Goal: Task Accomplishment & Management: Use online tool/utility

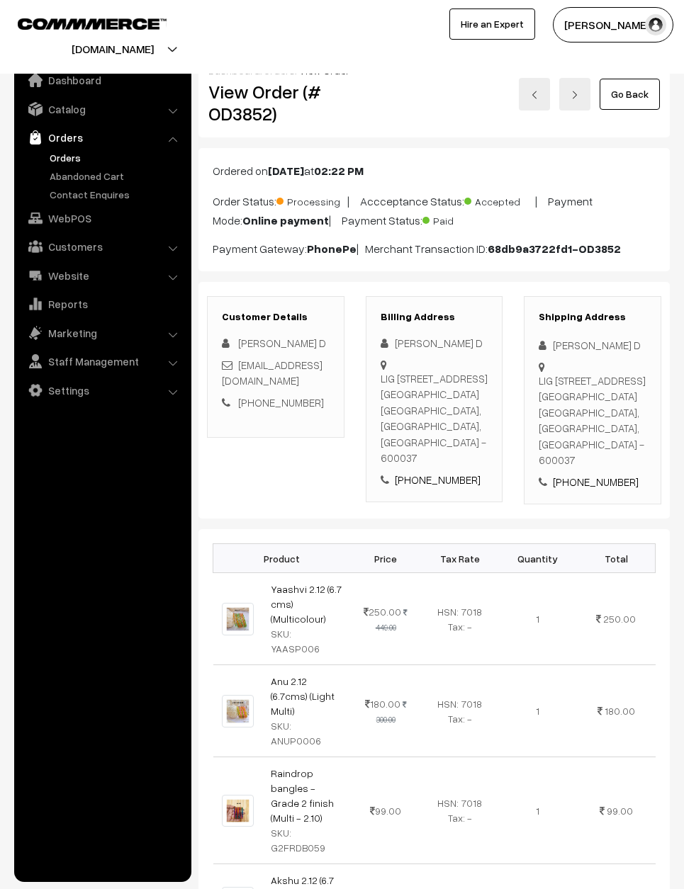
scroll to position [-33, 0]
click at [633, 91] on link "Go Back" at bounding box center [629, 94] width 60 height 31
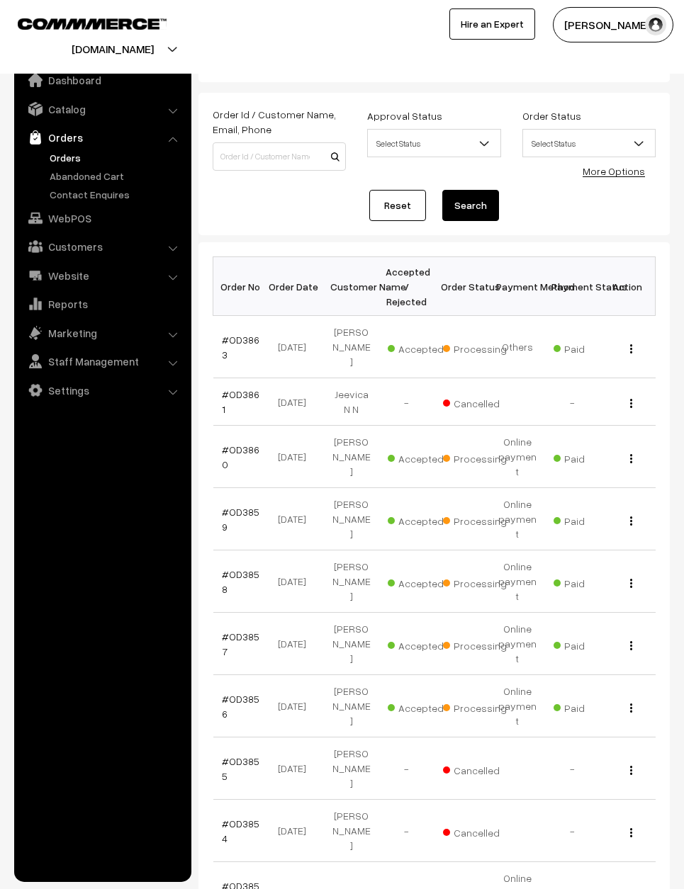
scroll to position [39, 0]
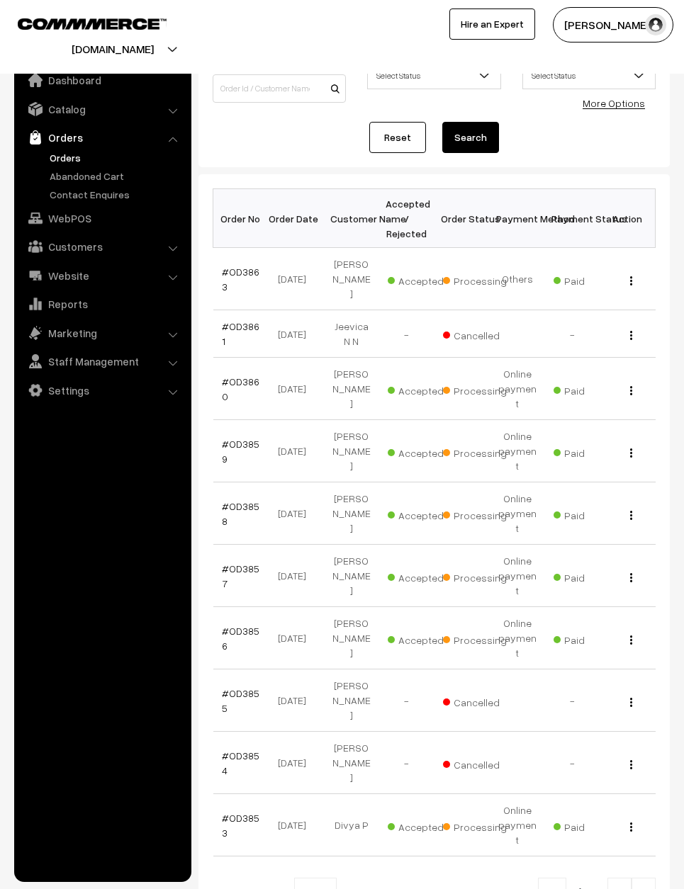
click at [331, 879] on span at bounding box center [329, 888] width 14 height 18
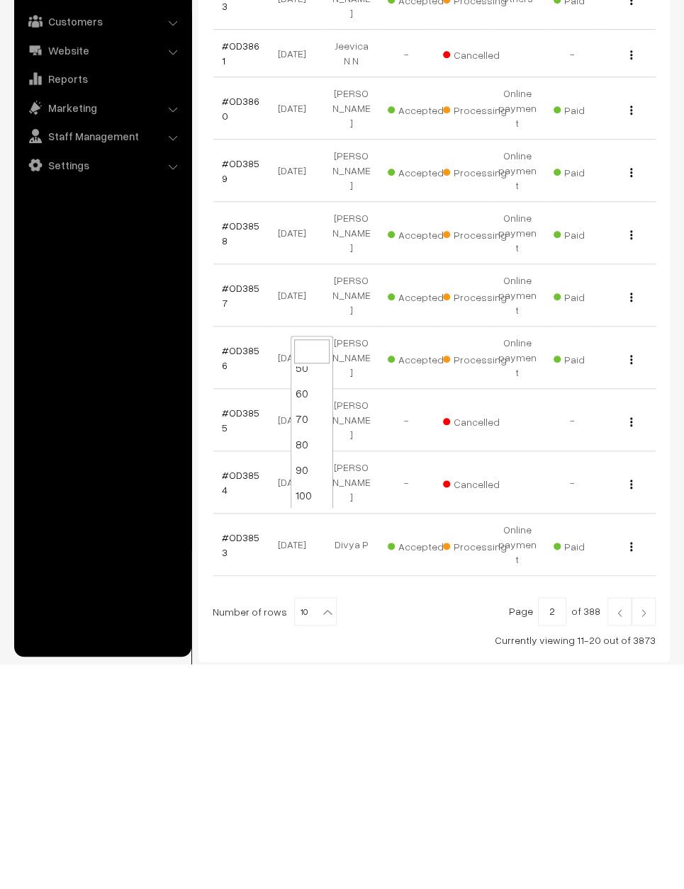
scroll to position [113, 0]
select select "100"
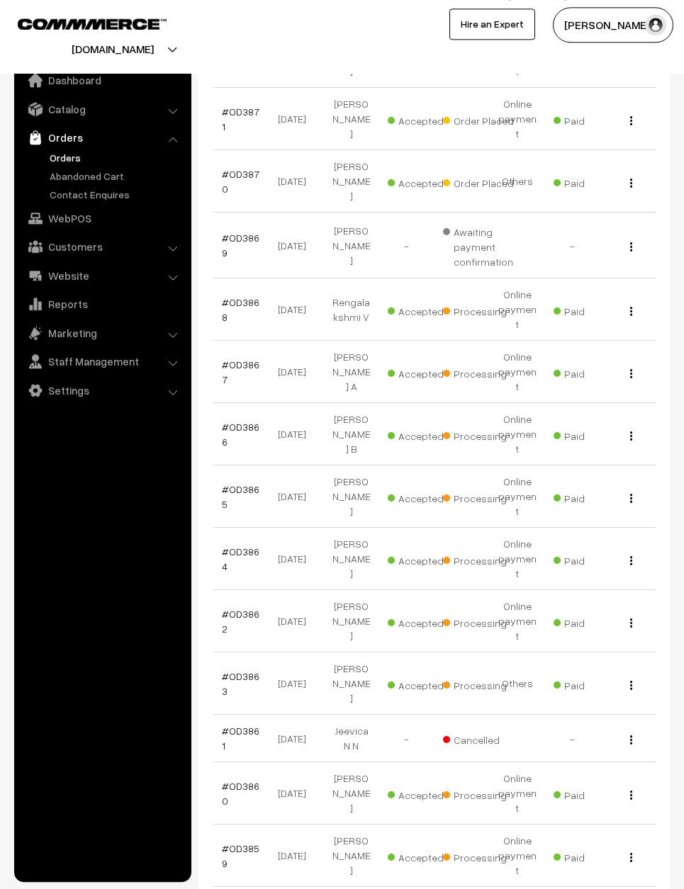
scroll to position [345, 0]
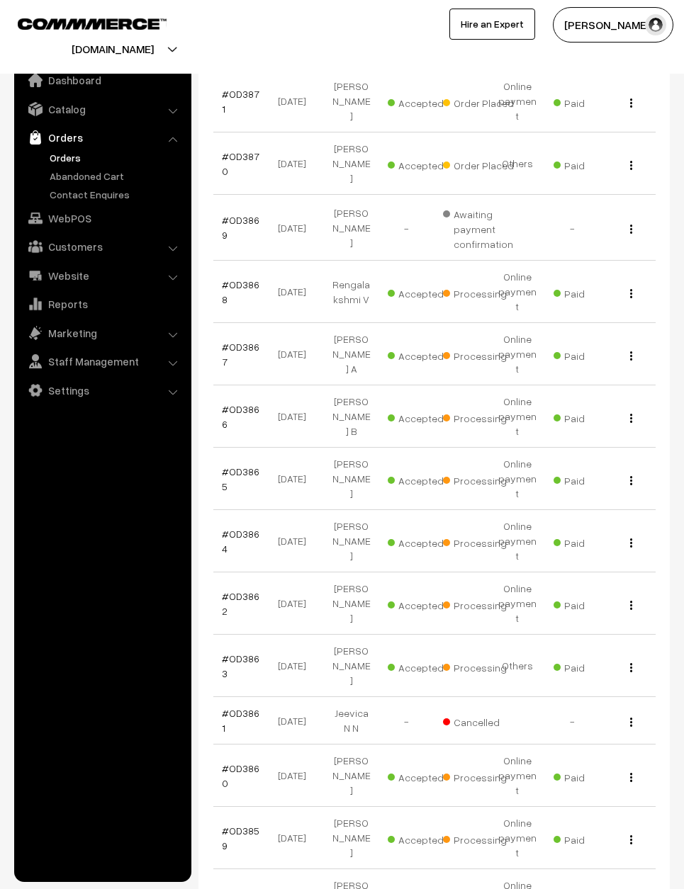
click at [247, 466] on link "#OD3865" at bounding box center [241, 479] width 38 height 27
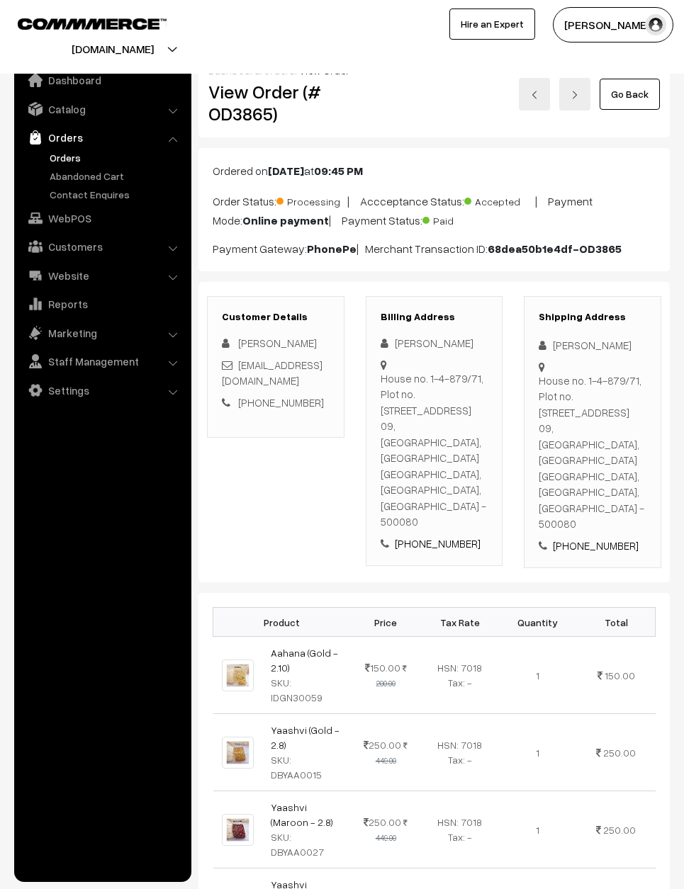
click at [615, 98] on link "Go Back" at bounding box center [629, 94] width 60 height 31
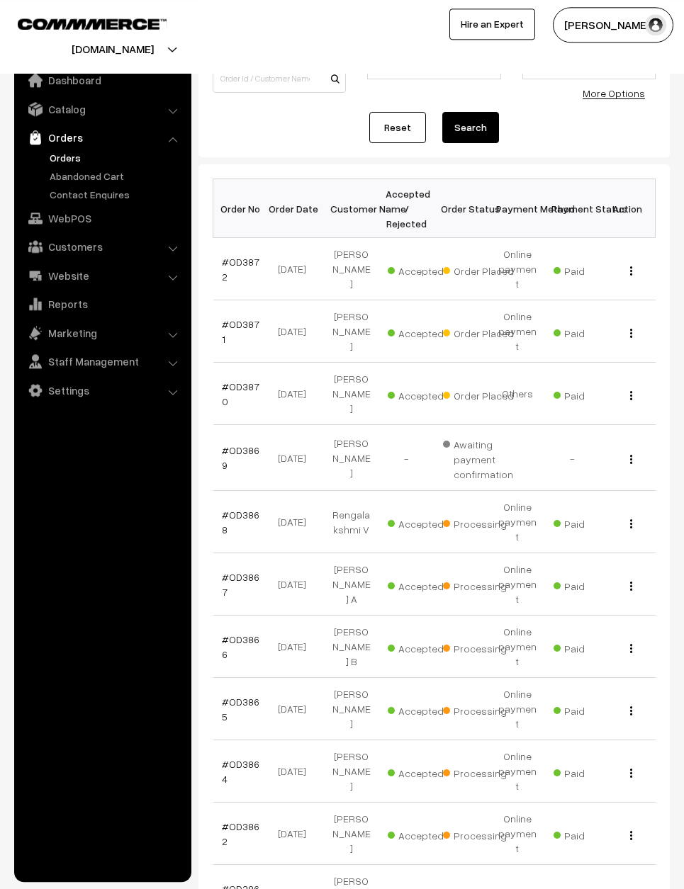
scroll to position [115, 0]
click at [242, 758] on link "#OD3864" at bounding box center [241, 771] width 38 height 27
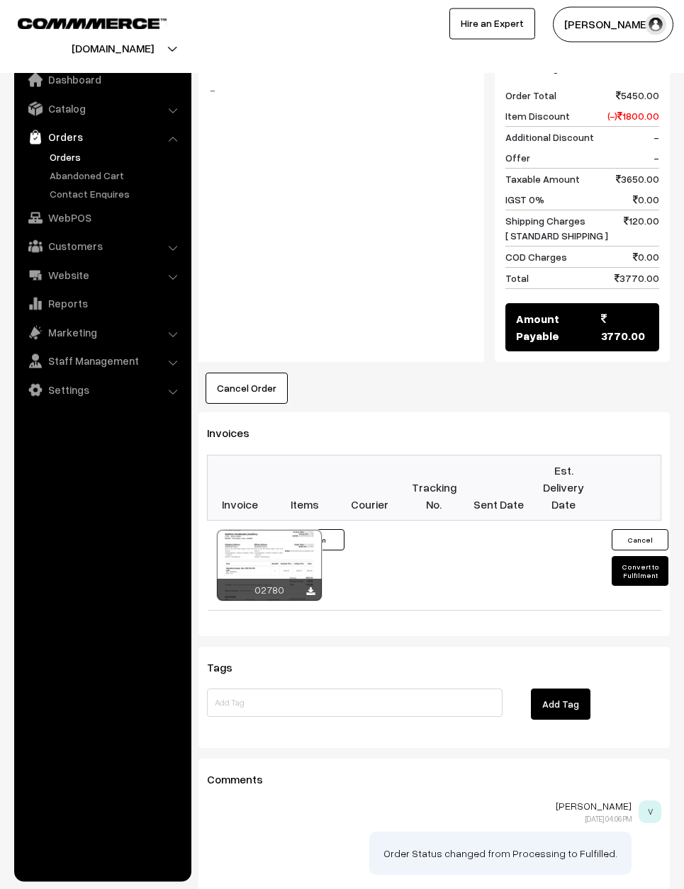
scroll to position [678, 0]
click at [646, 557] on button "Convert to Fulfilment" at bounding box center [639, 572] width 57 height 30
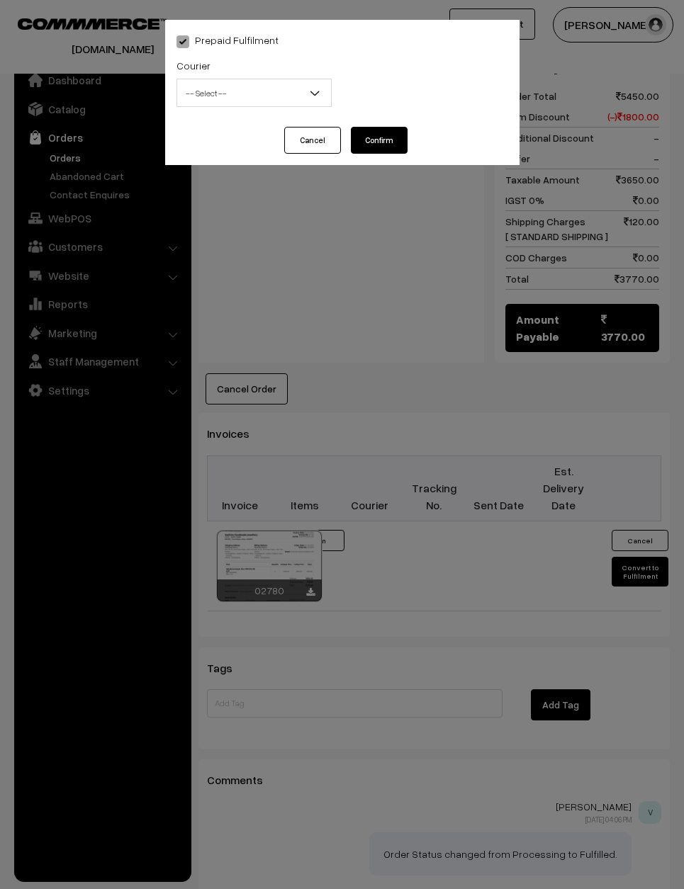
click at [258, 91] on span "-- Select --" at bounding box center [254, 93] width 154 height 25
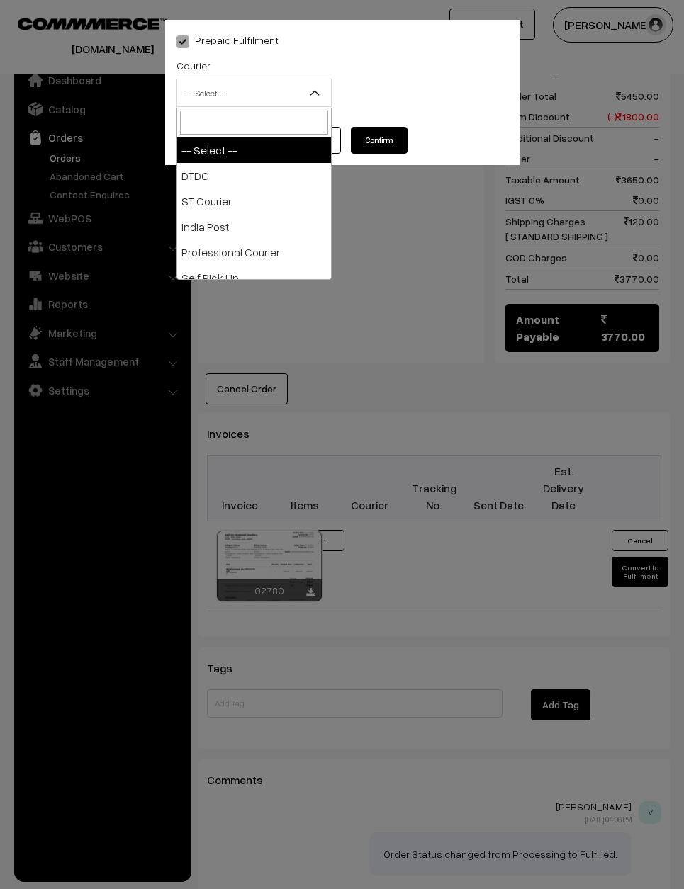
select select "1"
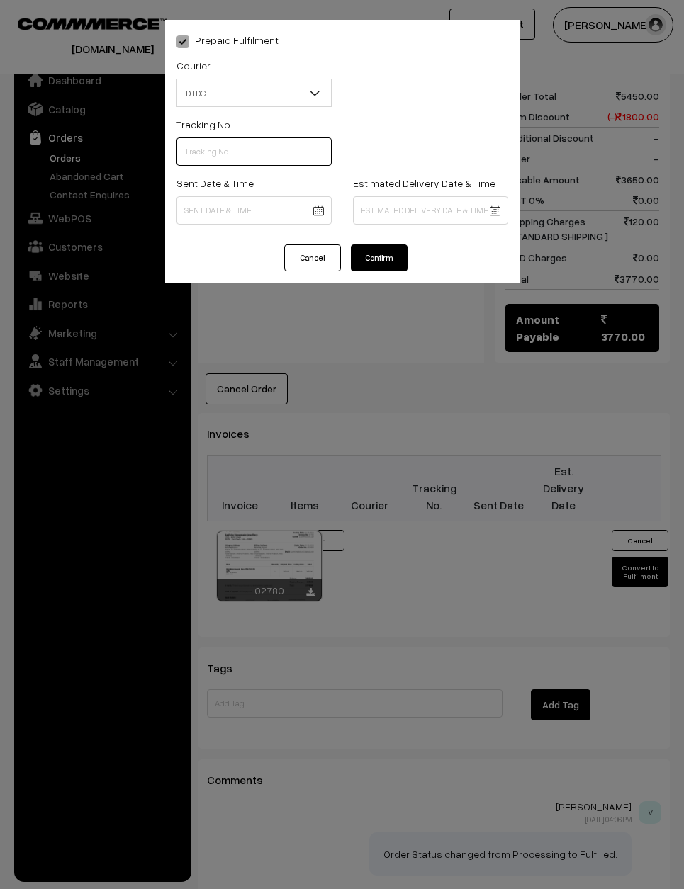
click at [228, 148] on input "text" at bounding box center [253, 151] width 155 height 28
type input "D1007762132"
click at [289, 210] on body "Thank you for showing interest. Our team will call you shortly. Close [DOMAIN_N…" at bounding box center [342, 159] width 684 height 1674
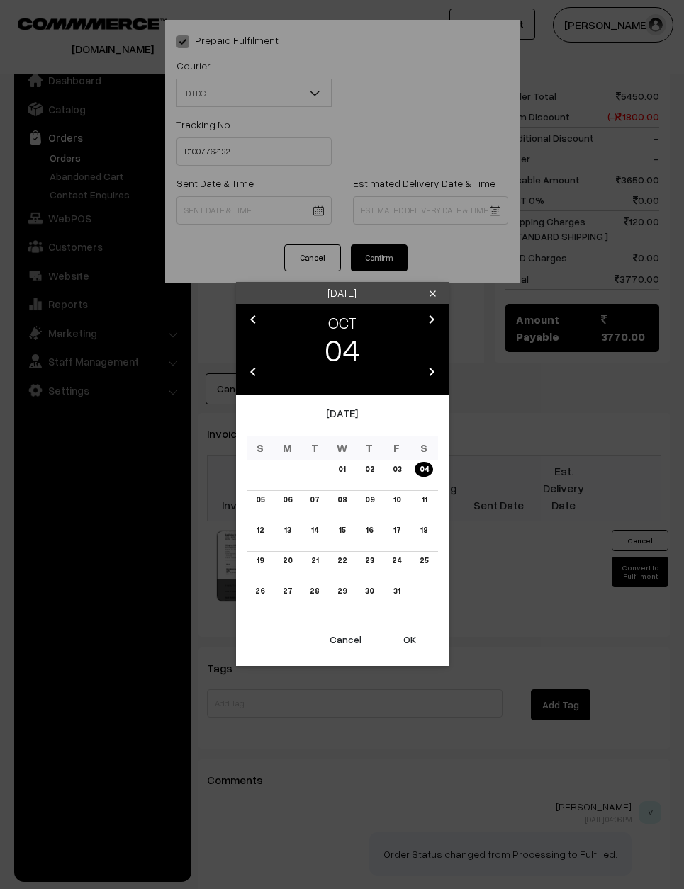
click at [398, 477] on link "03" at bounding box center [396, 469] width 17 height 15
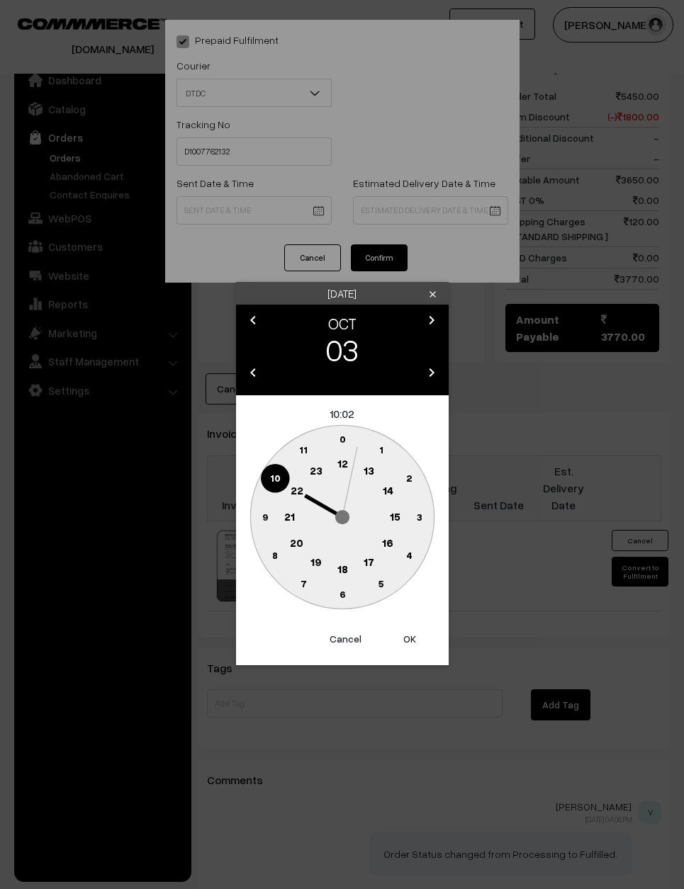
click at [268, 517] on circle at bounding box center [264, 517] width 29 height 29
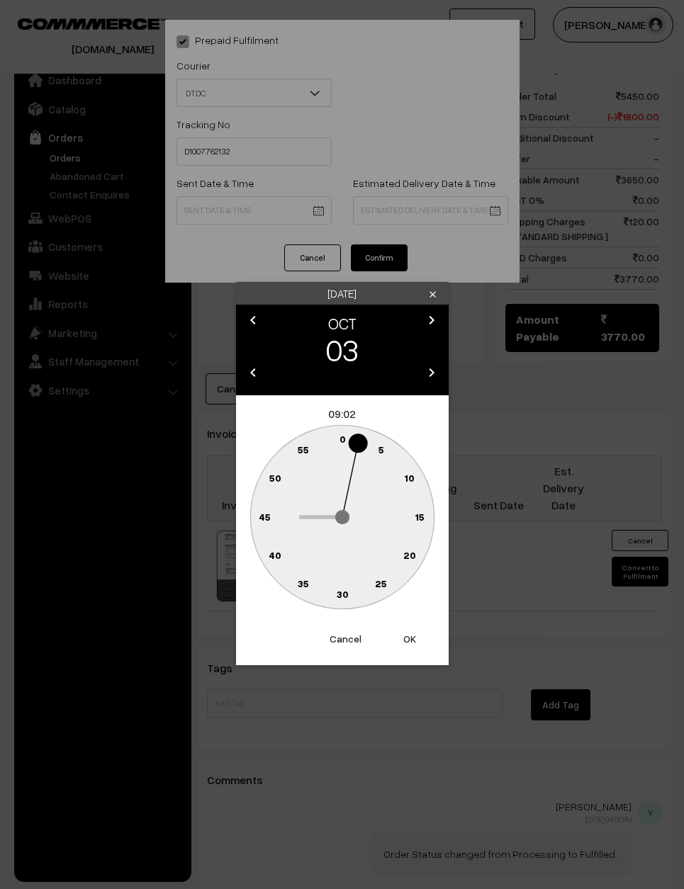
click at [343, 436] on text "0" at bounding box center [342, 439] width 6 height 12
type input "03-10-2025 09:00"
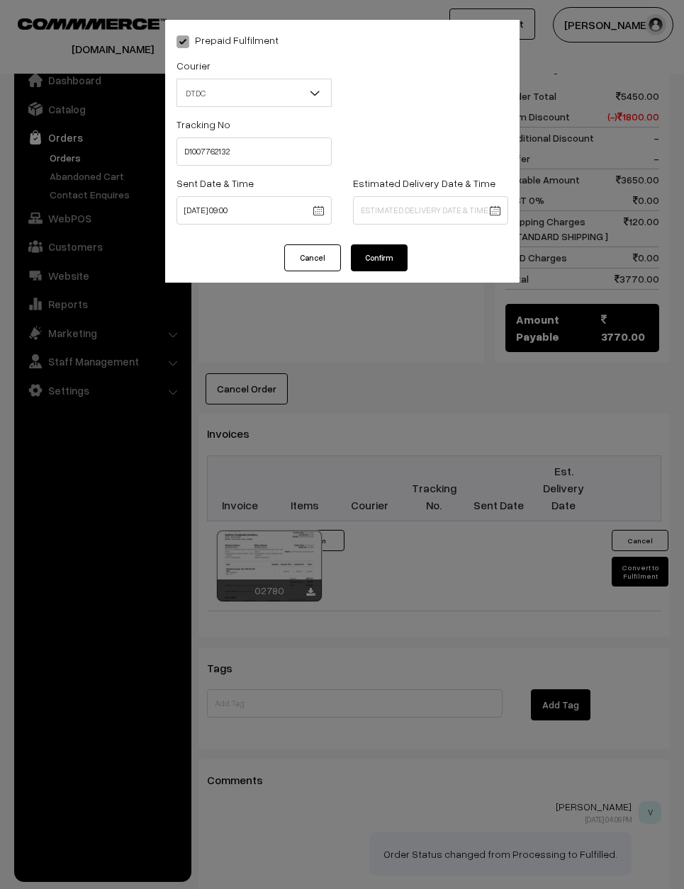
click at [372, 261] on button "Confirm" at bounding box center [379, 257] width 57 height 27
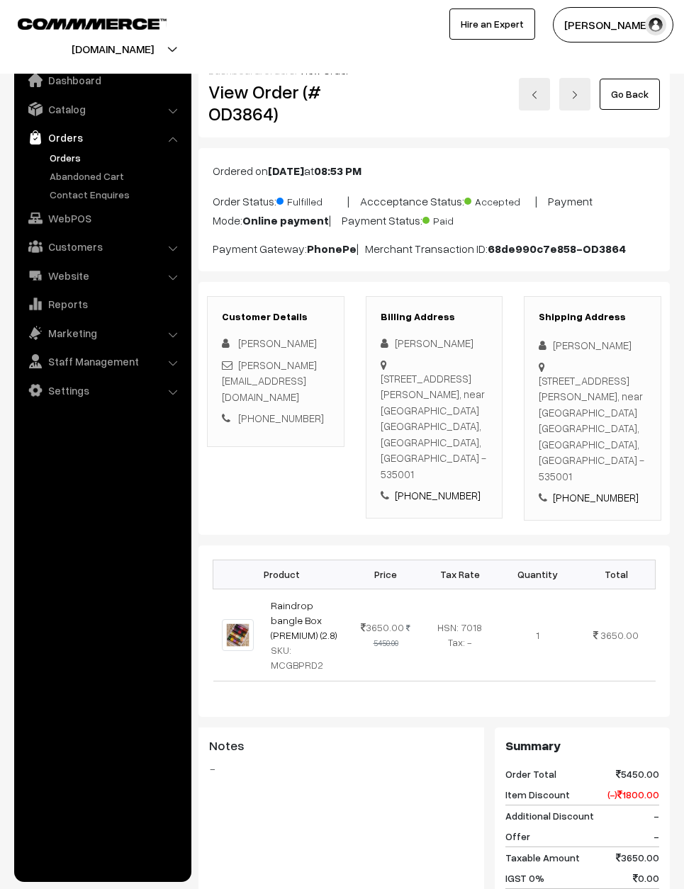
click at [620, 89] on link "Go Back" at bounding box center [629, 94] width 60 height 31
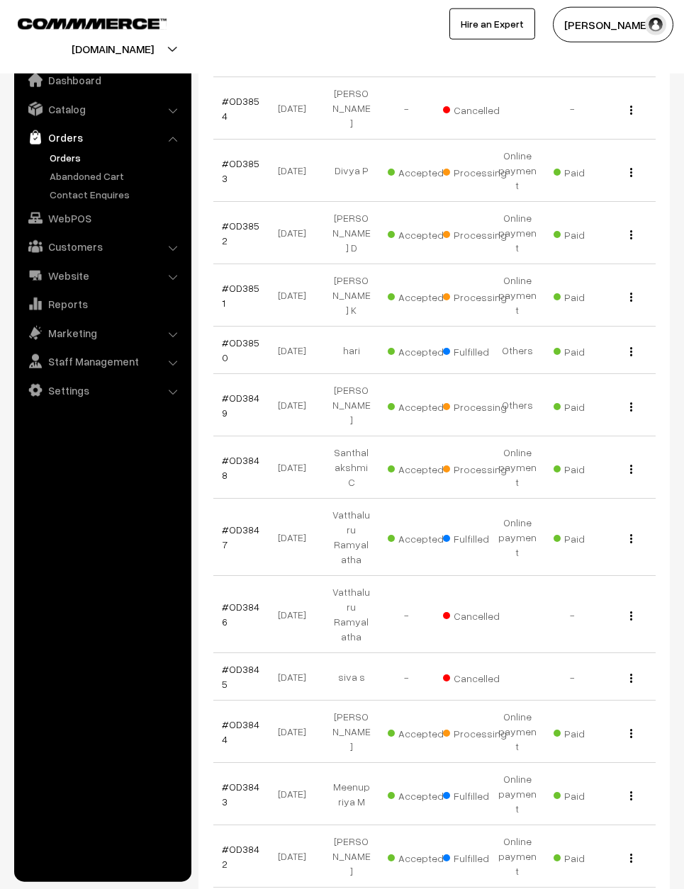
scroll to position [1305, 0]
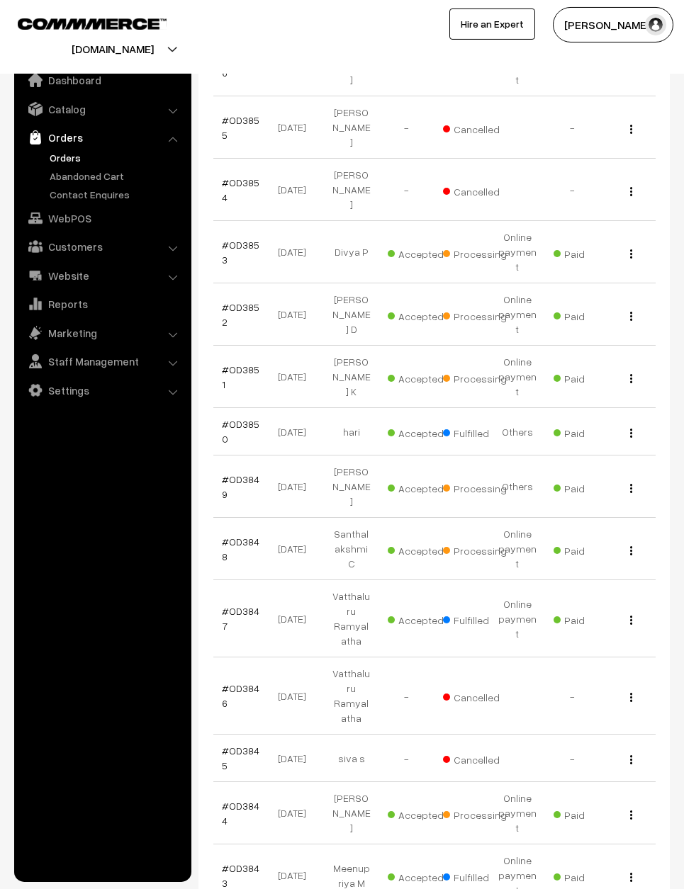
click at [244, 473] on link "#OD3849" at bounding box center [241, 486] width 38 height 27
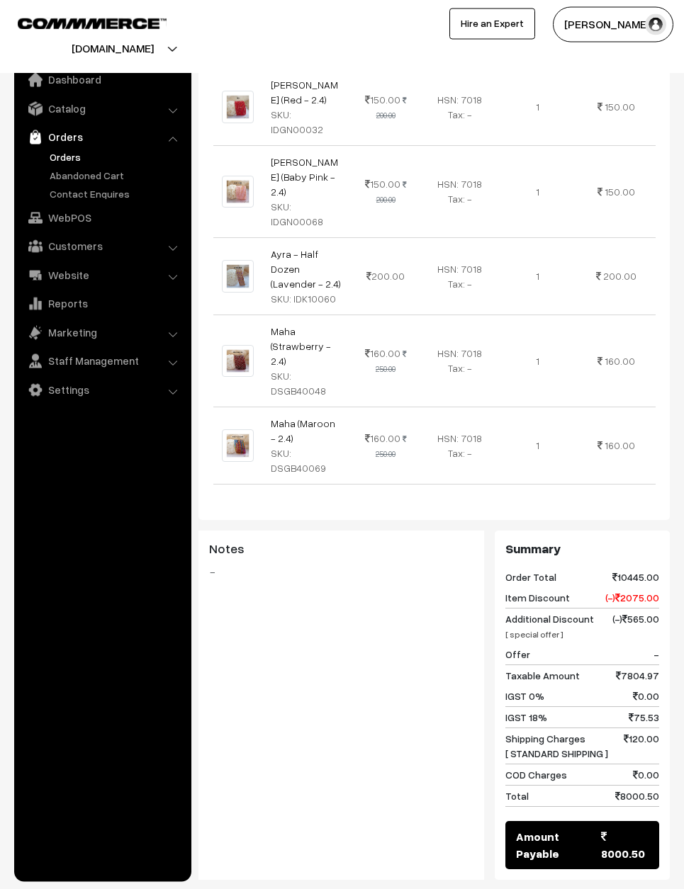
scroll to position [2983, 0]
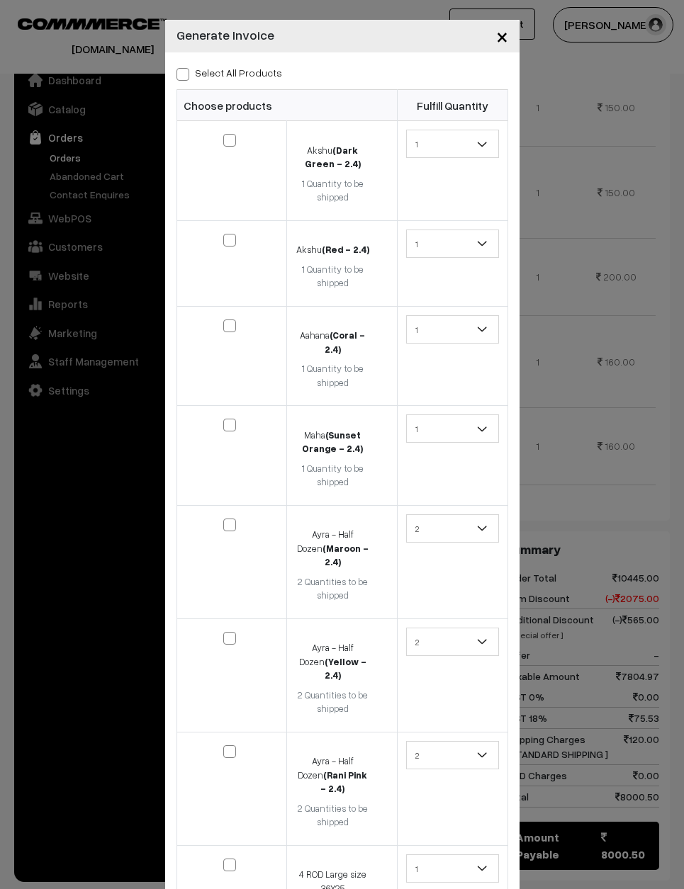
click at [188, 65] on label "Select All Products" at bounding box center [229, 72] width 106 height 15
click at [186, 67] on input "Select All Products" at bounding box center [180, 71] width 9 height 9
checkbox input "true"
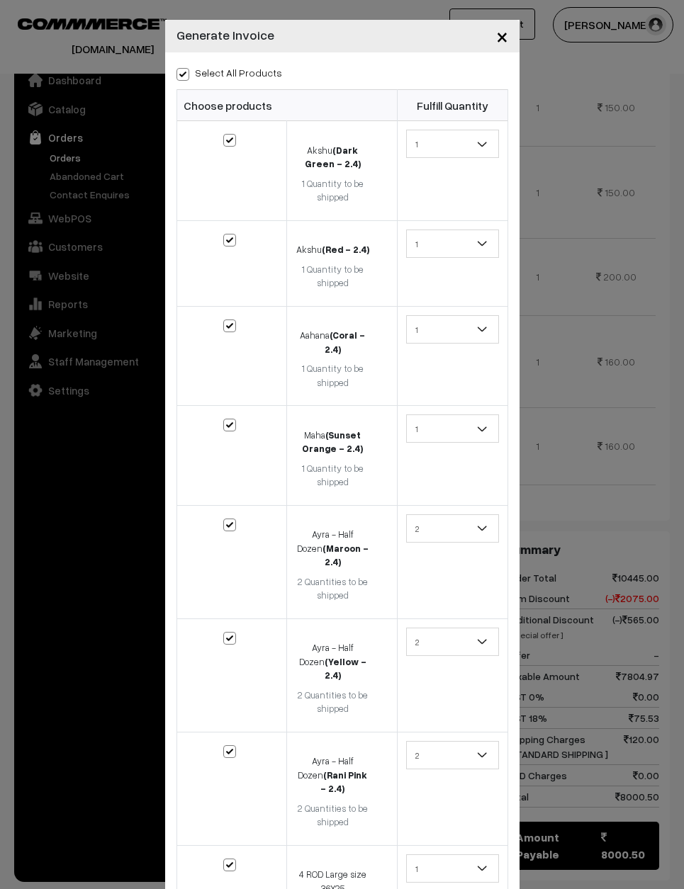
checkbox input "true"
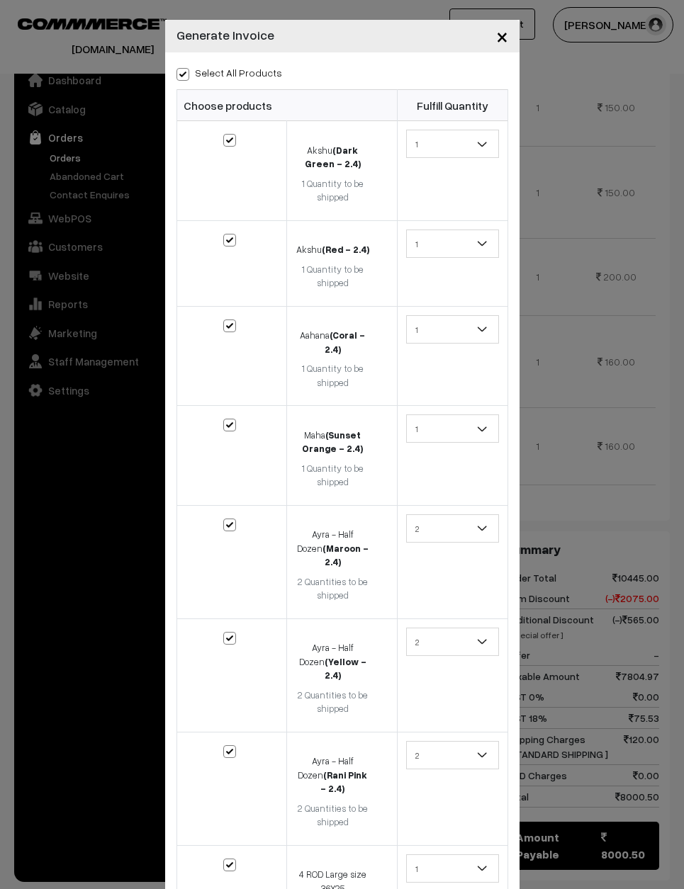
checkbox input "true"
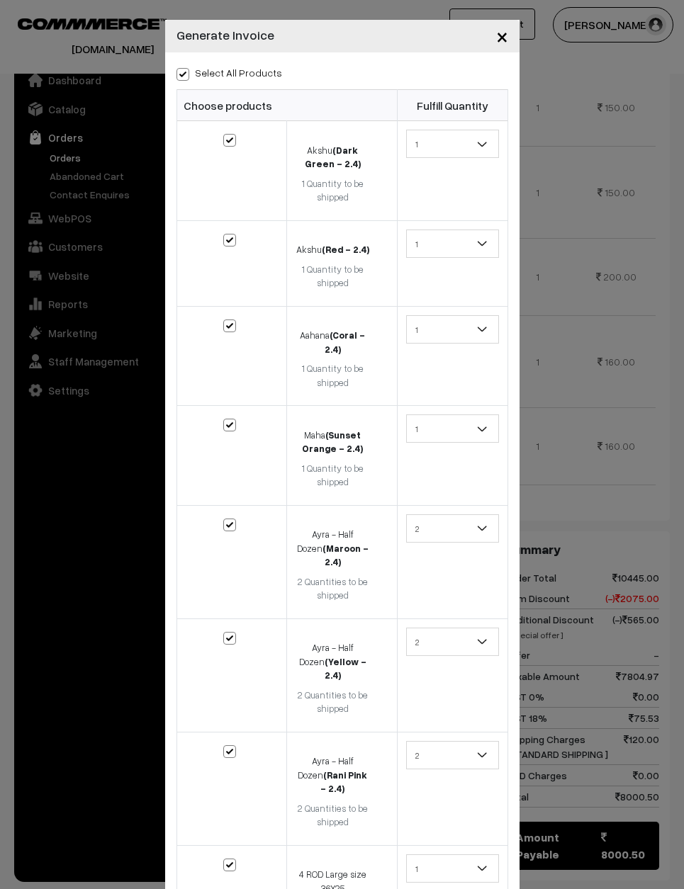
checkbox input "true"
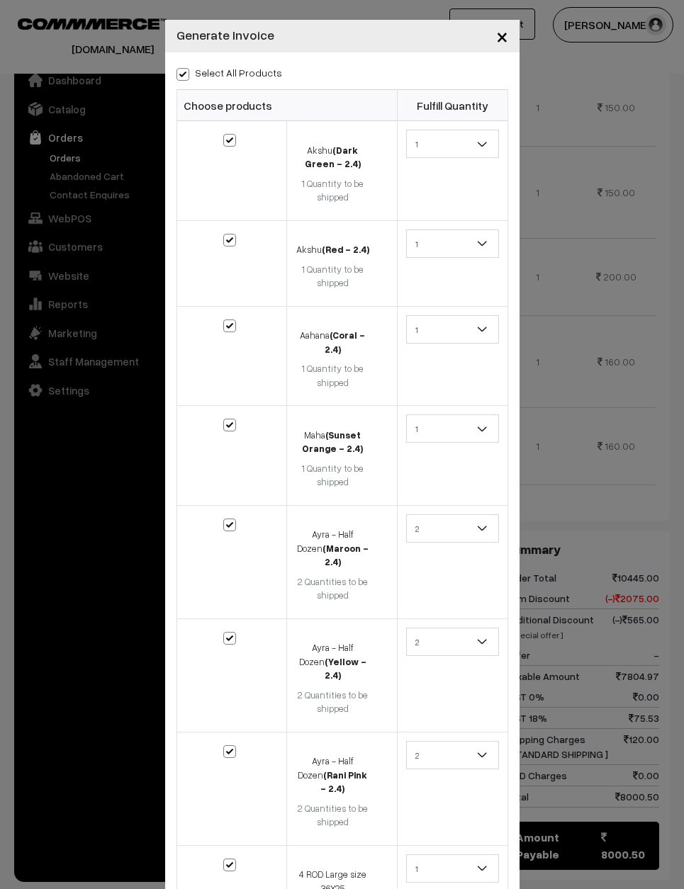
checkbox input "true"
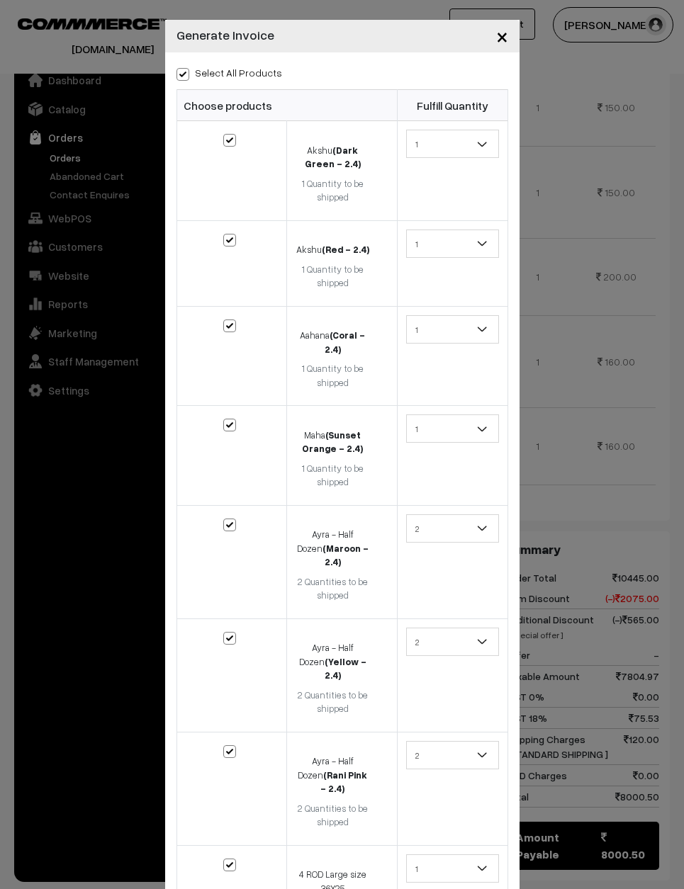
checkbox input "true"
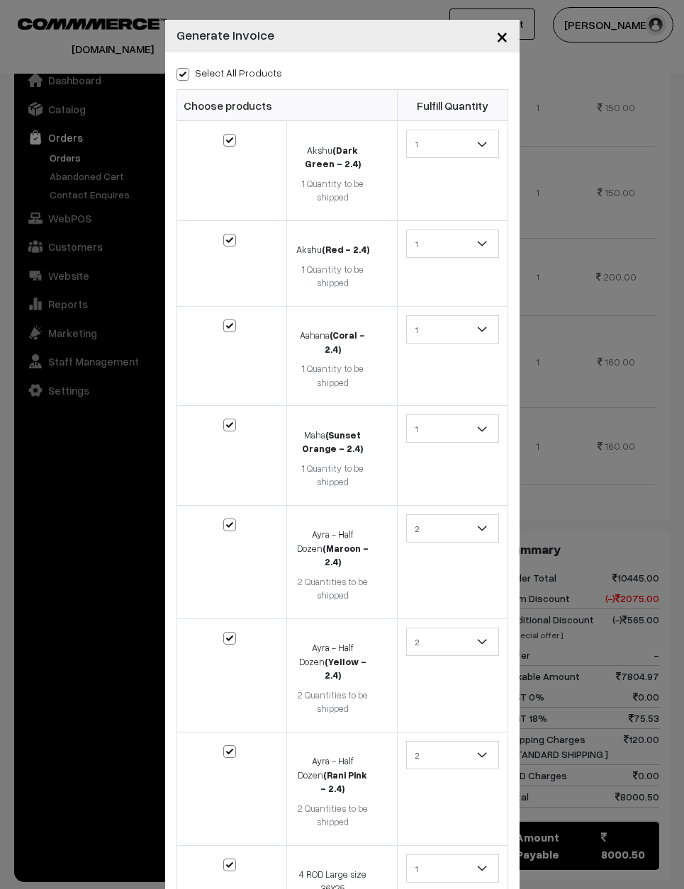
checkbox input "true"
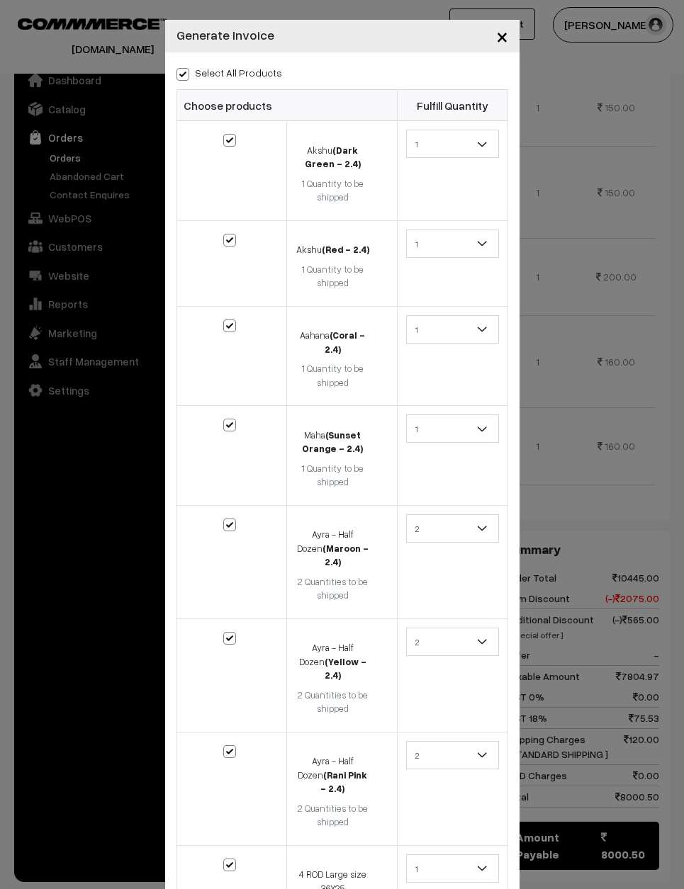
checkbox input "true"
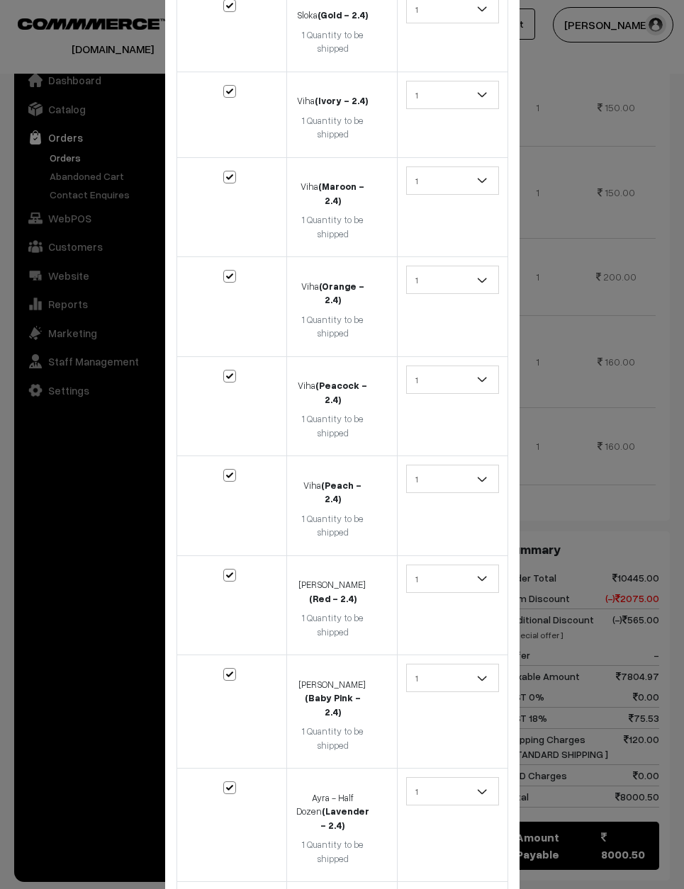
scroll to position [2789, 0]
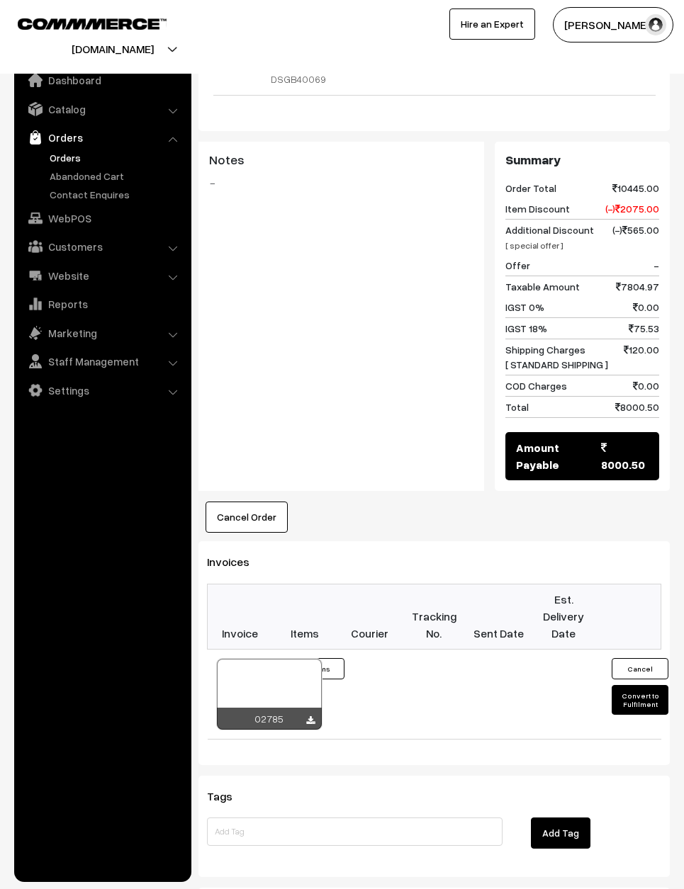
scroll to position [3373, 0]
click at [635, 685] on button "Convert to Fulfilment" at bounding box center [639, 700] width 57 height 30
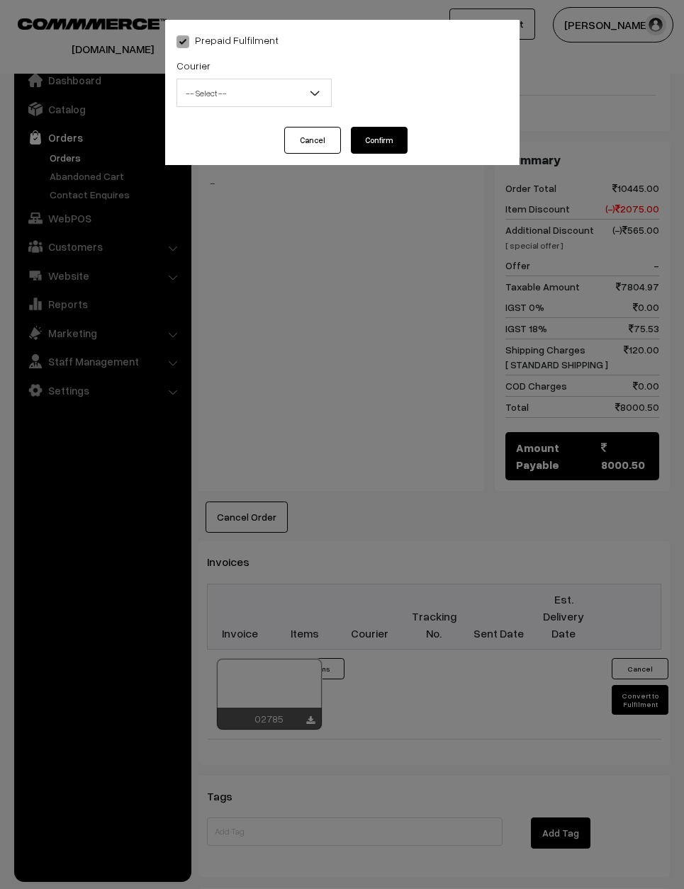
click at [248, 91] on span "-- Select --" at bounding box center [254, 93] width 154 height 25
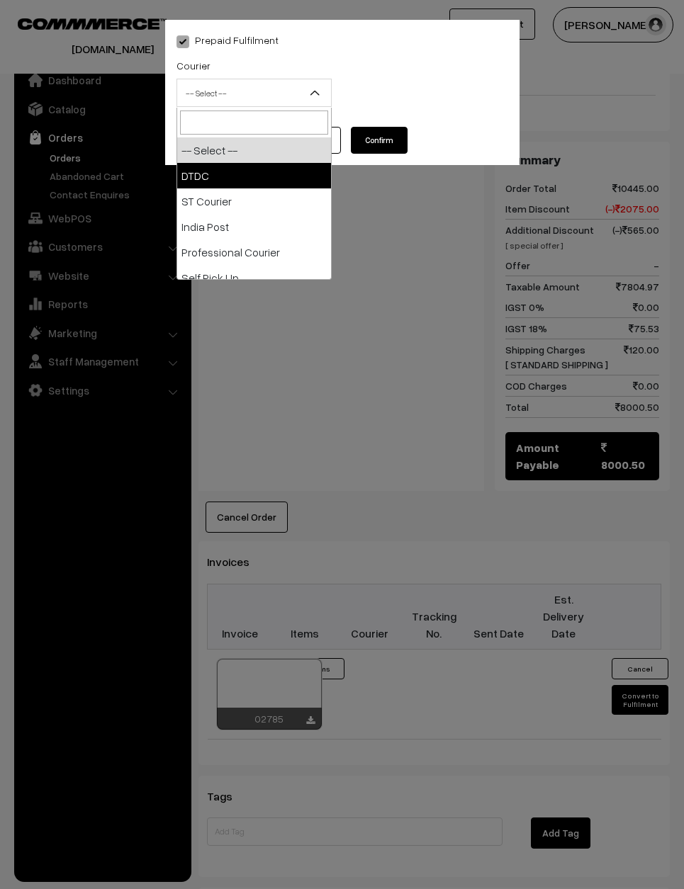
select select "1"
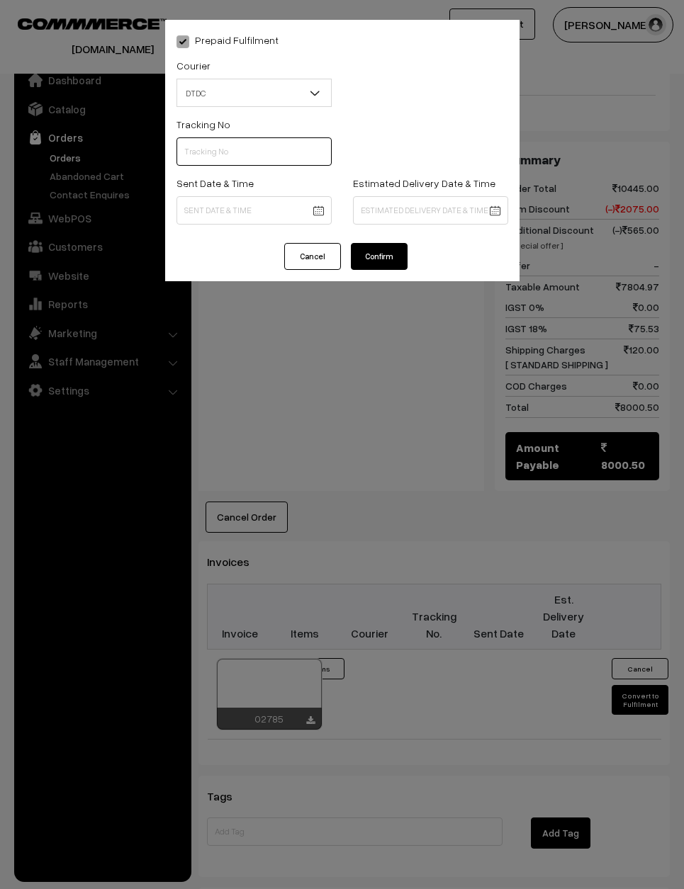
click at [236, 165] on input "text" at bounding box center [253, 151] width 155 height 28
type input "D1007762131"
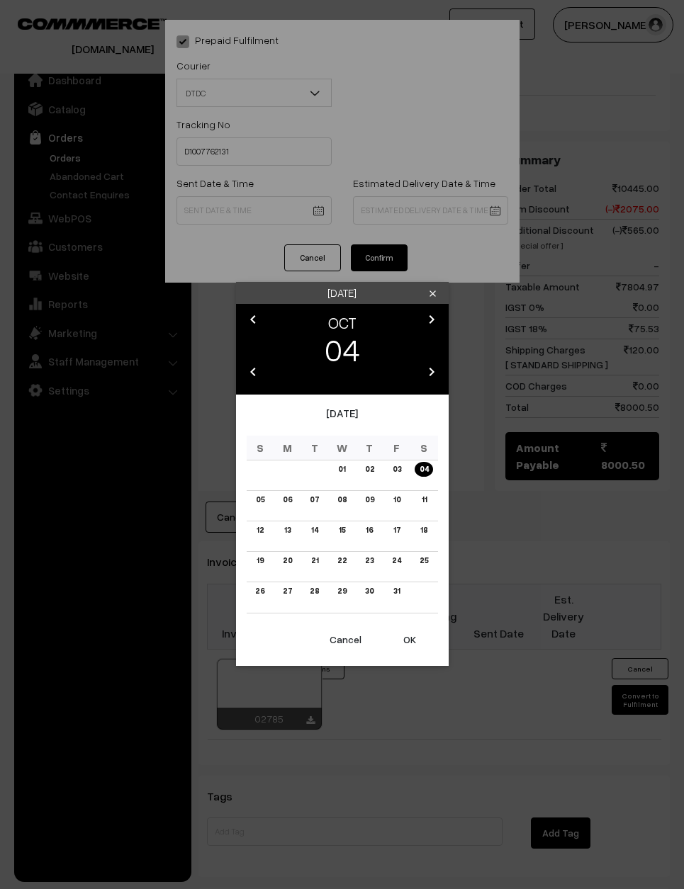
click at [397, 474] on link "03" at bounding box center [396, 469] width 17 height 15
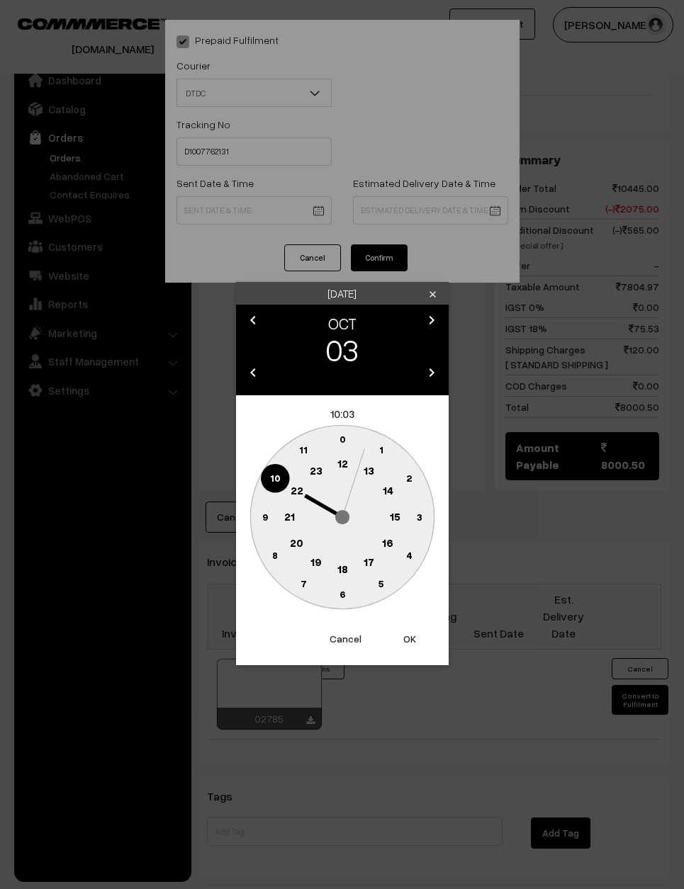
click at [258, 515] on circle at bounding box center [264, 517] width 29 height 29
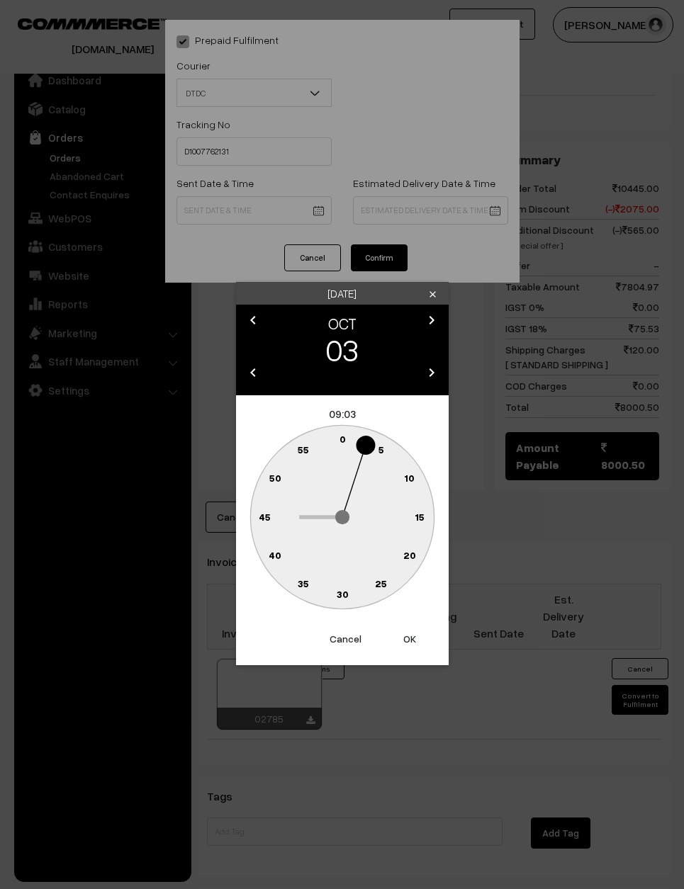
click at [346, 444] on circle at bounding box center [349, 441] width 19 height 19
type input "03-10-2025 09:01"
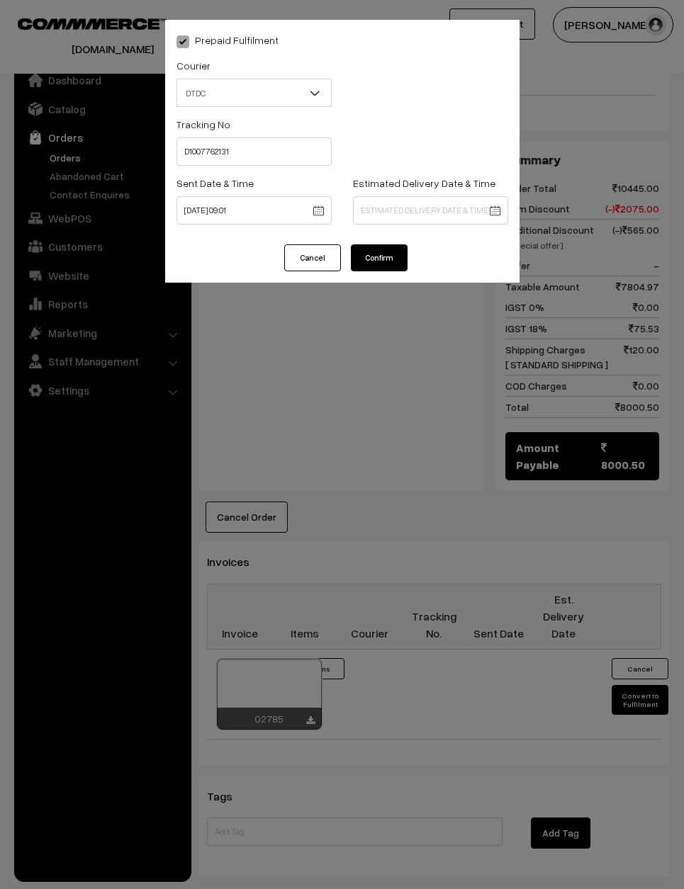
click at [384, 259] on button "Confirm" at bounding box center [379, 257] width 57 height 27
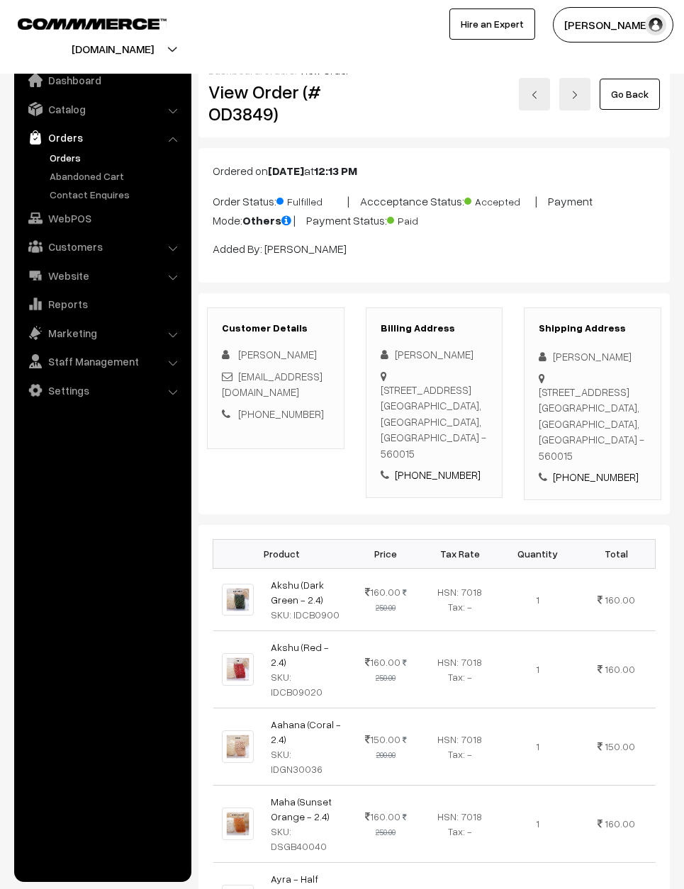
click at [622, 103] on link "Go Back" at bounding box center [629, 94] width 60 height 31
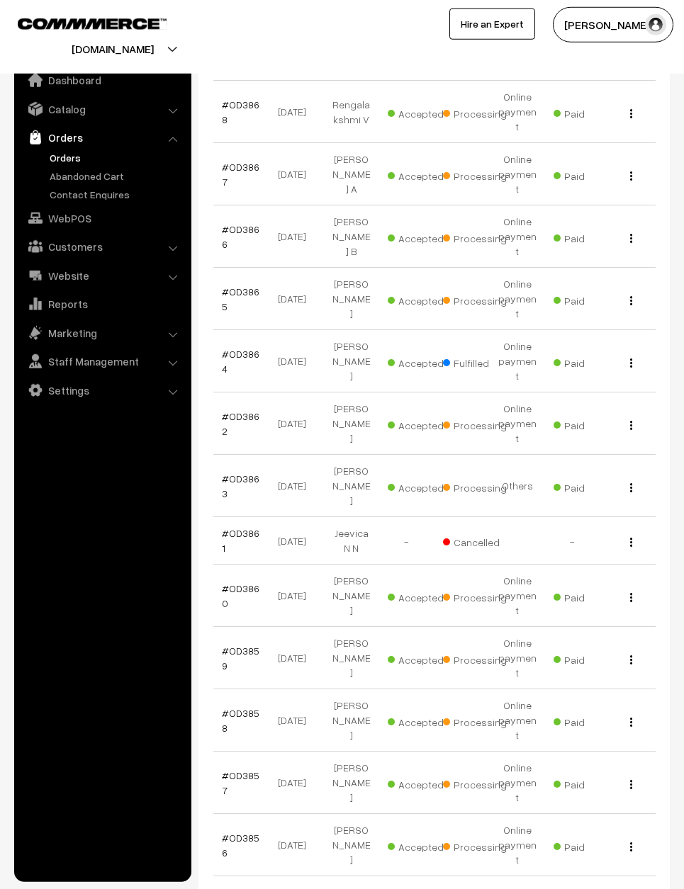
scroll to position [526, 0]
click at [245, 830] on link "#OD3856" at bounding box center [241, 843] width 38 height 27
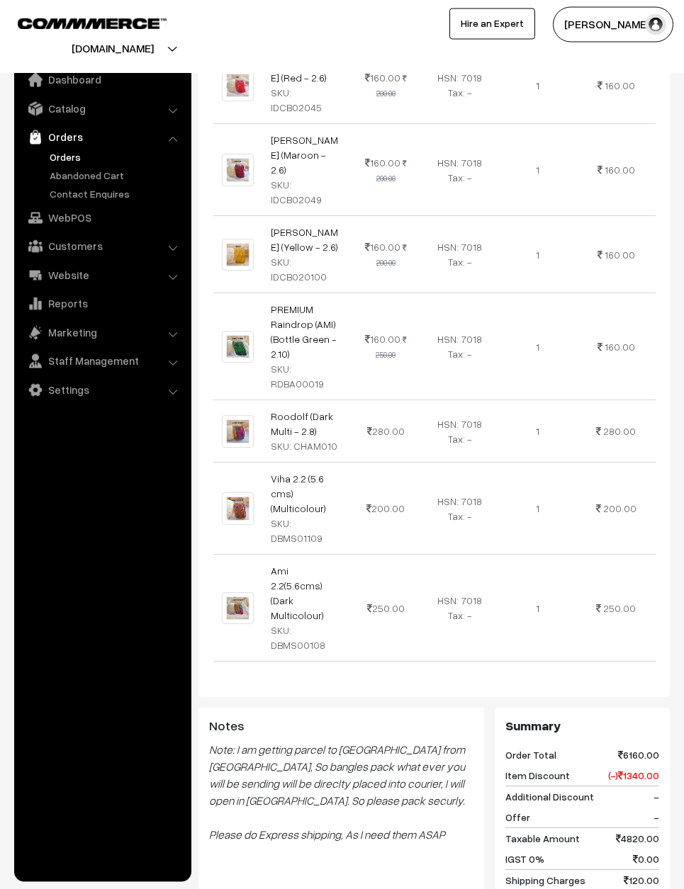
scroll to position [2249, 0]
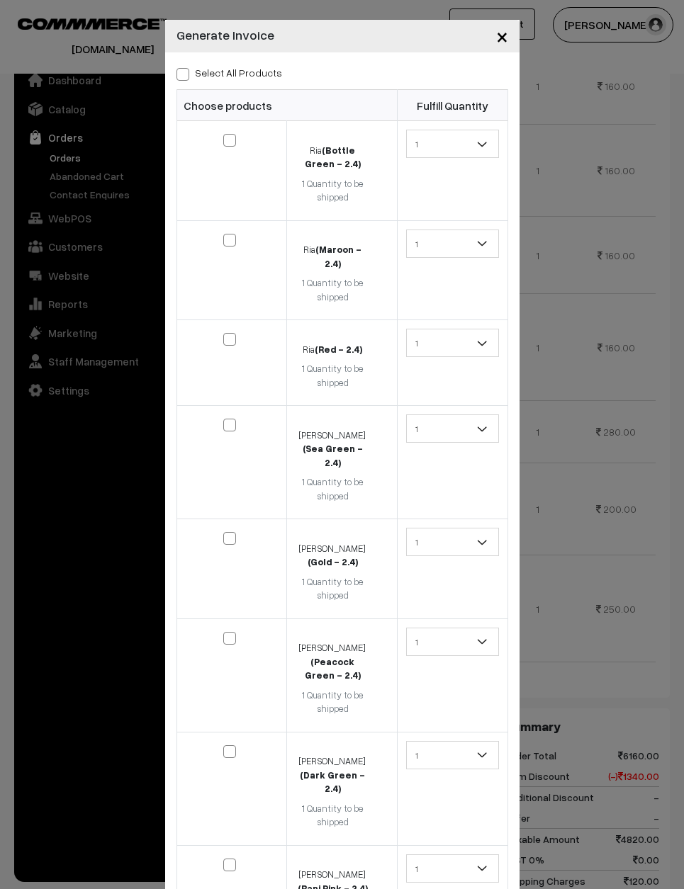
click at [183, 72] on span at bounding box center [182, 74] width 13 height 13
click at [183, 72] on input "Select All Products" at bounding box center [180, 71] width 9 height 9
checkbox input "true"
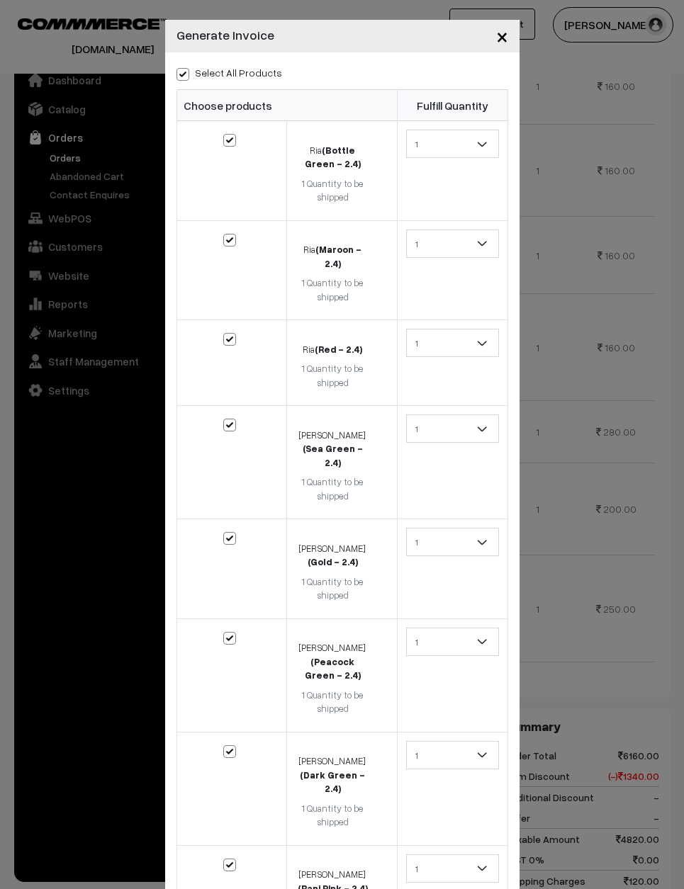
checkbox input "true"
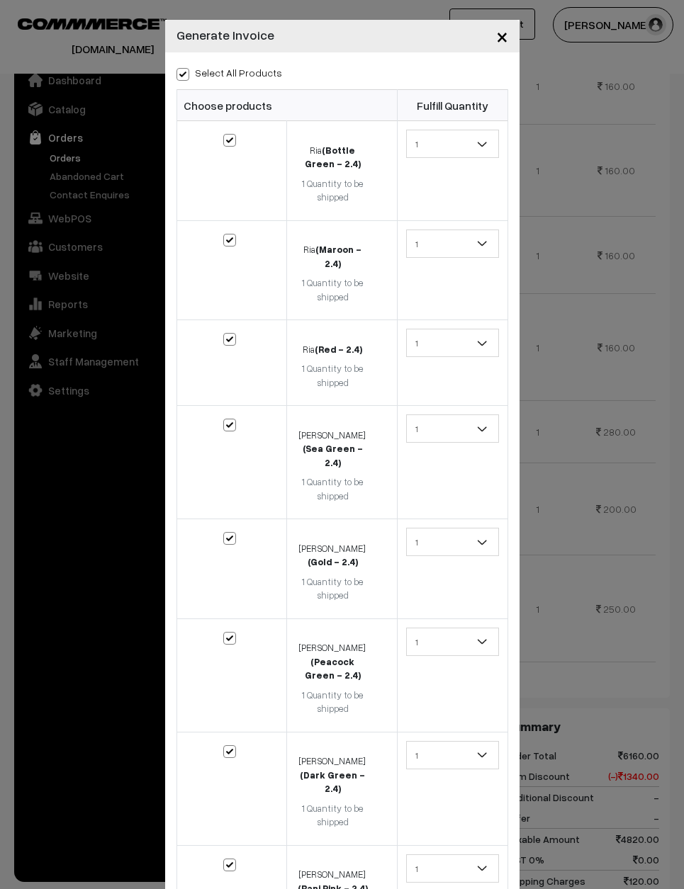
checkbox input "true"
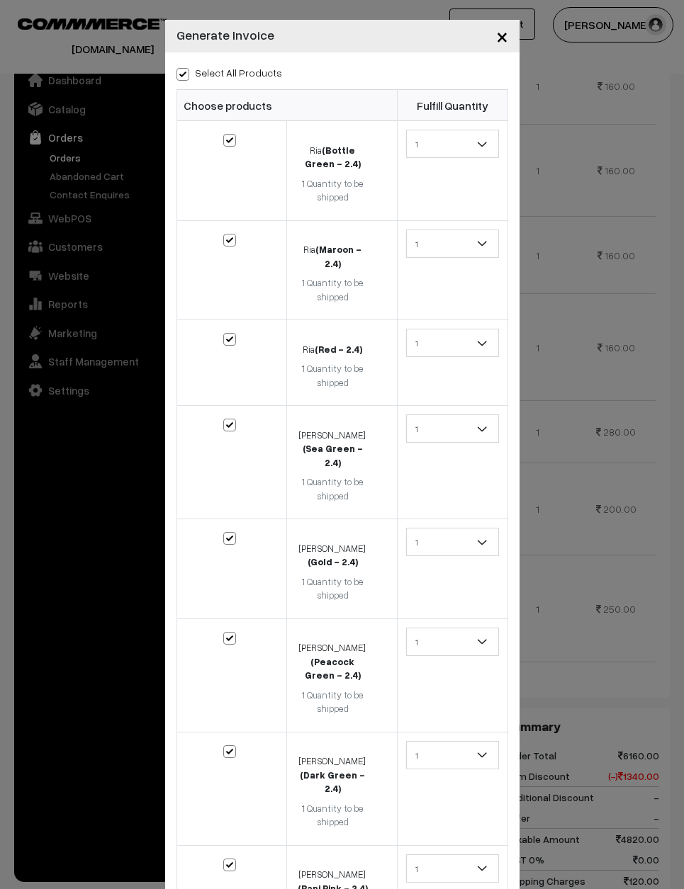
checkbox input "true"
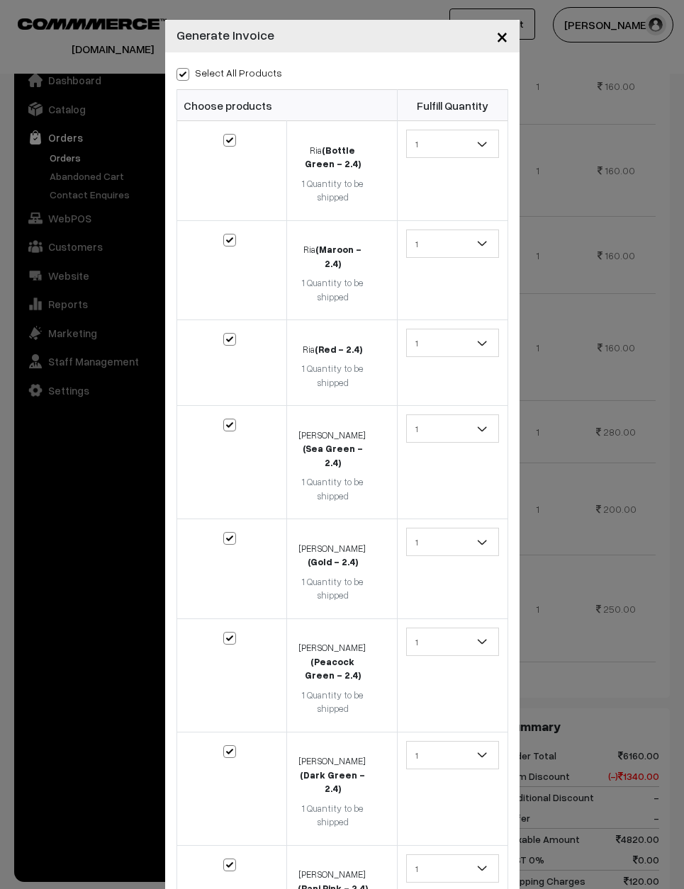
checkbox input "true"
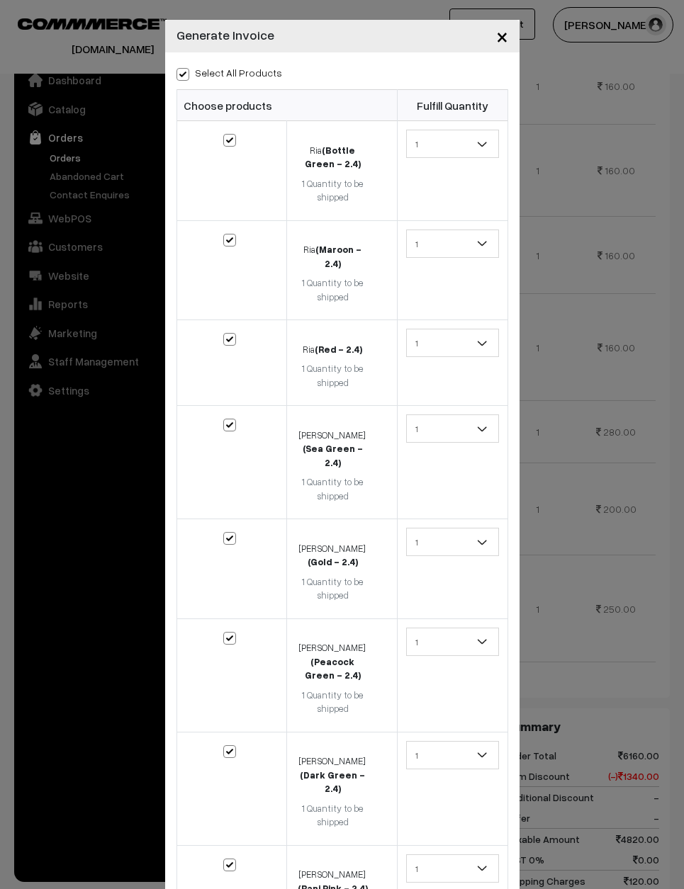
checkbox input "true"
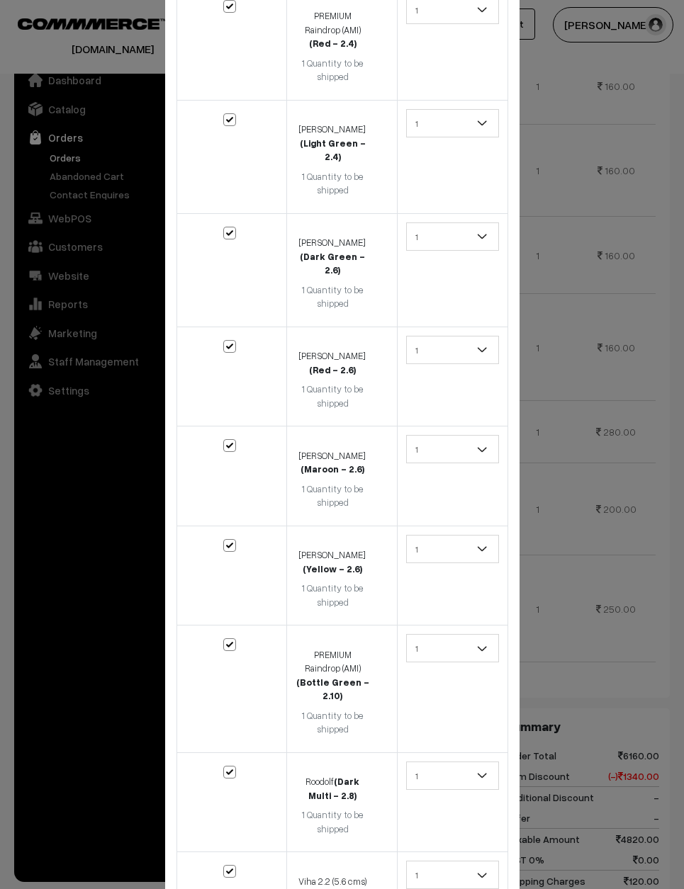
scroll to position [1936, 0]
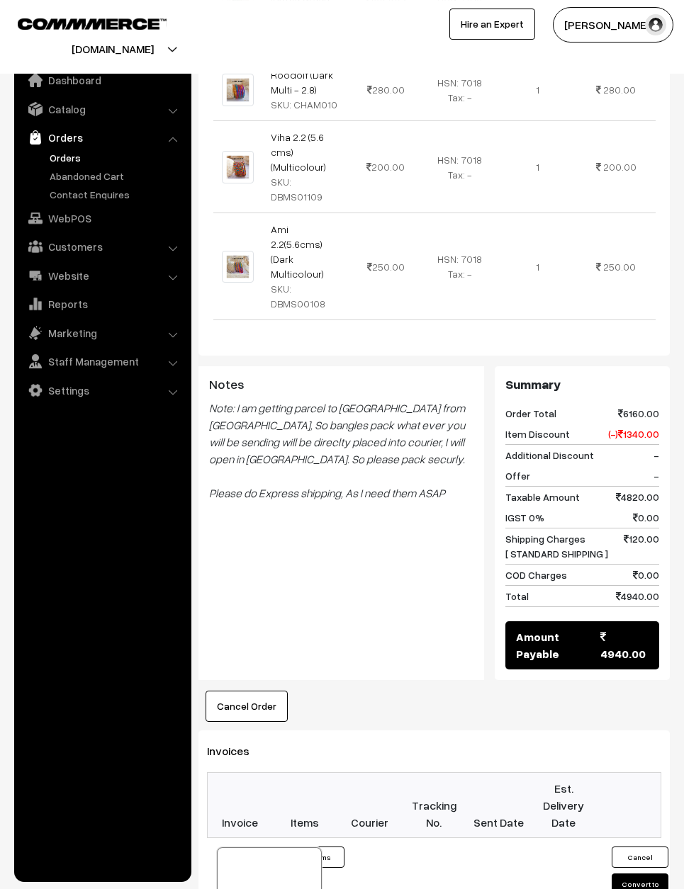
scroll to position [2558, 0]
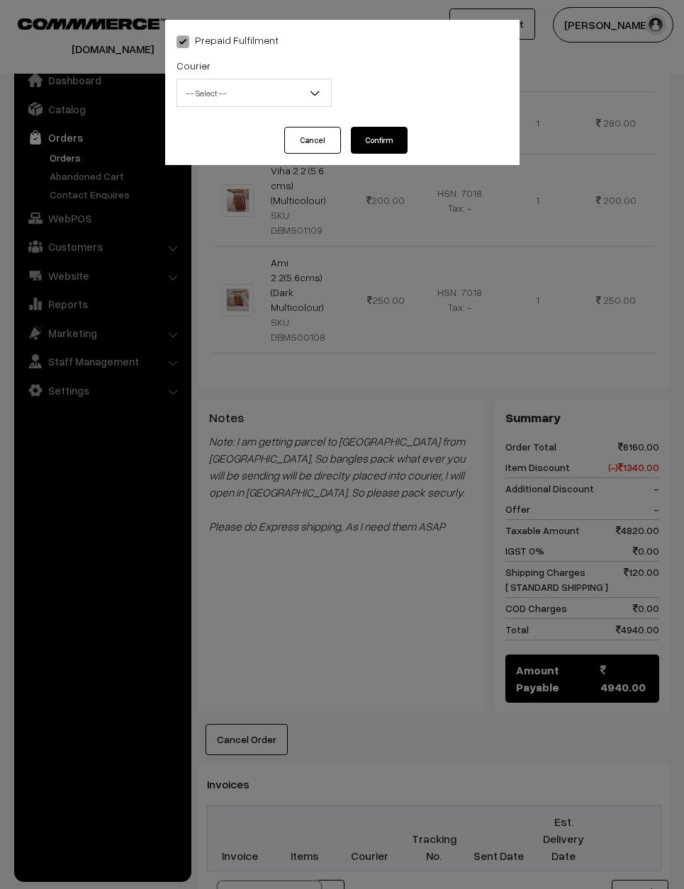
click at [279, 94] on span "-- Select --" at bounding box center [254, 93] width 154 height 25
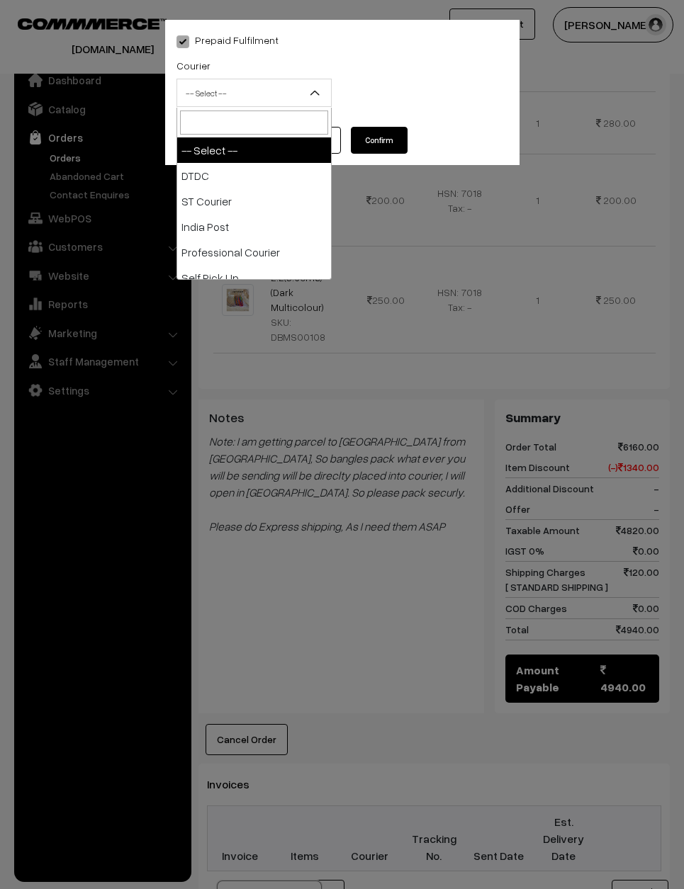
select select "1"
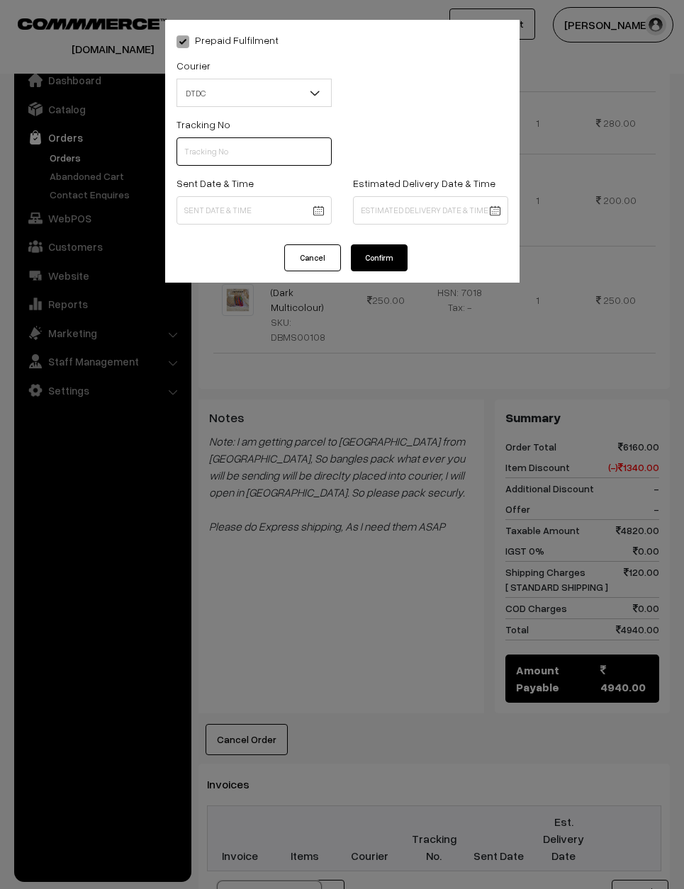
click at [223, 159] on input "text" at bounding box center [253, 151] width 155 height 28
type input "V2000107846"
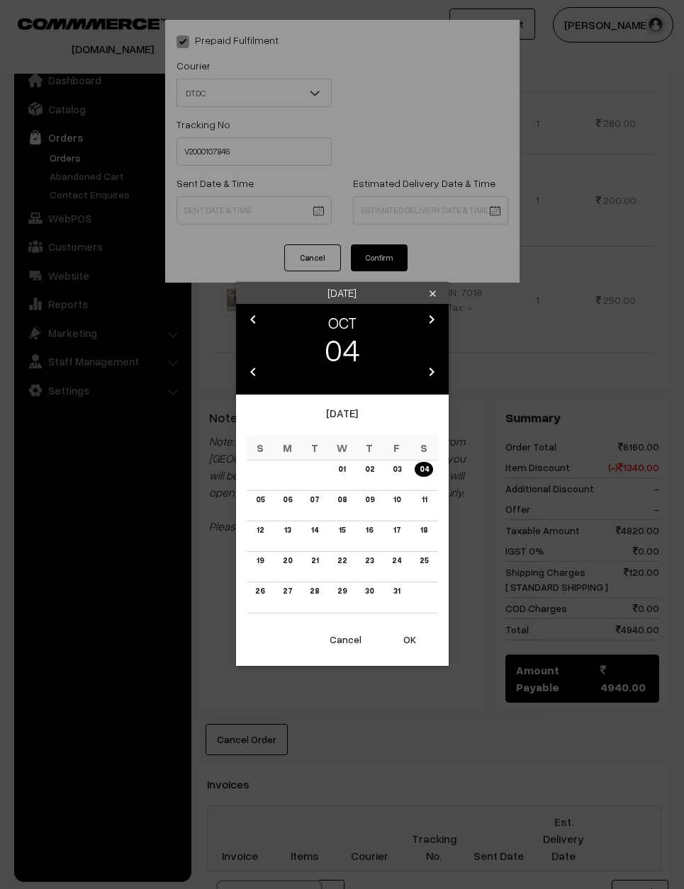
click at [395, 477] on link "03" at bounding box center [396, 469] width 17 height 15
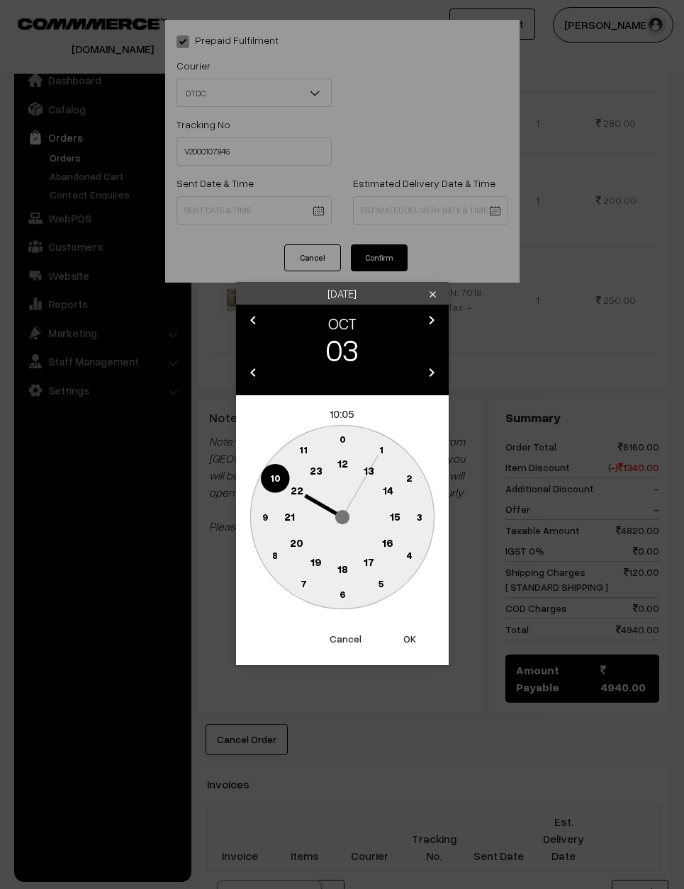
click at [256, 512] on circle at bounding box center [264, 517] width 29 height 29
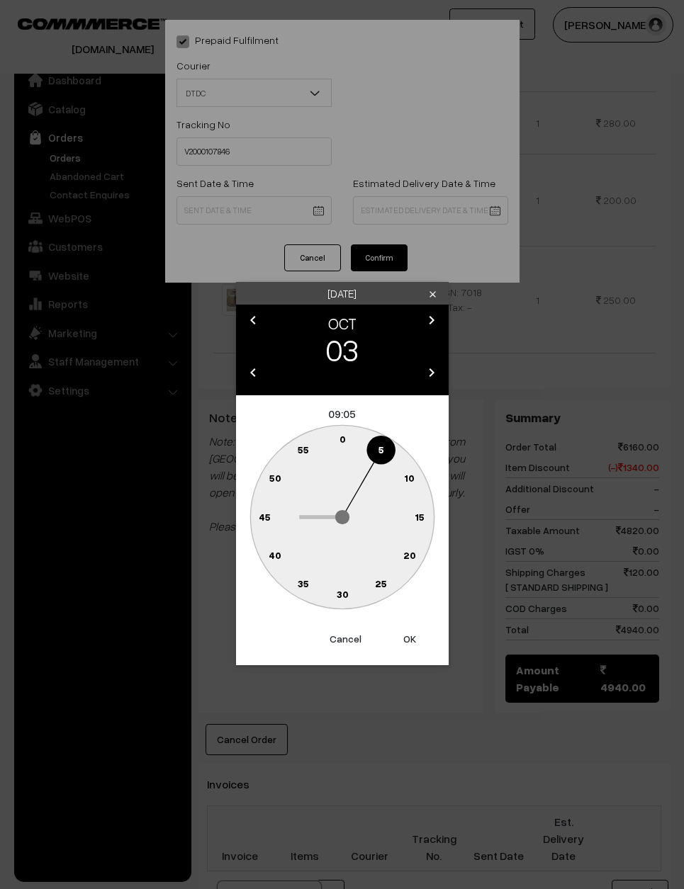
click at [339, 436] on circle at bounding box center [334, 441] width 19 height 19
type input "[DATE] 09:59"
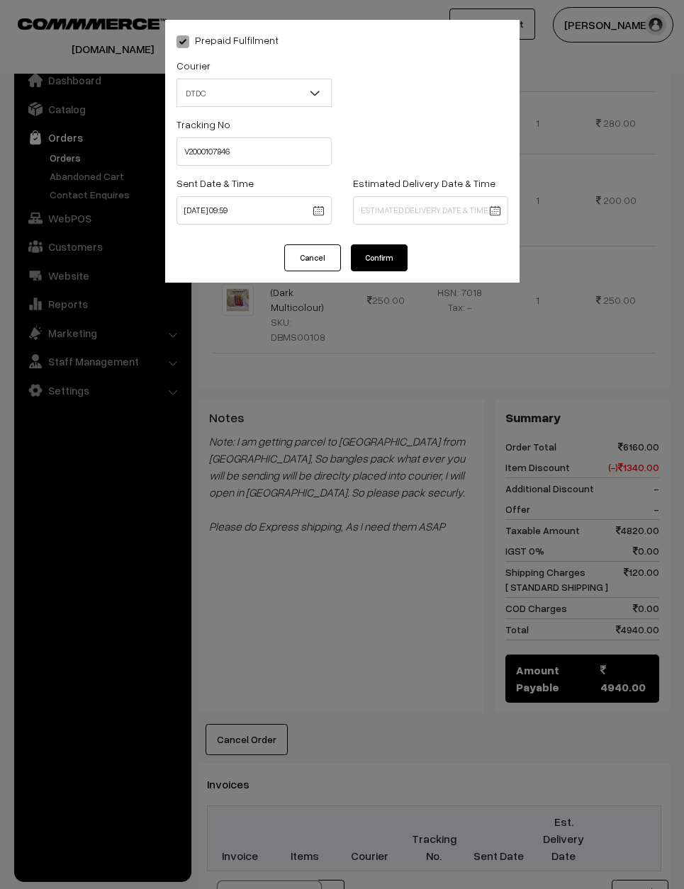
click at [373, 266] on button "Confirm" at bounding box center [379, 257] width 57 height 27
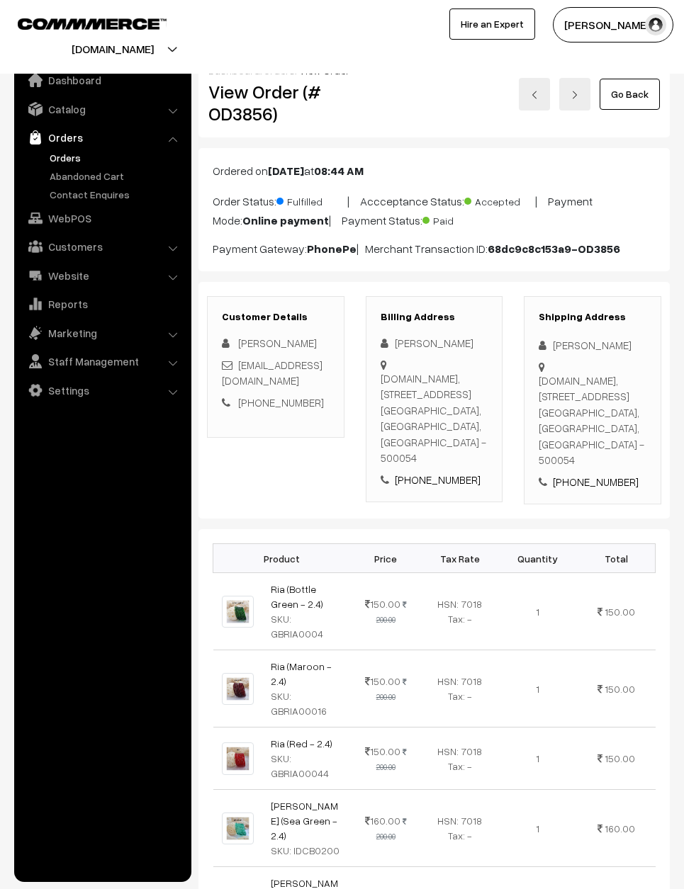
click at [621, 98] on link "Go Back" at bounding box center [629, 94] width 60 height 31
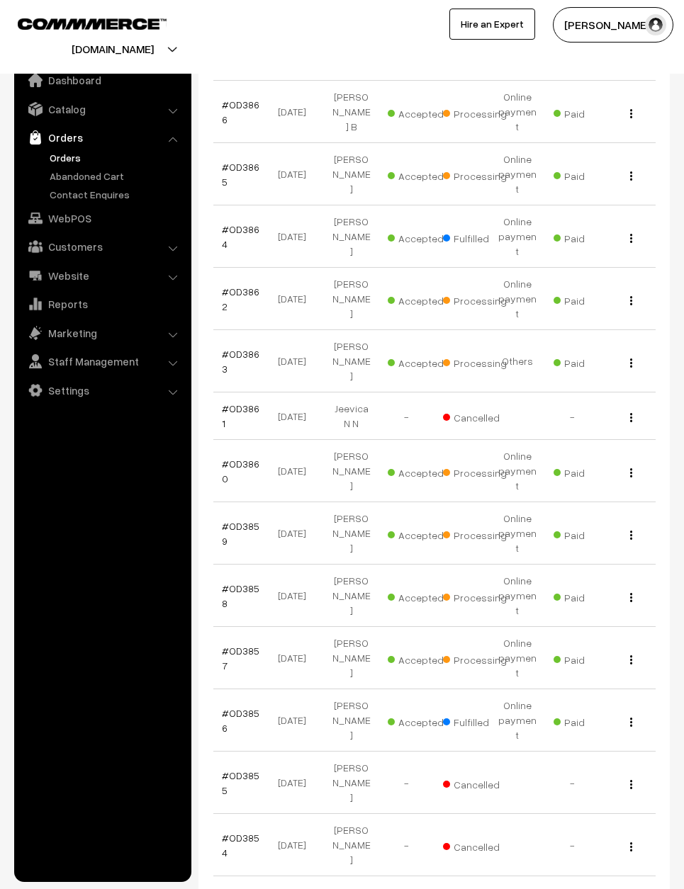
scroll to position [650, 0]
click at [233, 519] on link "#OD3859" at bounding box center [241, 532] width 38 height 27
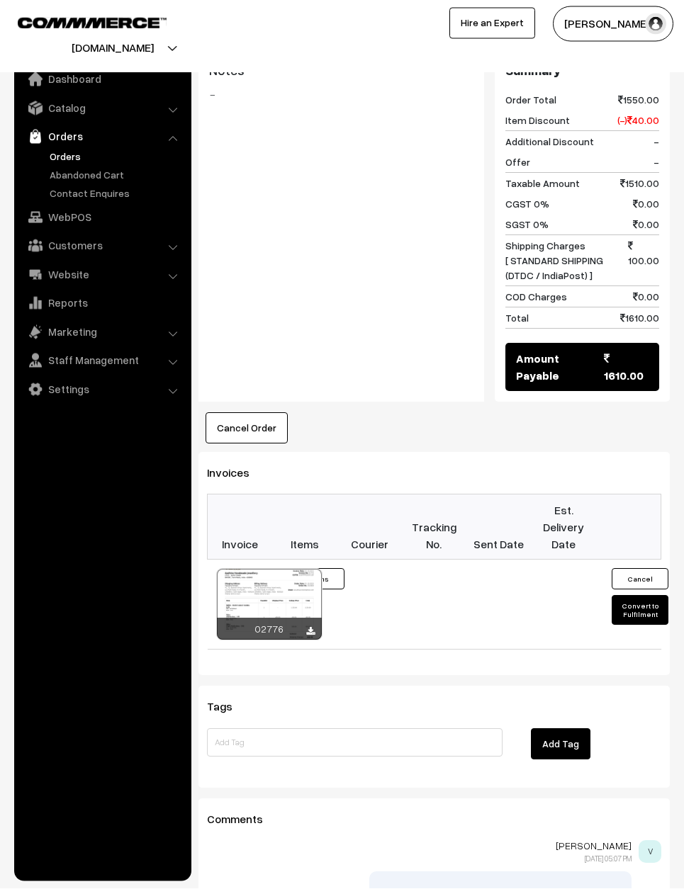
scroll to position [874, 0]
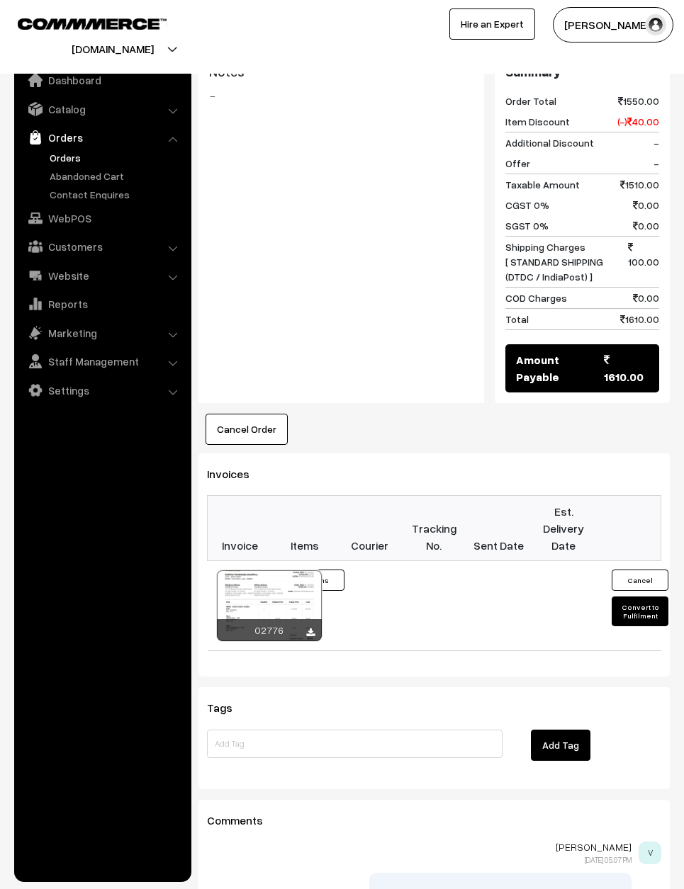
click at [643, 597] on button "Convert to Fulfilment" at bounding box center [639, 612] width 57 height 30
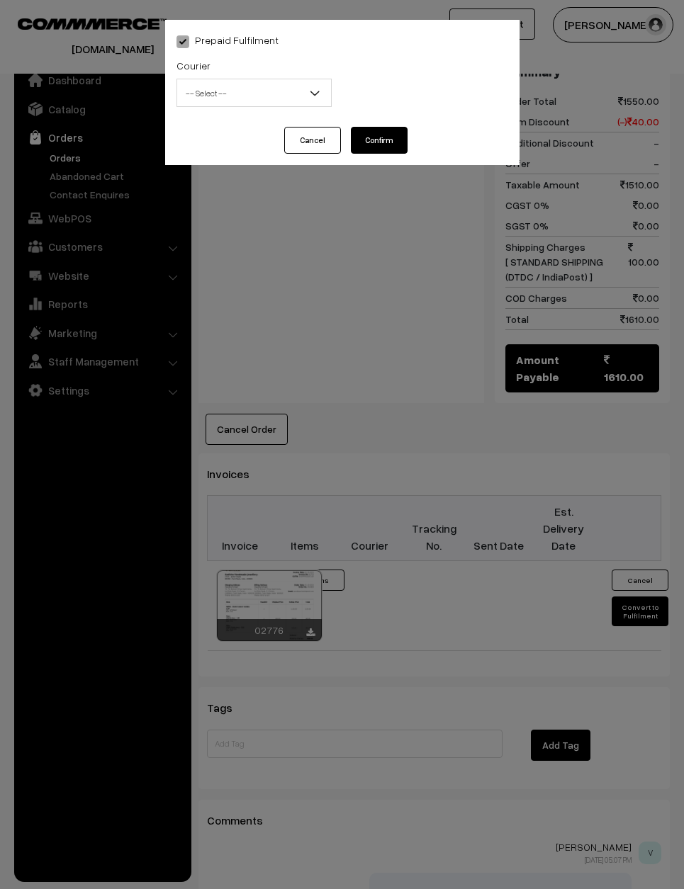
click at [280, 95] on span "-- Select --" at bounding box center [254, 93] width 154 height 25
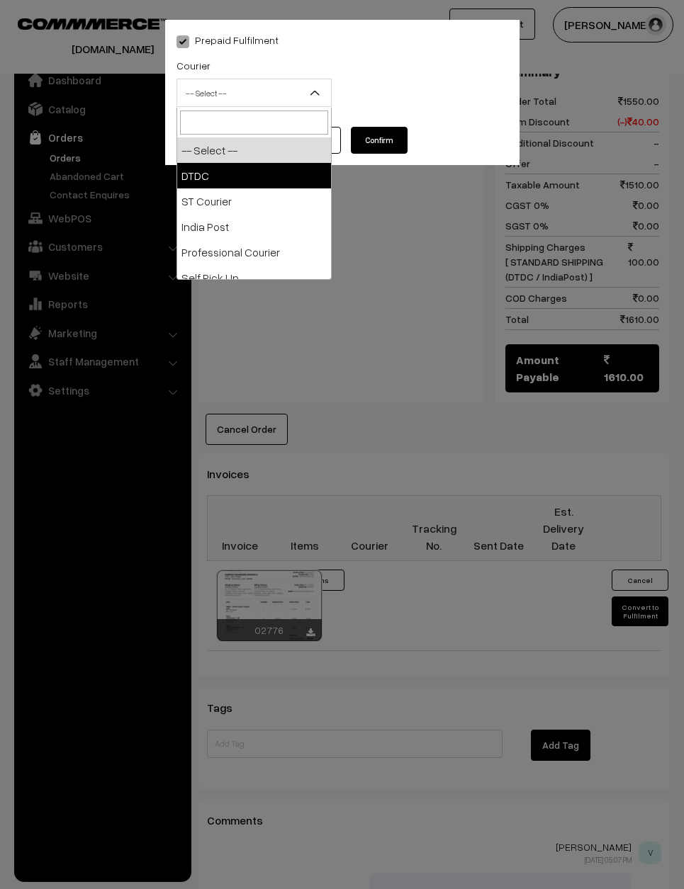
select select "1"
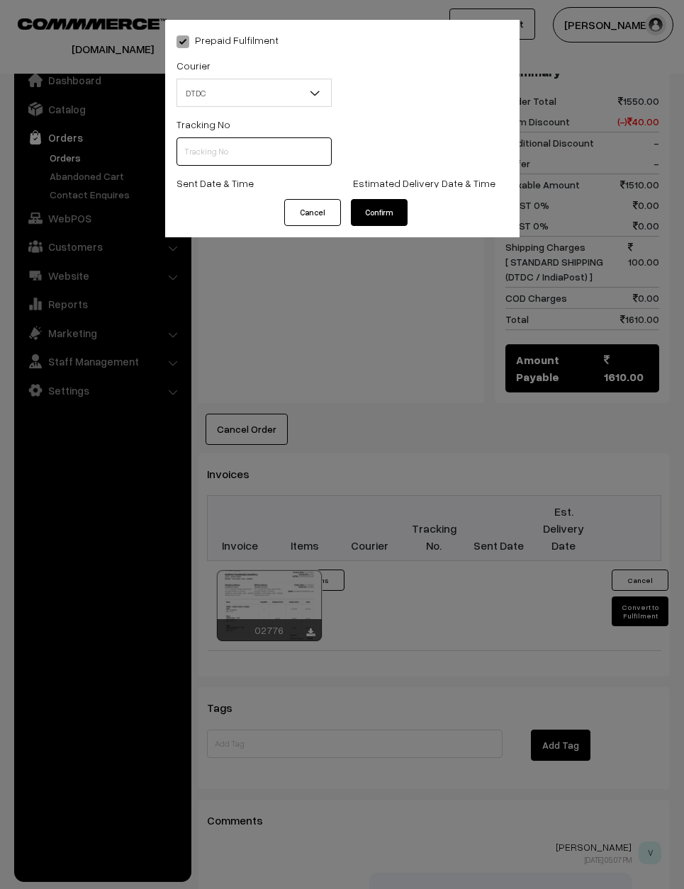
click at [235, 148] on input "text" at bounding box center [253, 151] width 155 height 28
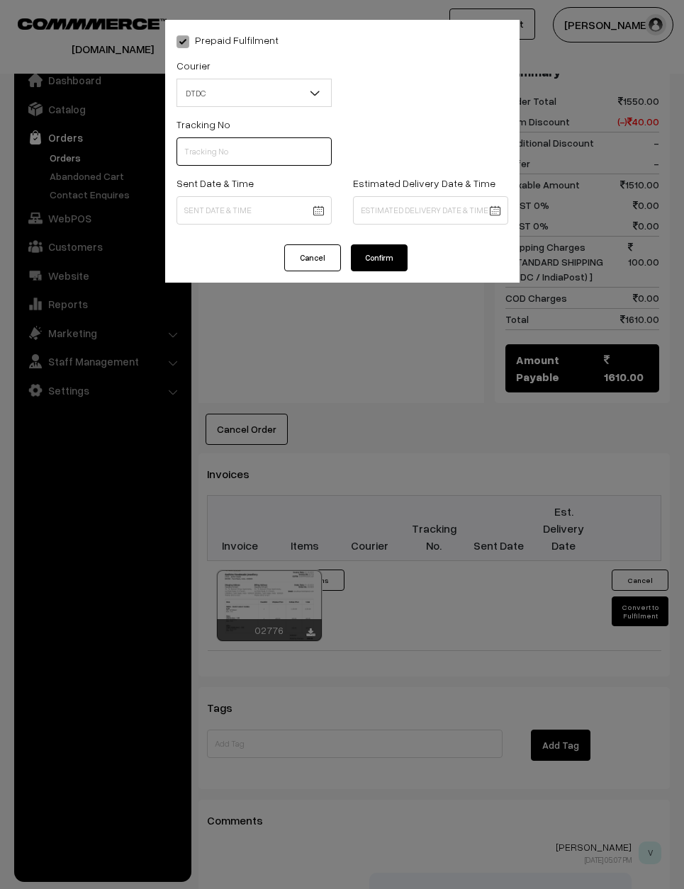
scroll to position [873, 0]
type input "D1007704772"
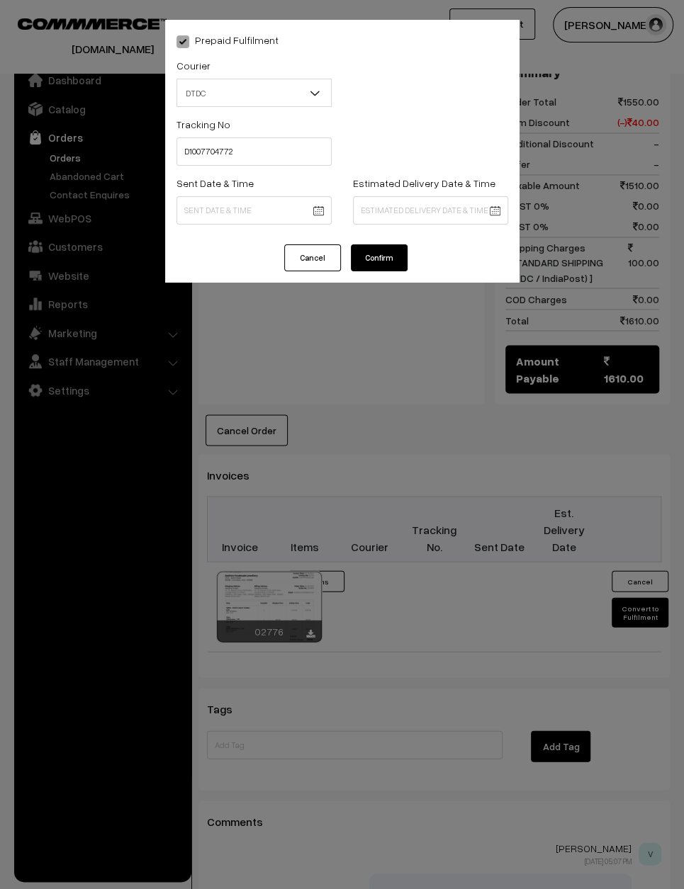
click at [271, 199] on body "Thank you for showing interest. Our team will call you shortly. Close varnambya…" at bounding box center [342, 82] width 684 height 1910
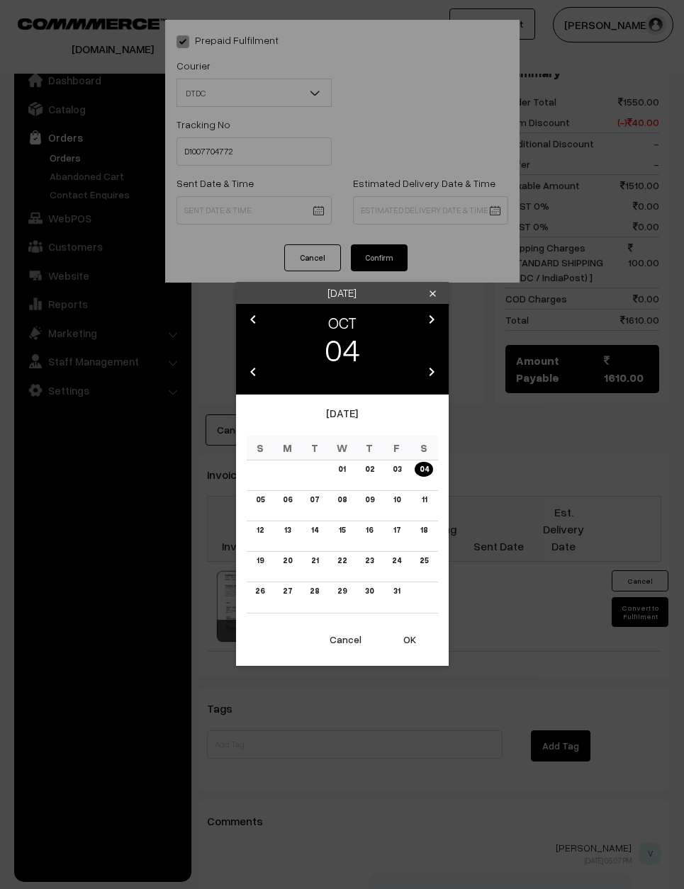
click at [400, 474] on link "03" at bounding box center [396, 469] width 17 height 15
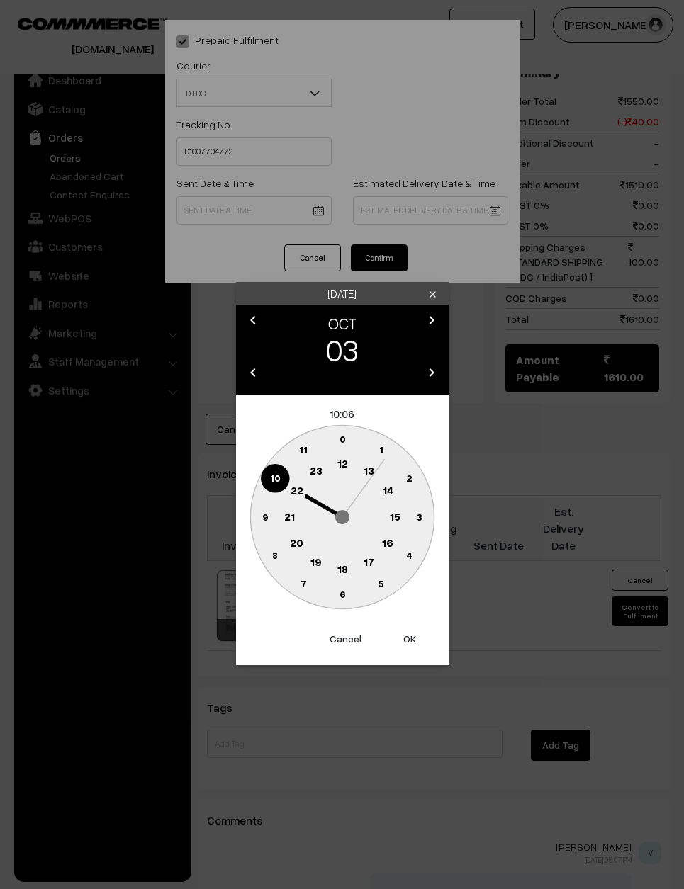
click at [264, 516] on text "9" at bounding box center [264, 517] width 6 height 12
click at [344, 438] on text "0" at bounding box center [342, 439] width 6 height 12
type input "03-10-2025 09:00"
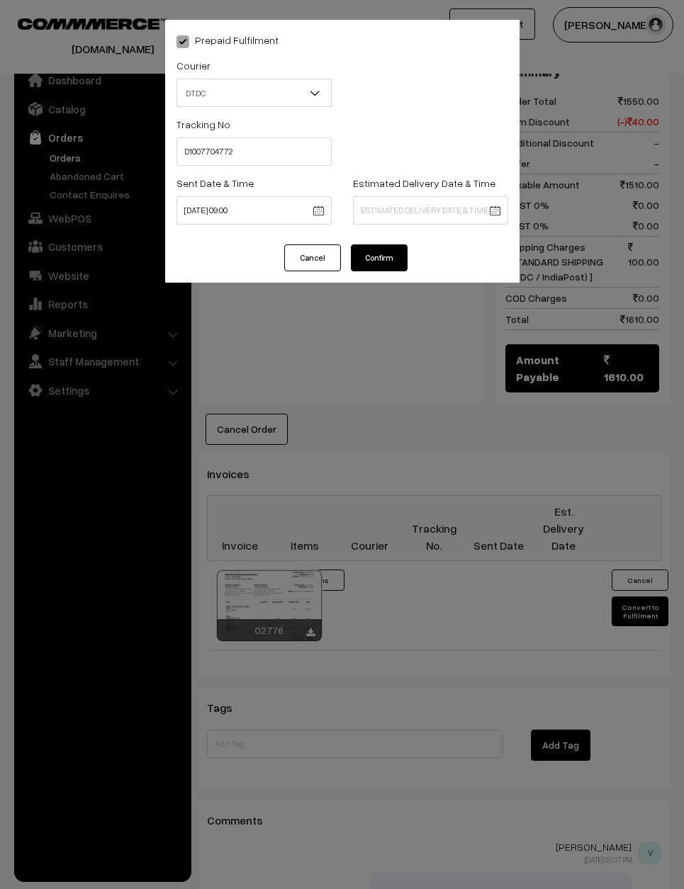
click at [379, 252] on button "Confirm" at bounding box center [379, 257] width 57 height 27
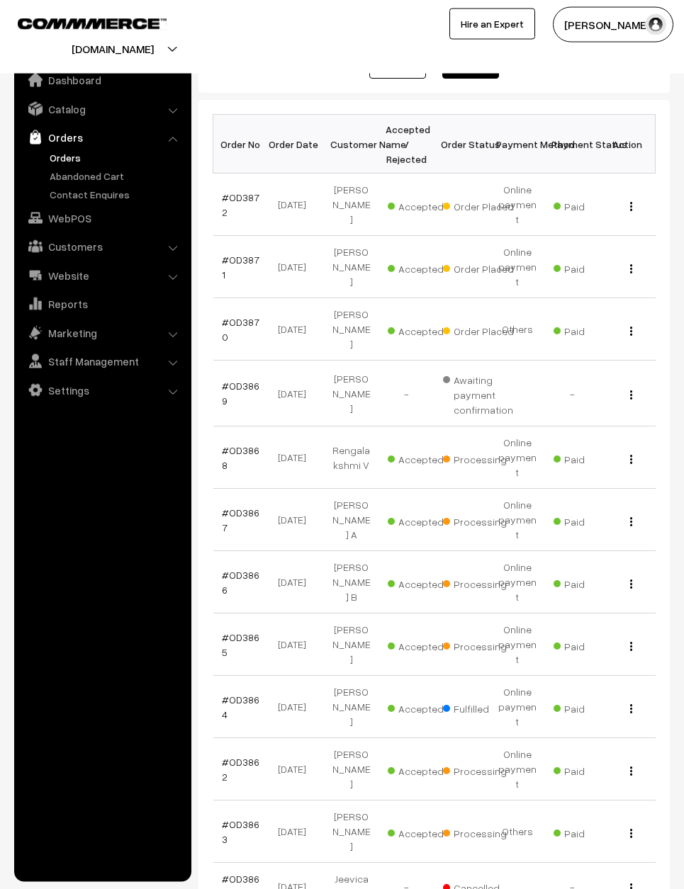
scroll to position [184, 0]
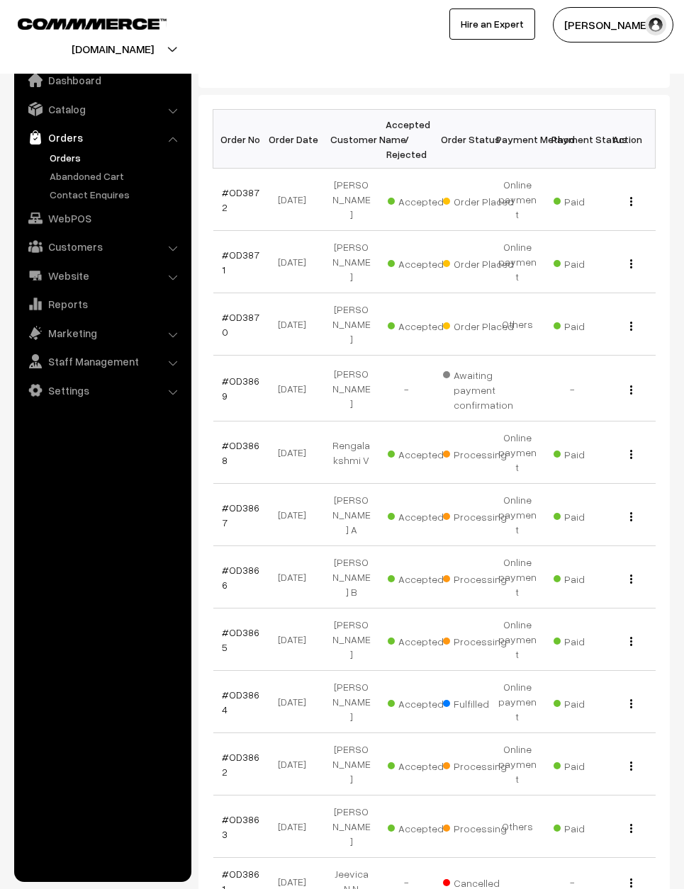
click at [232, 751] on link "#OD3862" at bounding box center [241, 764] width 38 height 27
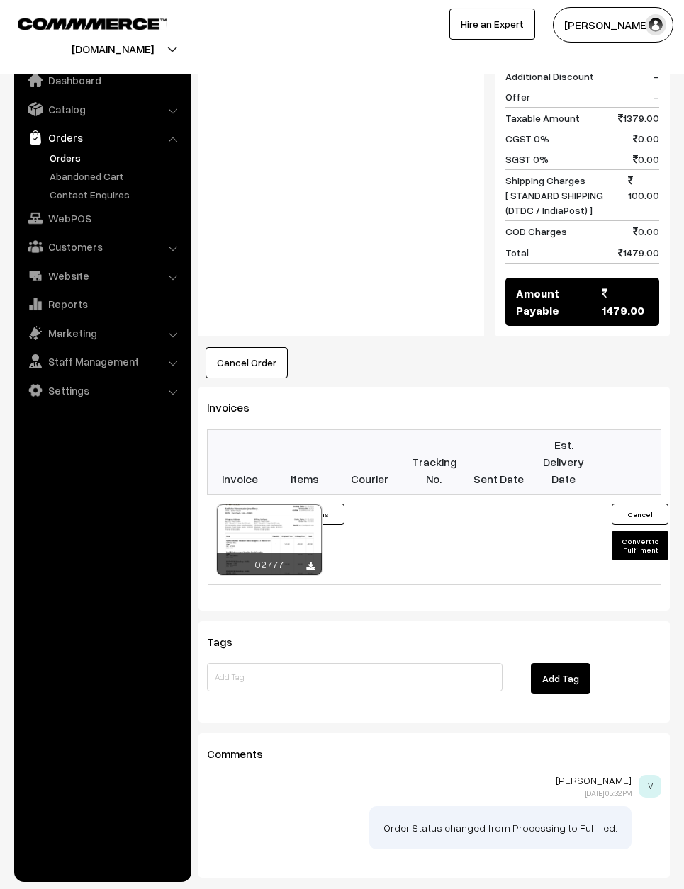
scroll to position [1063, 0]
click at [632, 531] on button "Convert to Fulfilment" at bounding box center [639, 546] width 57 height 30
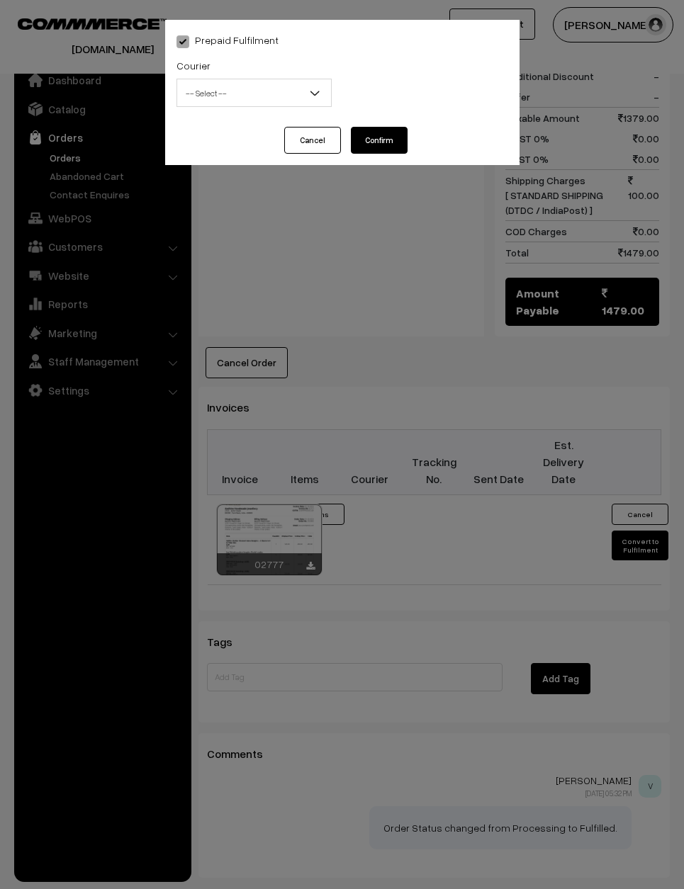
click at [266, 91] on span "-- Select --" at bounding box center [254, 93] width 154 height 25
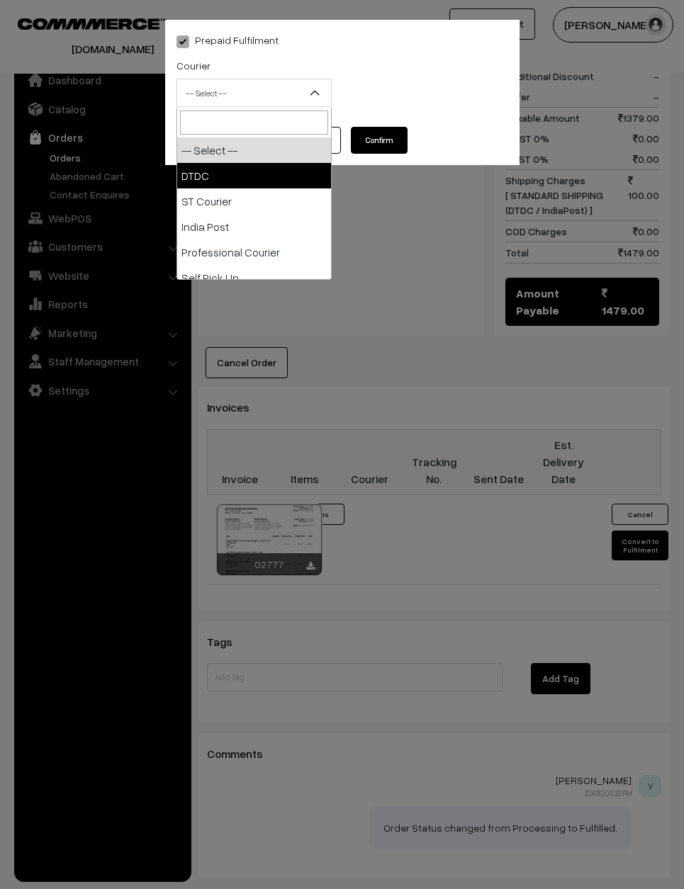
select select "1"
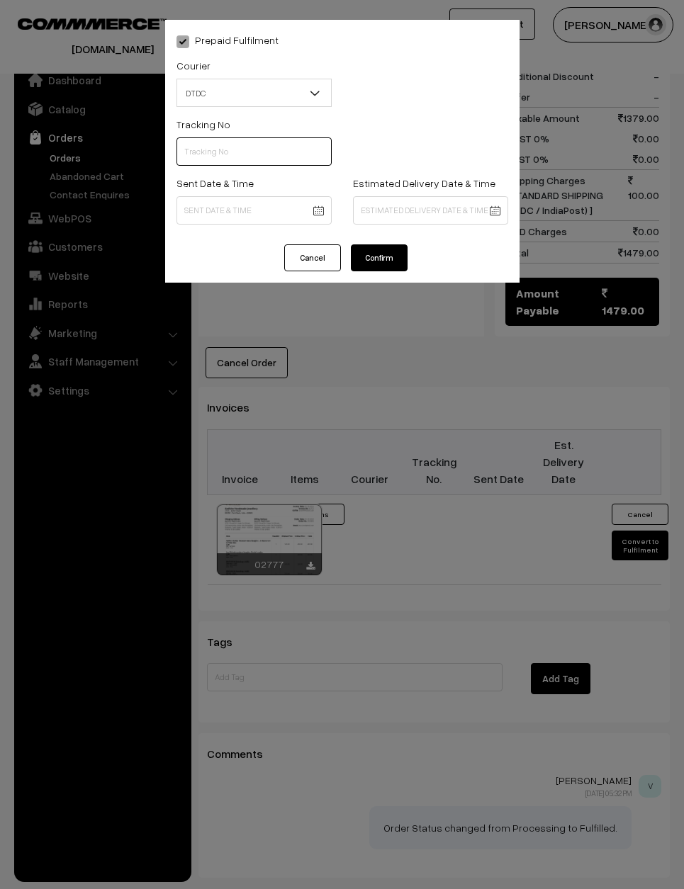
click at [252, 148] on input "text" at bounding box center [253, 151] width 155 height 28
type input "D1007704774"
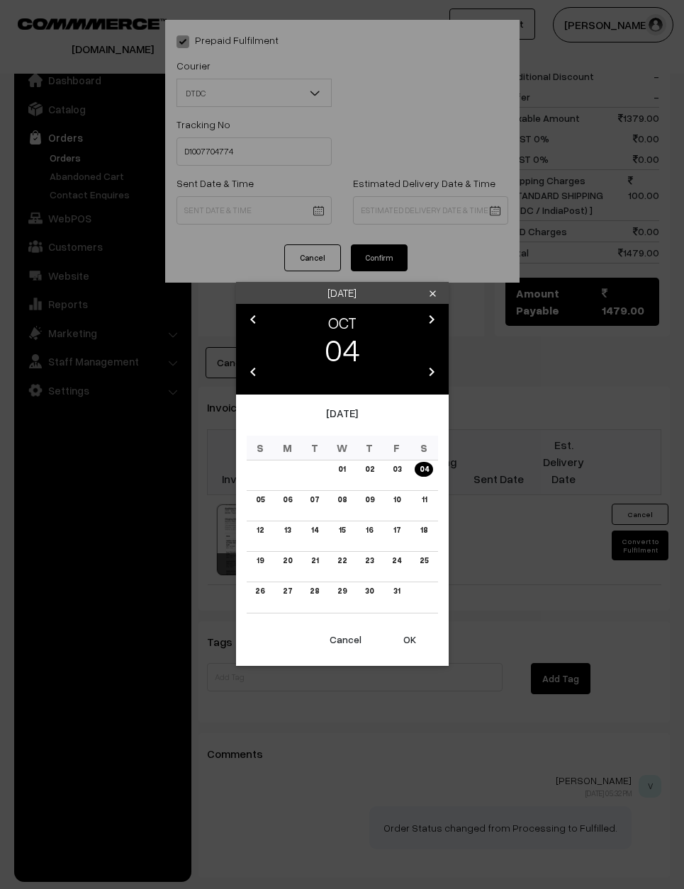
click at [389, 472] on link "03" at bounding box center [396, 469] width 17 height 15
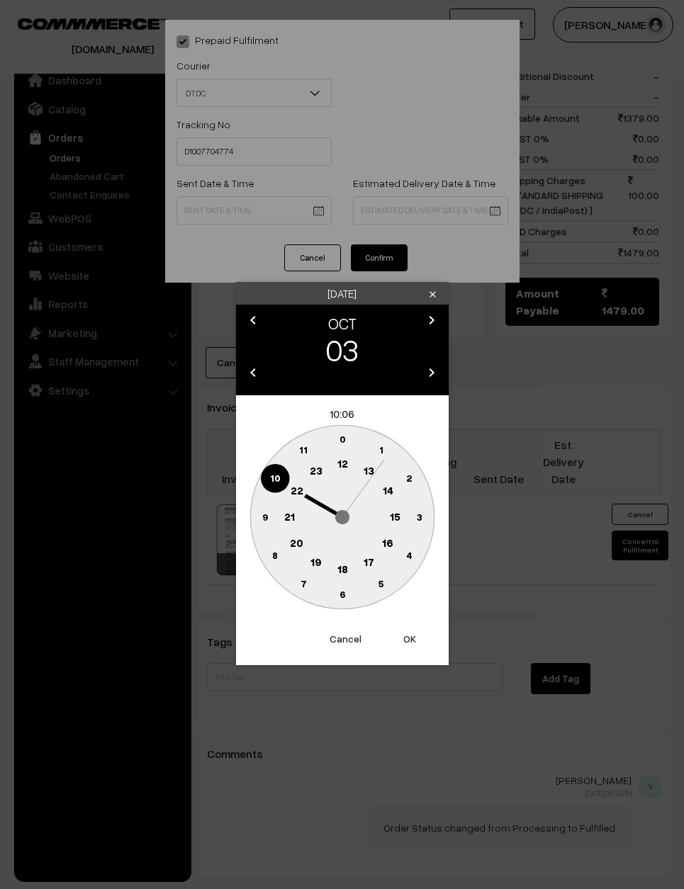
click at [256, 508] on circle at bounding box center [264, 517] width 29 height 29
click at [336, 436] on circle at bounding box center [334, 441] width 19 height 19
type input "[DATE] 09:59"
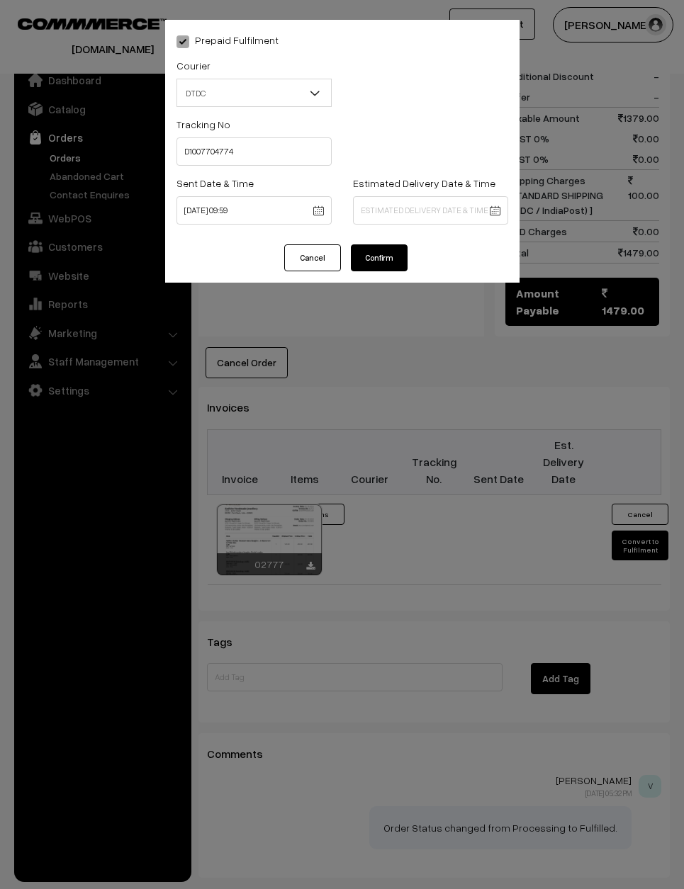
click at [375, 252] on button "Confirm" at bounding box center [379, 257] width 57 height 27
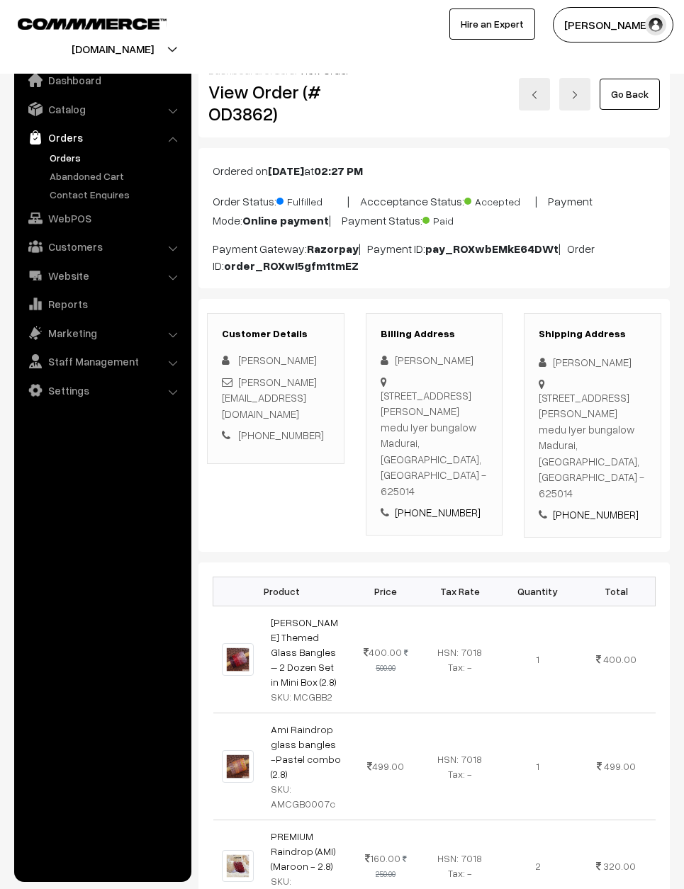
click at [626, 93] on link "Go Back" at bounding box center [629, 94] width 60 height 31
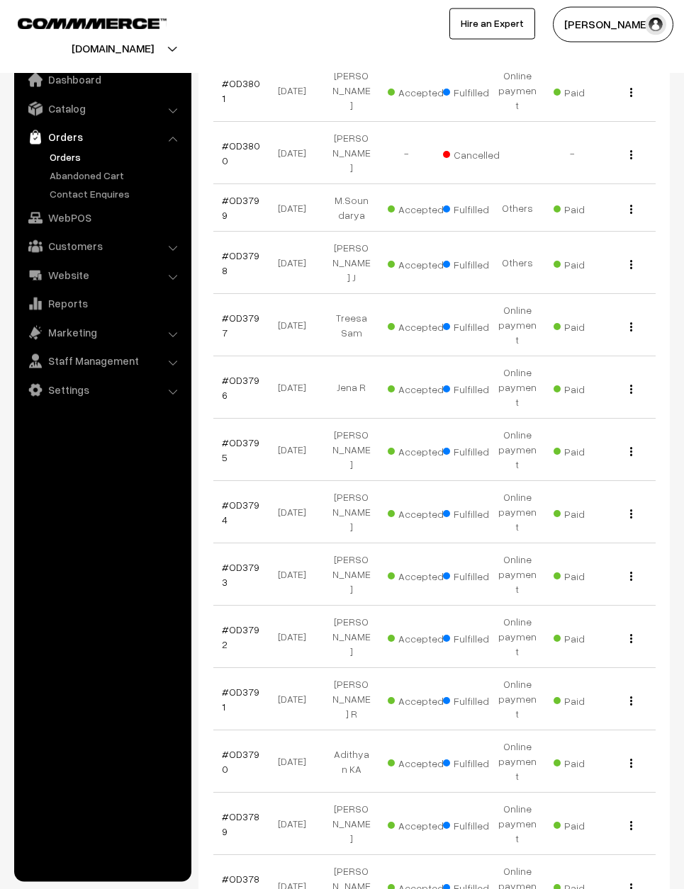
scroll to position [4902, 0]
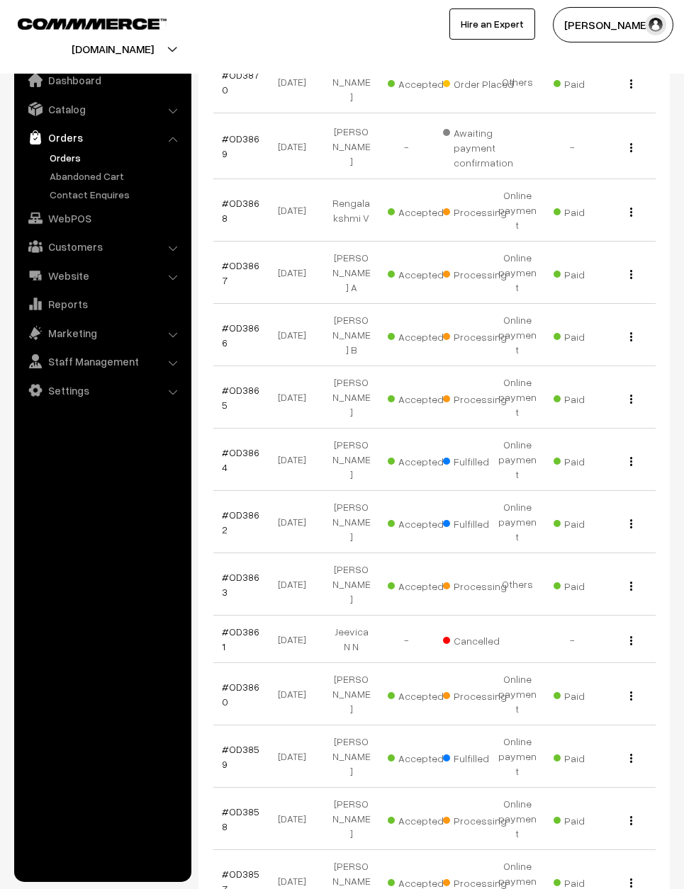
scroll to position [0, 0]
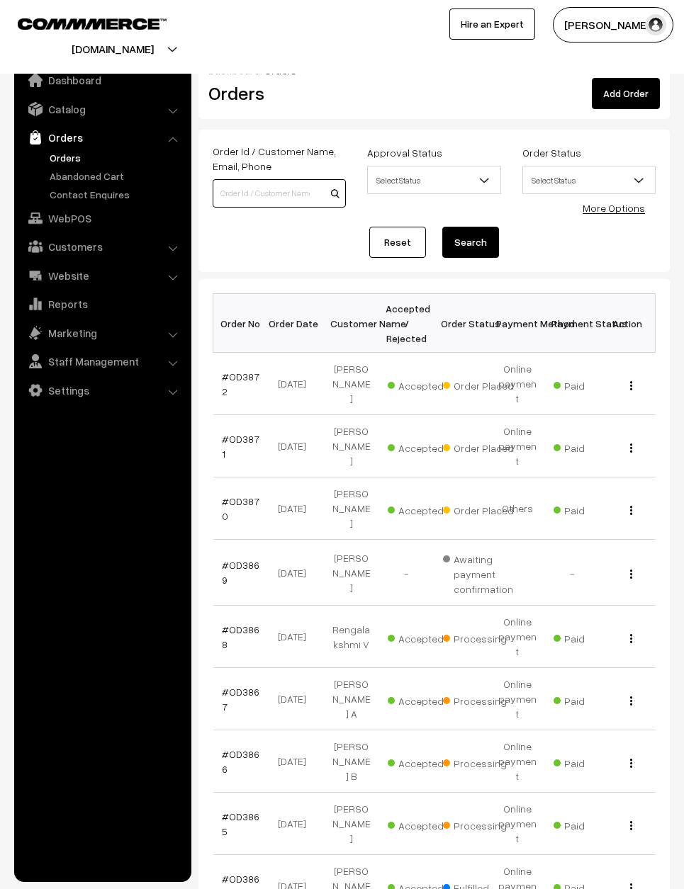
click at [284, 189] on input at bounding box center [279, 193] width 133 height 28
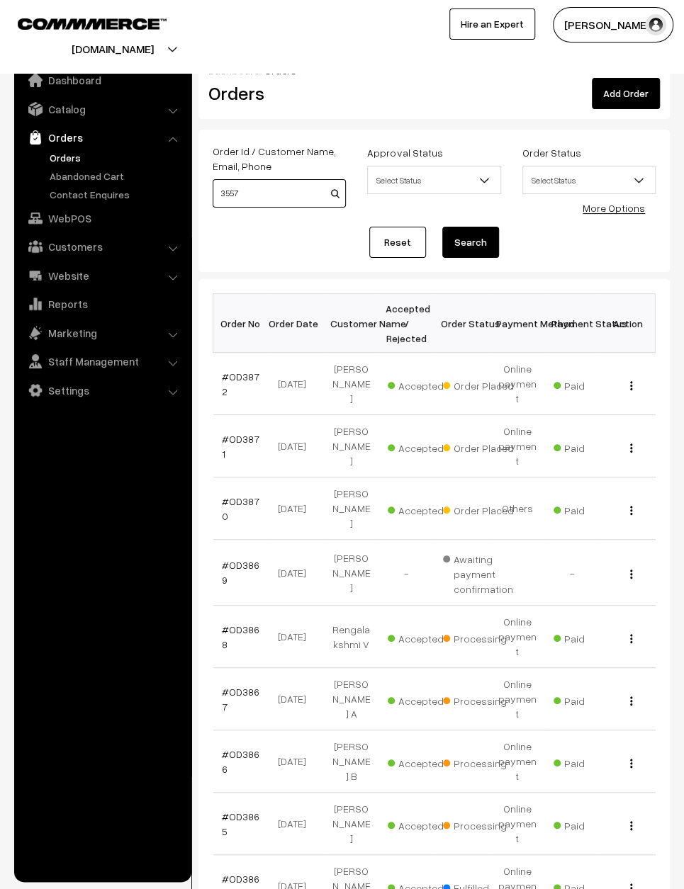
type input "3557"
click at [484, 239] on button "Search" at bounding box center [470, 242] width 57 height 31
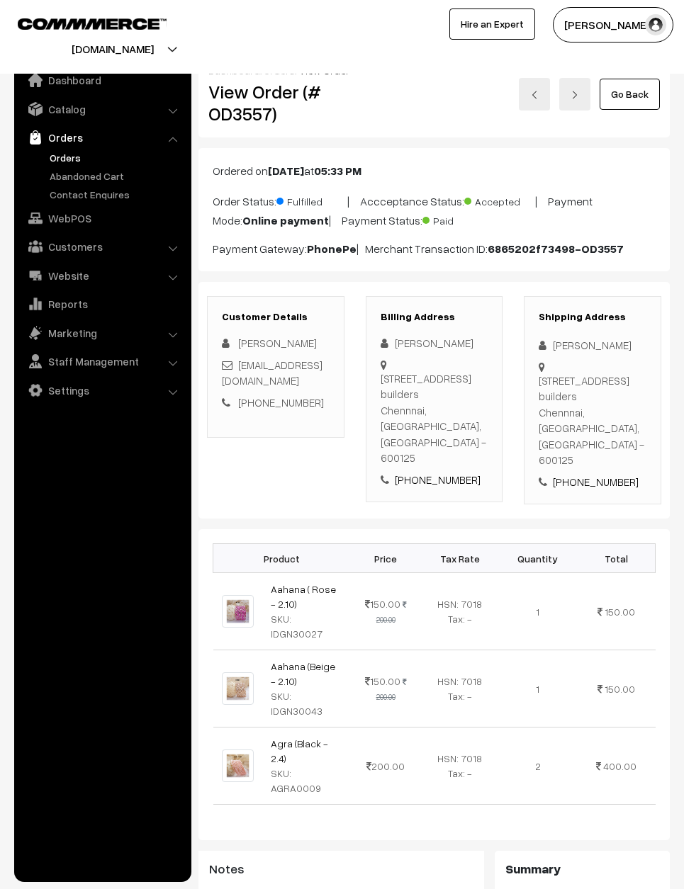
click at [618, 89] on link "Go Back" at bounding box center [629, 94] width 60 height 31
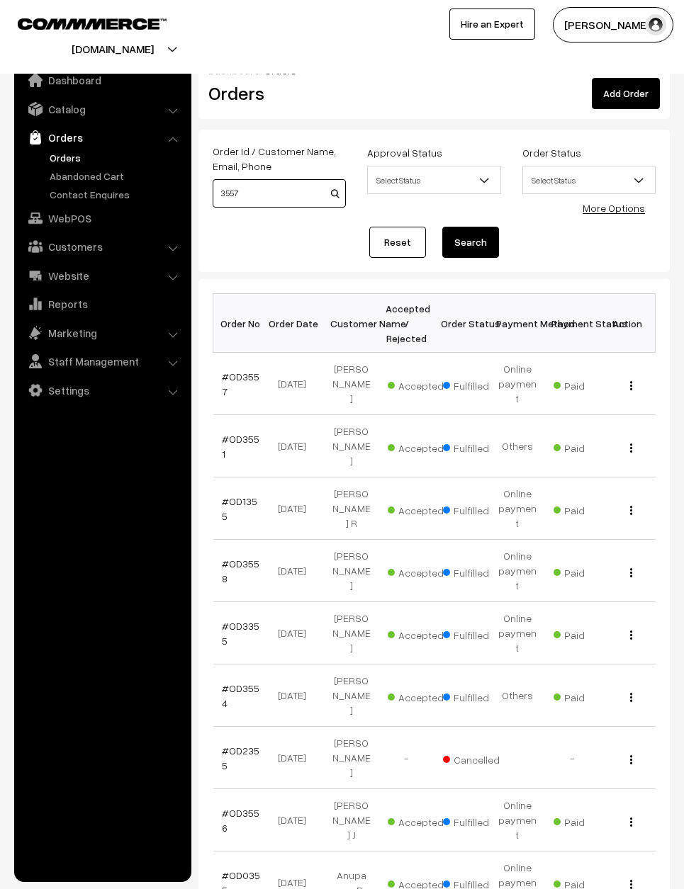
click at [281, 191] on input "3557" at bounding box center [279, 193] width 133 height 28
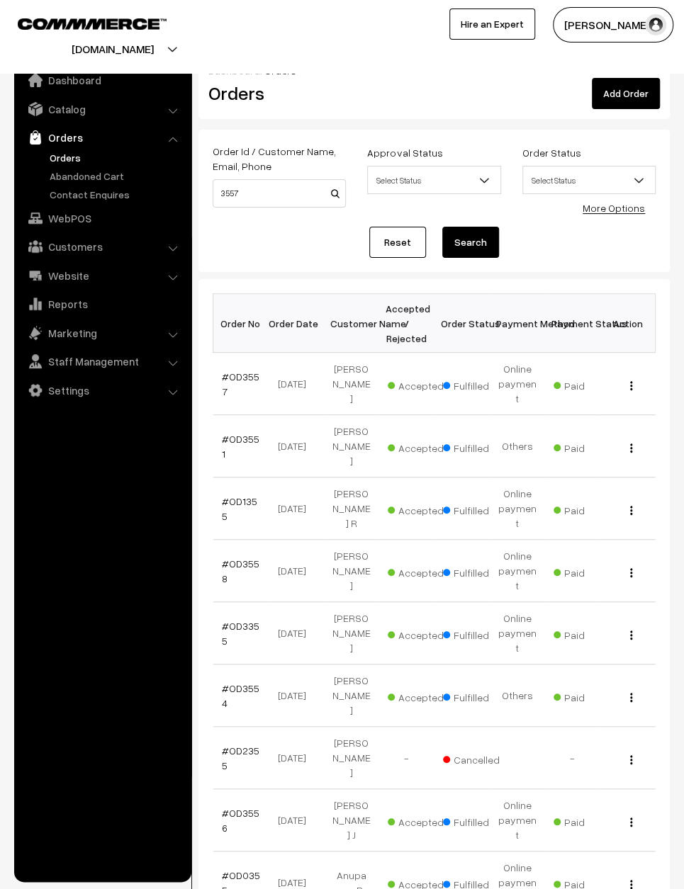
click at [391, 244] on link "Reset" at bounding box center [397, 242] width 57 height 31
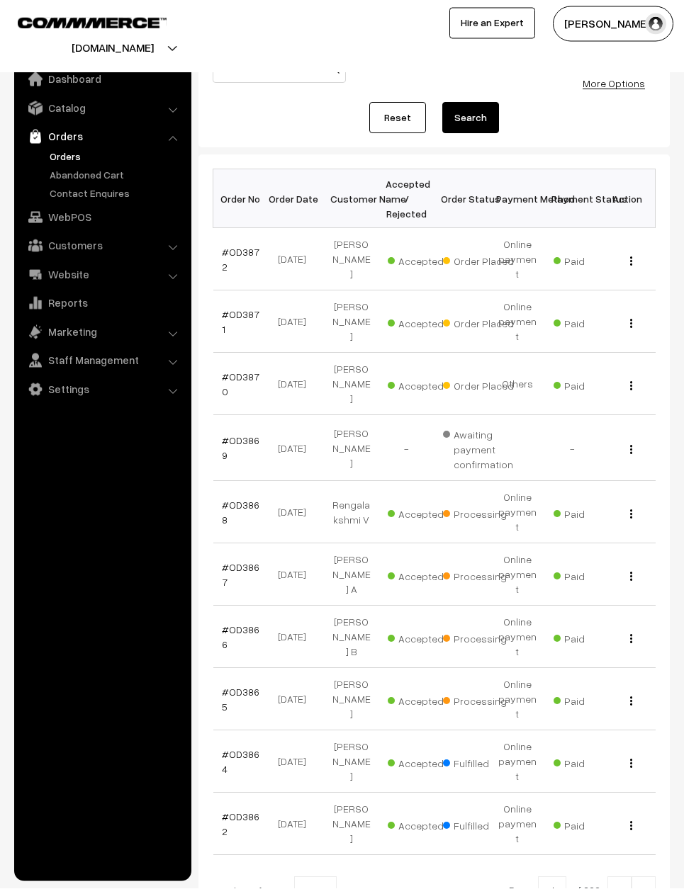
scroll to position [123, 0]
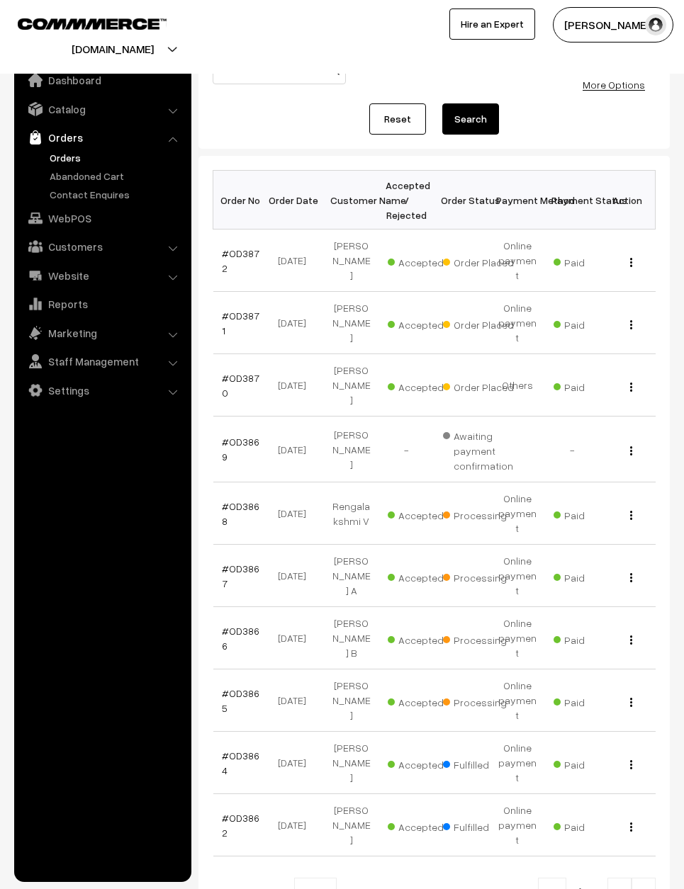
click at [320, 886] on b at bounding box center [327, 893] width 14 height 14
select select "60"
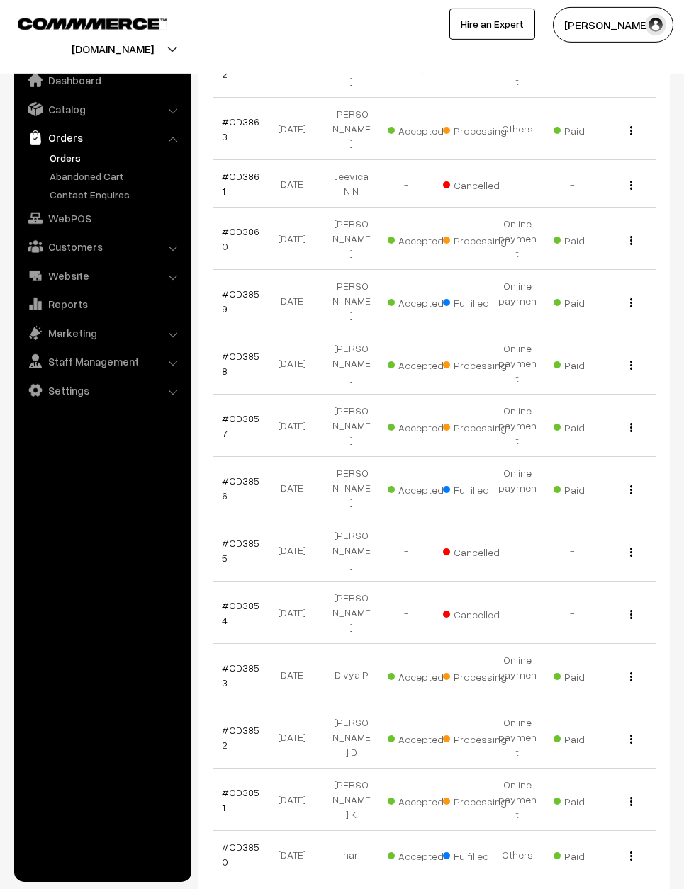
scroll to position [884, 0]
click at [232, 410] on link "#OD3857" at bounding box center [241, 423] width 38 height 27
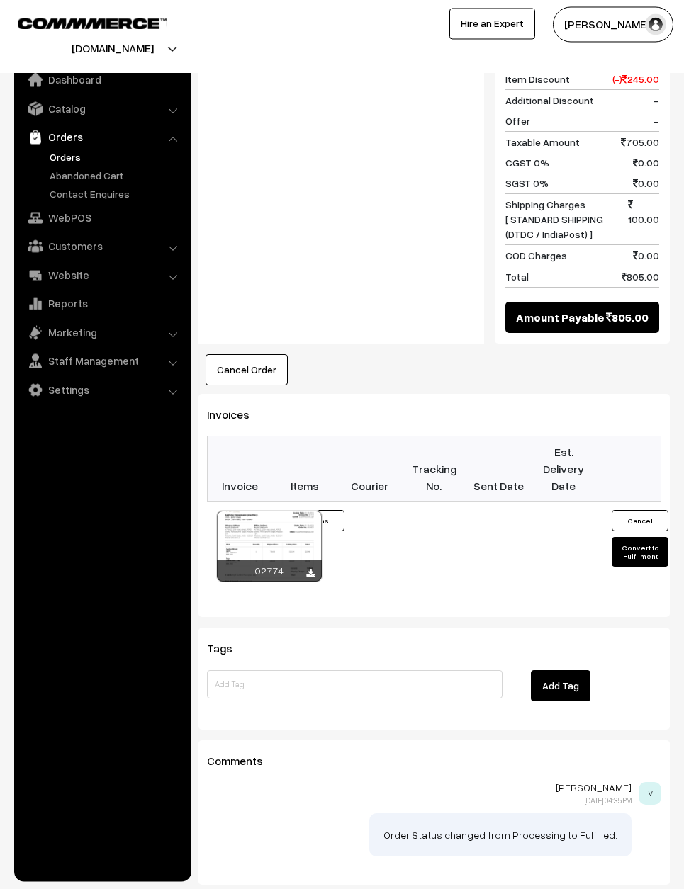
scroll to position [777, 0]
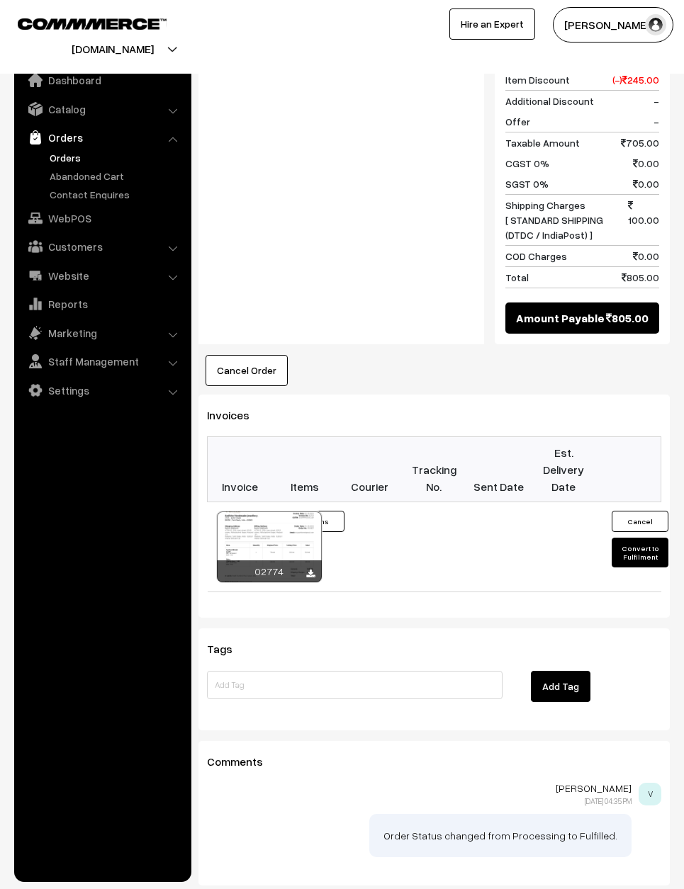
click at [658, 538] on button "Convert to Fulfilment" at bounding box center [639, 553] width 57 height 30
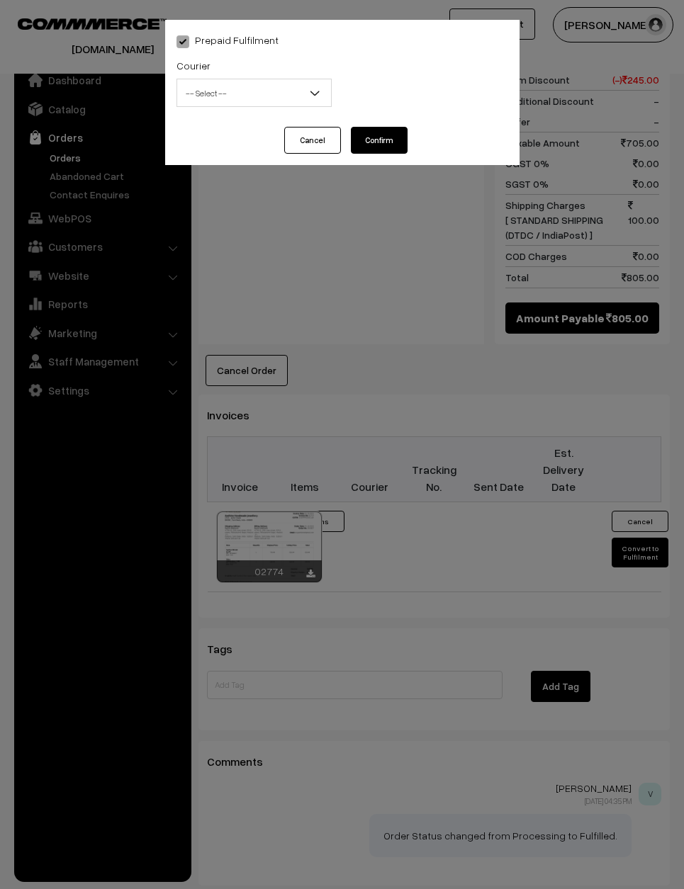
click at [296, 84] on span "-- Select --" at bounding box center [254, 93] width 154 height 25
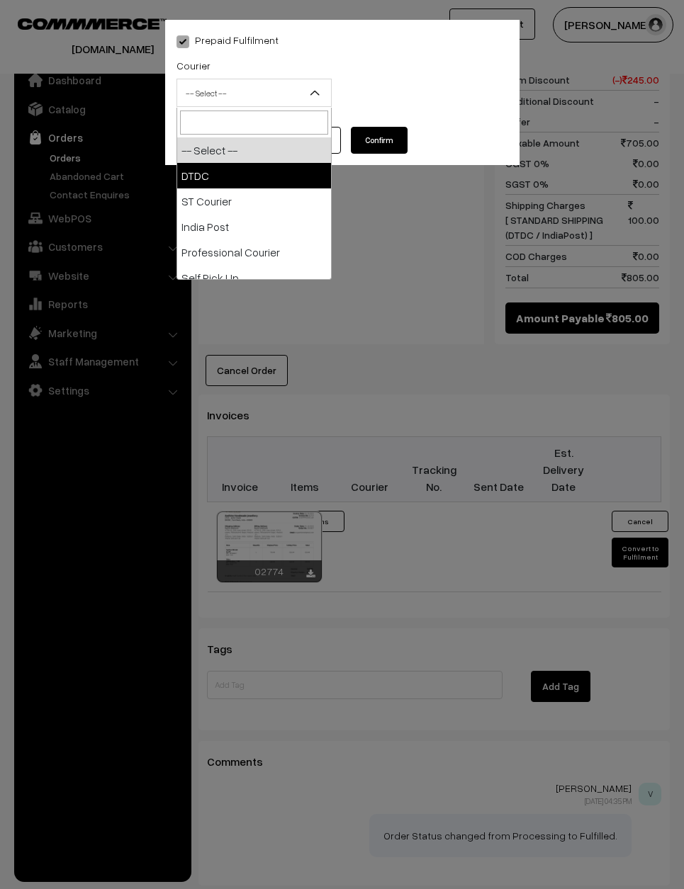
select select "1"
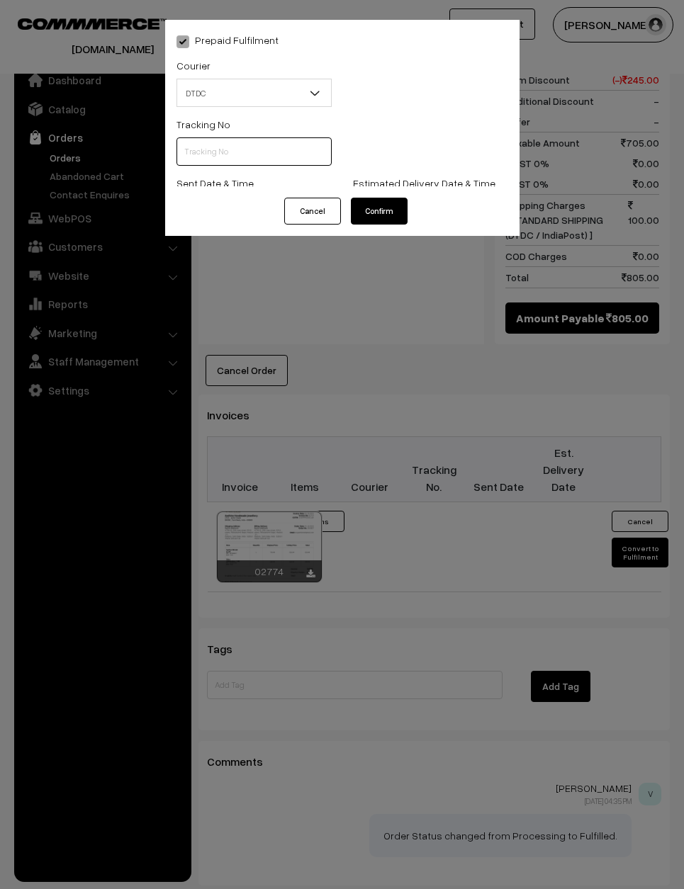
click at [244, 144] on input "text" at bounding box center [253, 151] width 155 height 28
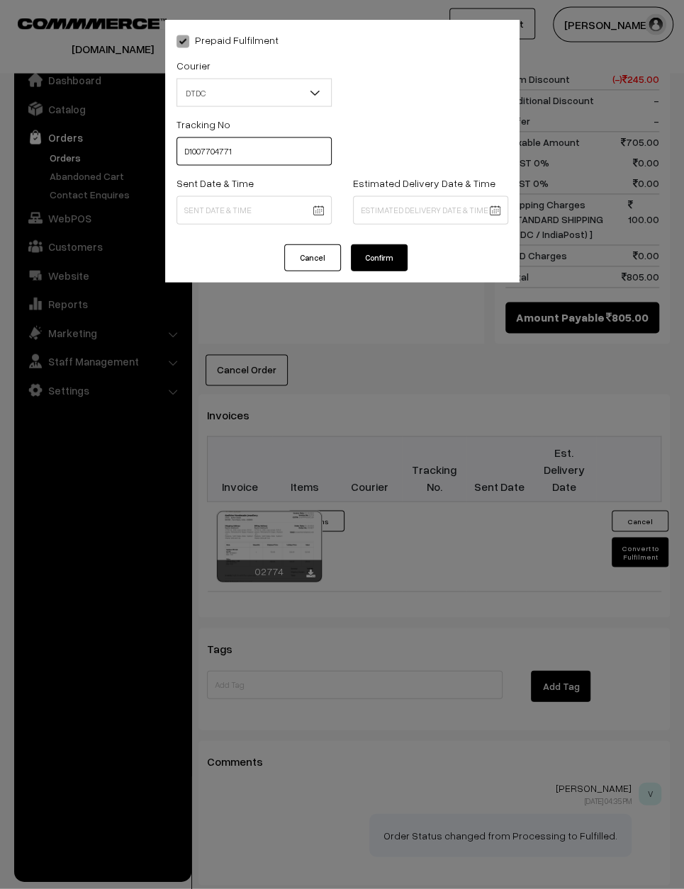
type input "D1007704771"
click at [287, 209] on body "Thank you for showing interest. Our team will call you shortly. Close [DOMAIN_N…" at bounding box center [342, 100] width 684 height 1754
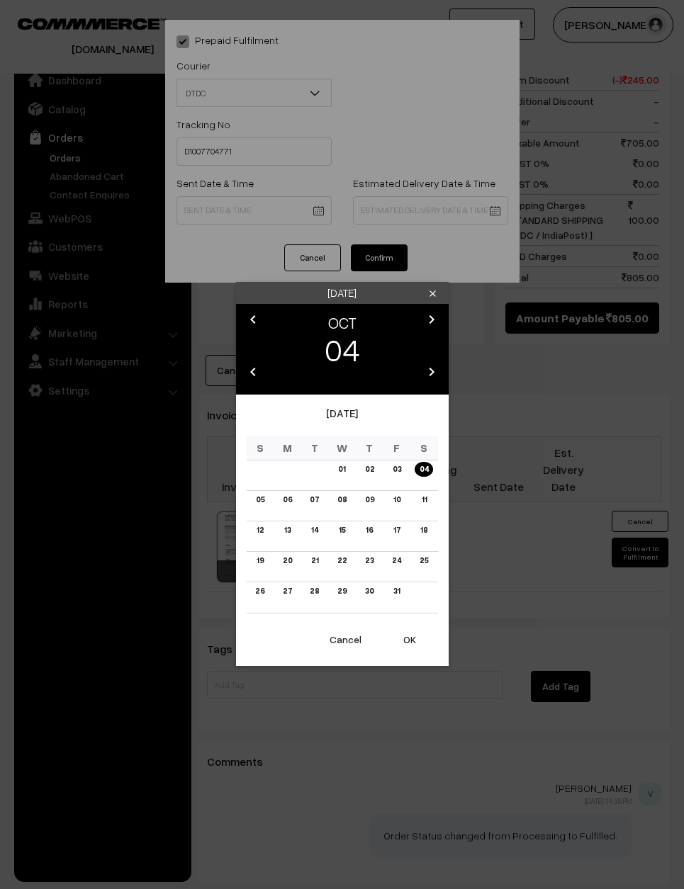
click at [393, 477] on link "03" at bounding box center [396, 469] width 17 height 15
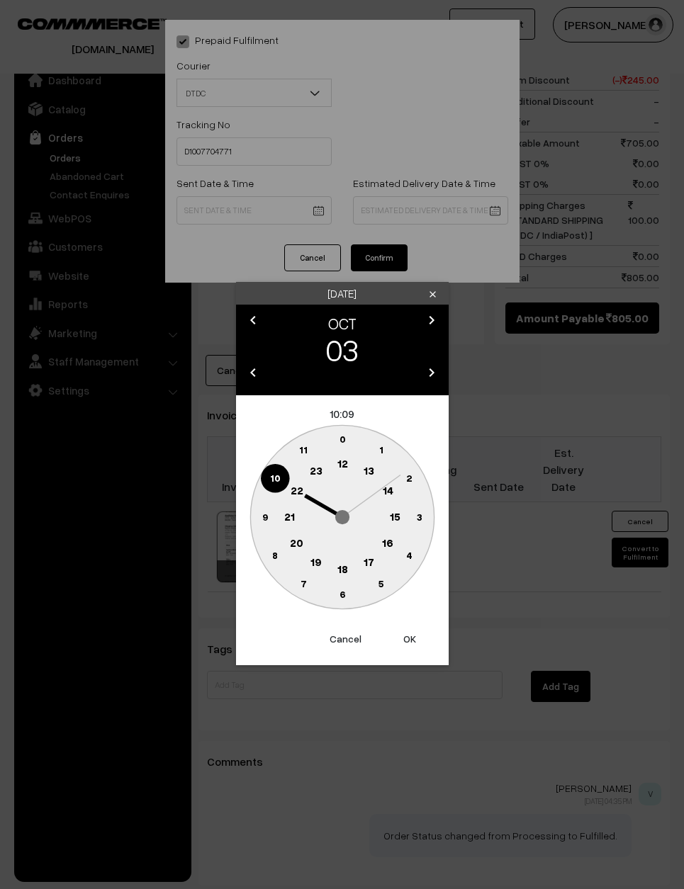
click at [252, 517] on circle at bounding box center [264, 517] width 29 height 29
click at [340, 439] on text "0" at bounding box center [342, 439] width 6 height 12
type input "03-10-2025 09:00"
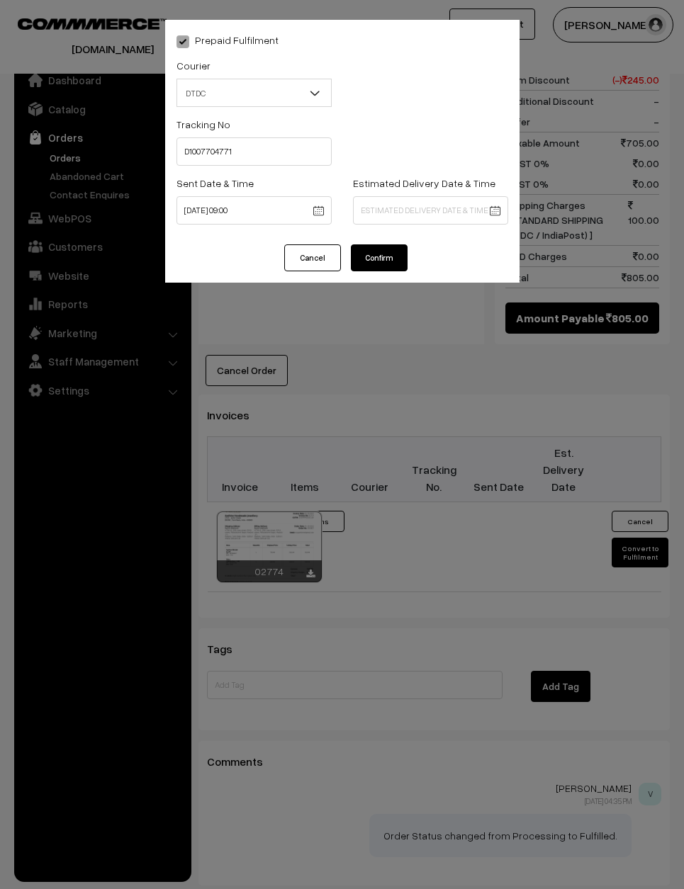
click at [380, 266] on button "Confirm" at bounding box center [379, 257] width 57 height 27
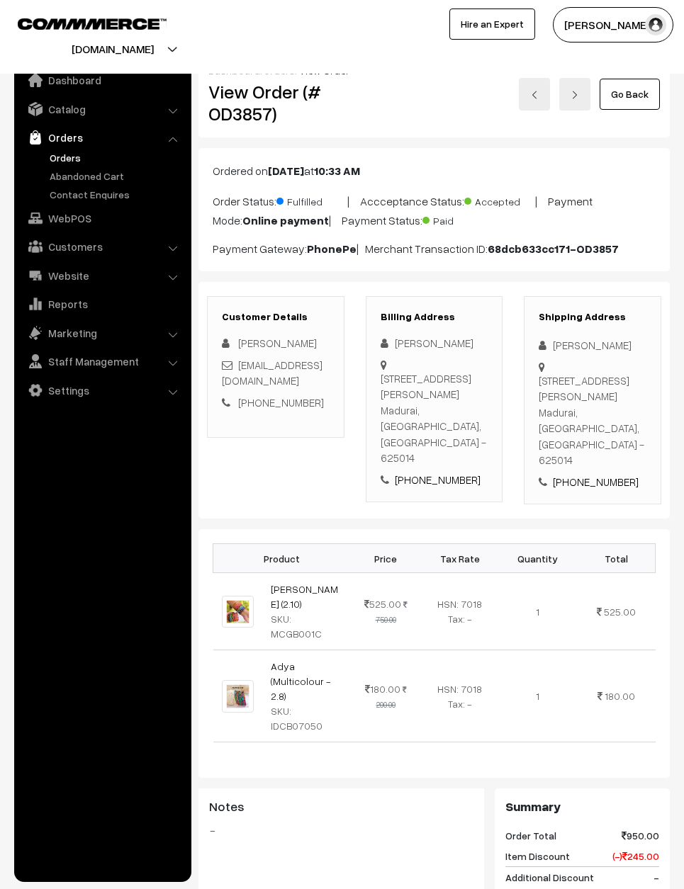
click at [634, 81] on link "Go Back" at bounding box center [629, 94] width 60 height 31
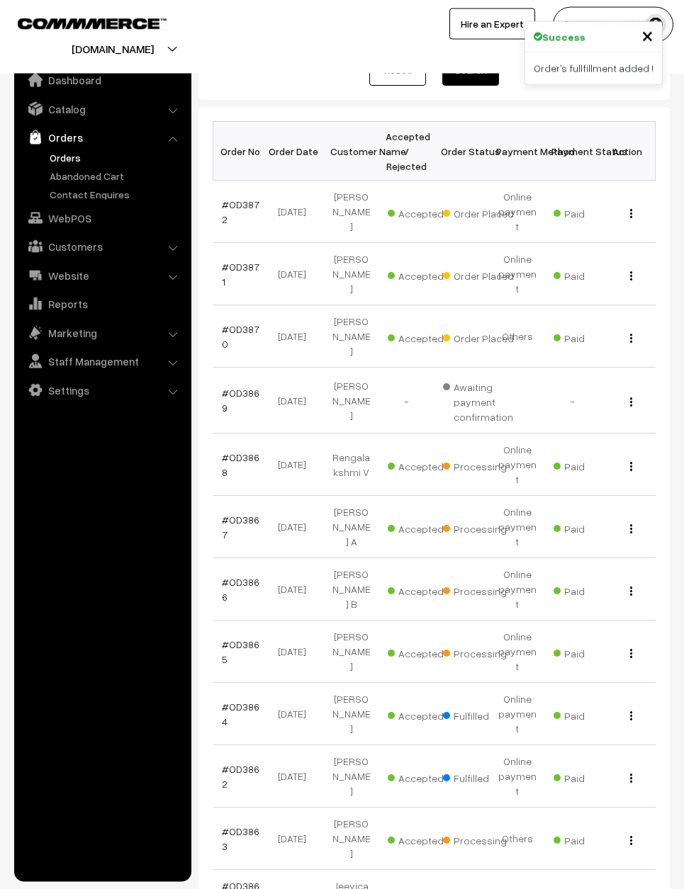
scroll to position [173, 0]
click at [234, 451] on link "#OD3868" at bounding box center [241, 464] width 38 height 27
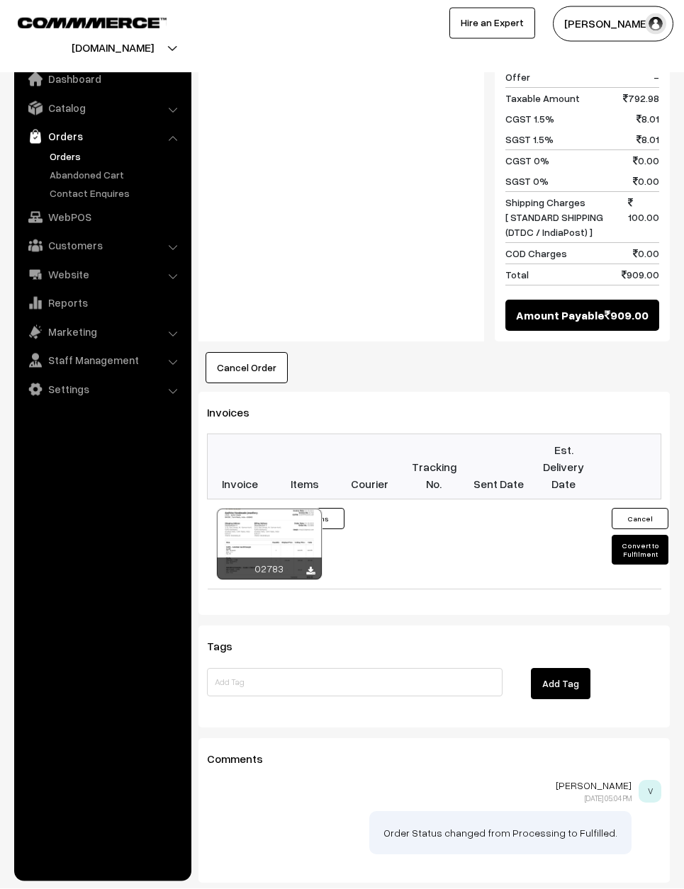
scroll to position [942, 0]
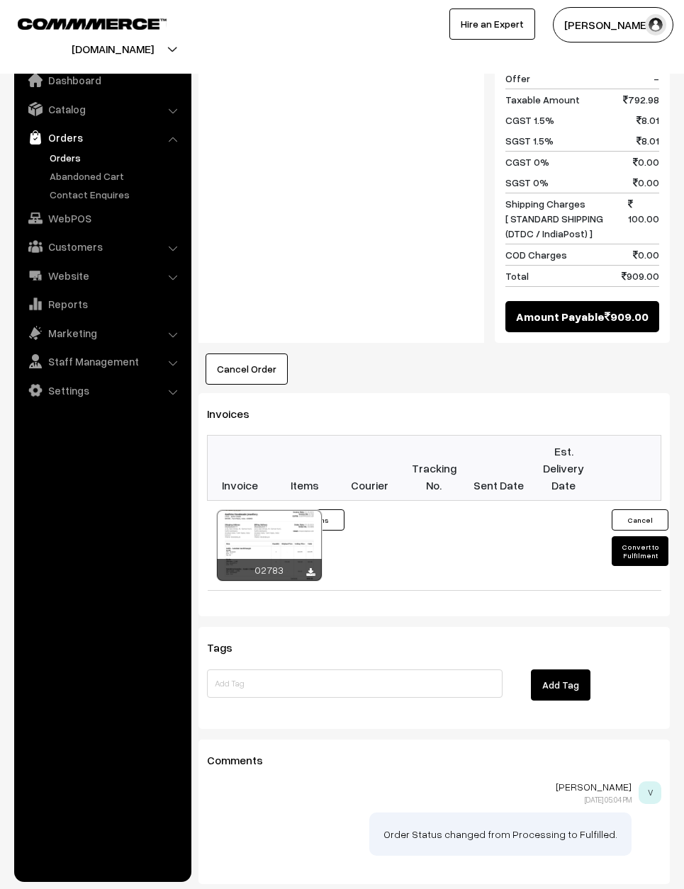
click at [651, 536] on button "Convert to Fulfilment" at bounding box center [639, 551] width 57 height 30
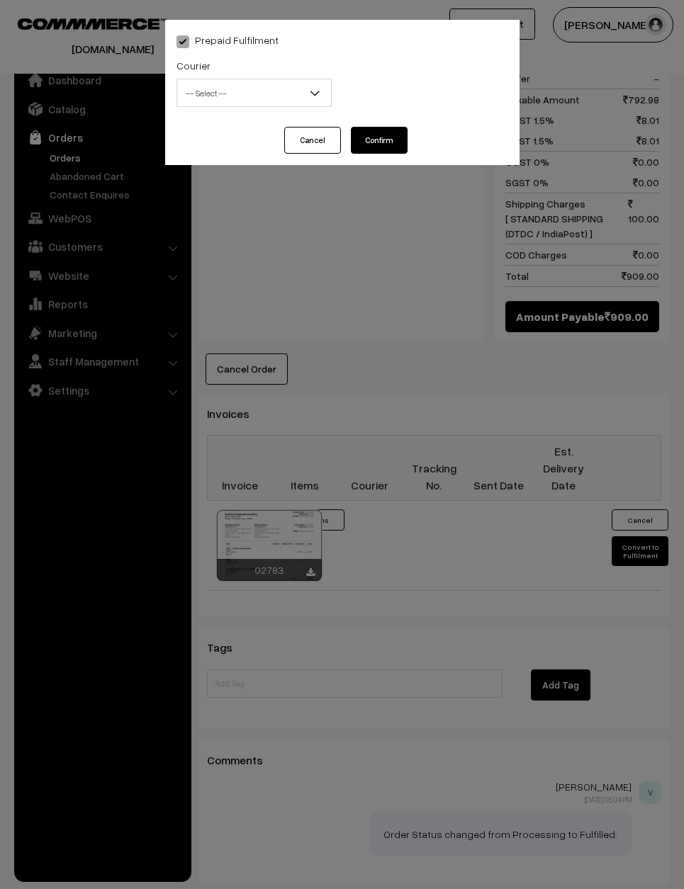
click at [296, 87] on span "-- Select --" at bounding box center [254, 93] width 154 height 25
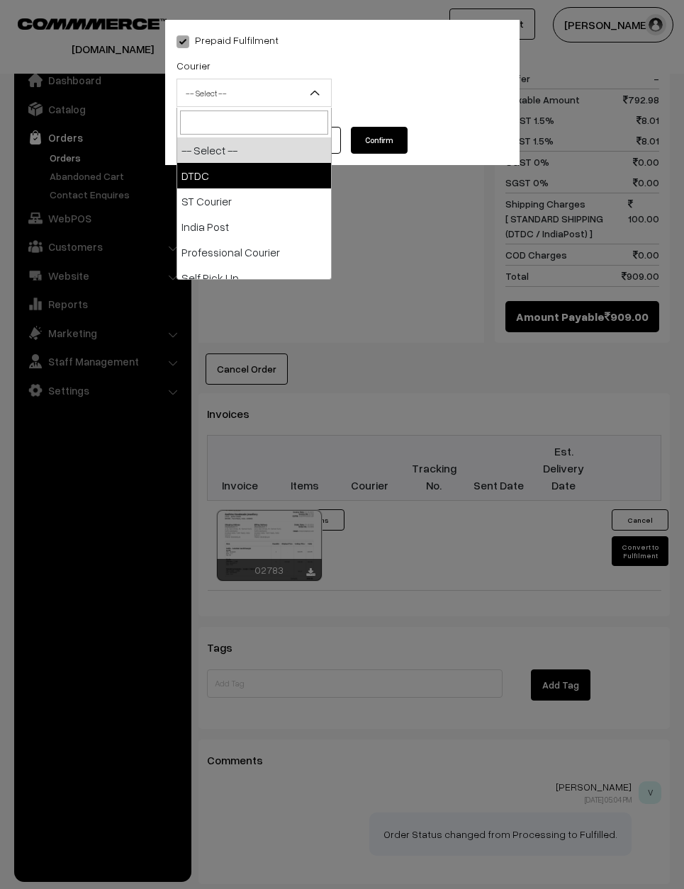
select select "1"
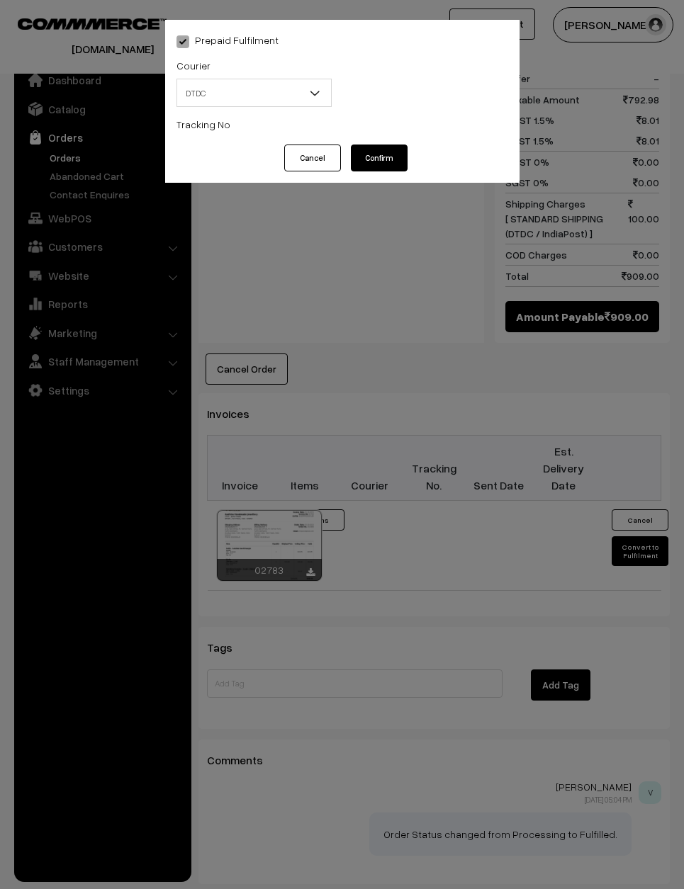
click at [239, 143] on input "text" at bounding box center [253, 151] width 155 height 28
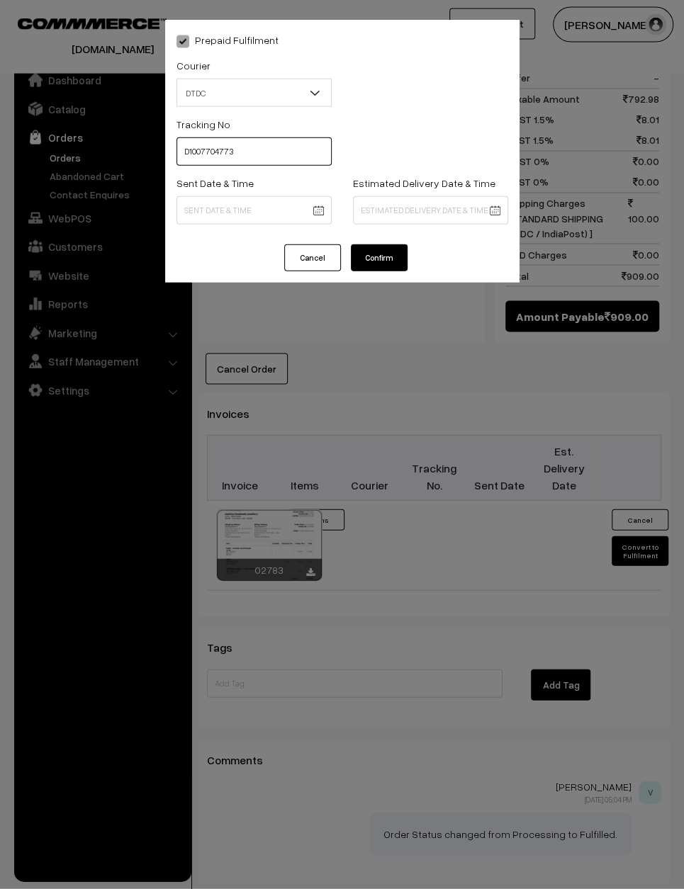
type input "D1007704773"
click at [312, 208] on body "Thank you for showing interest. Our team will call you shortly. Close varnambya…" at bounding box center [342, 17] width 684 height 1918
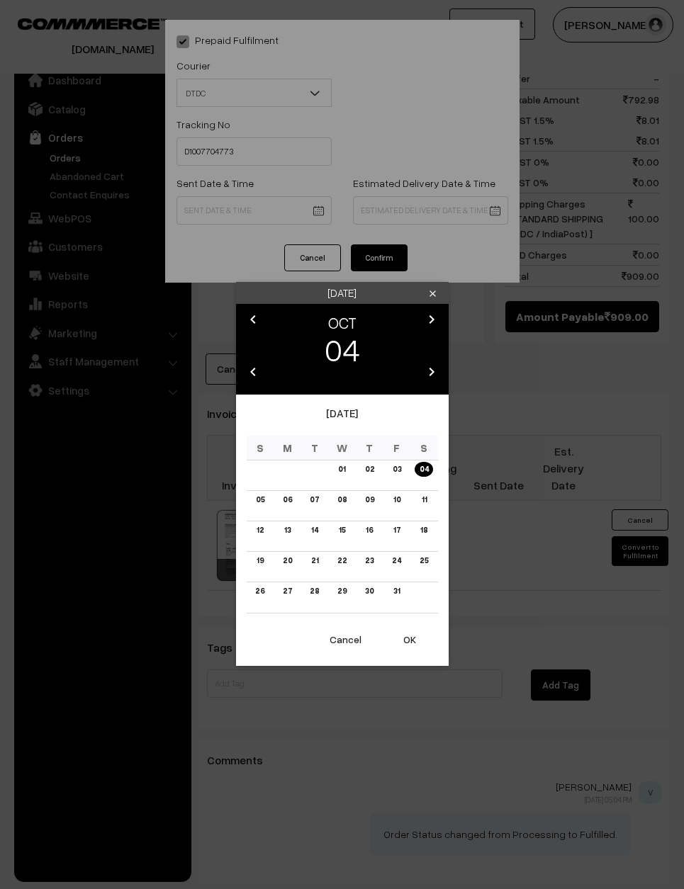
click at [400, 477] on link "03" at bounding box center [396, 469] width 17 height 15
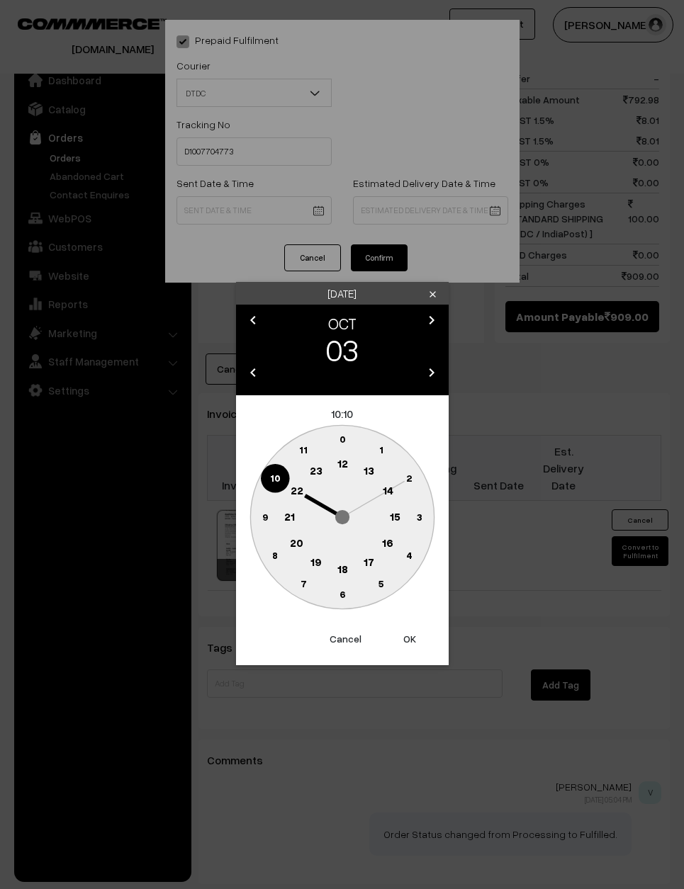
click at [261, 520] on circle at bounding box center [264, 517] width 29 height 29
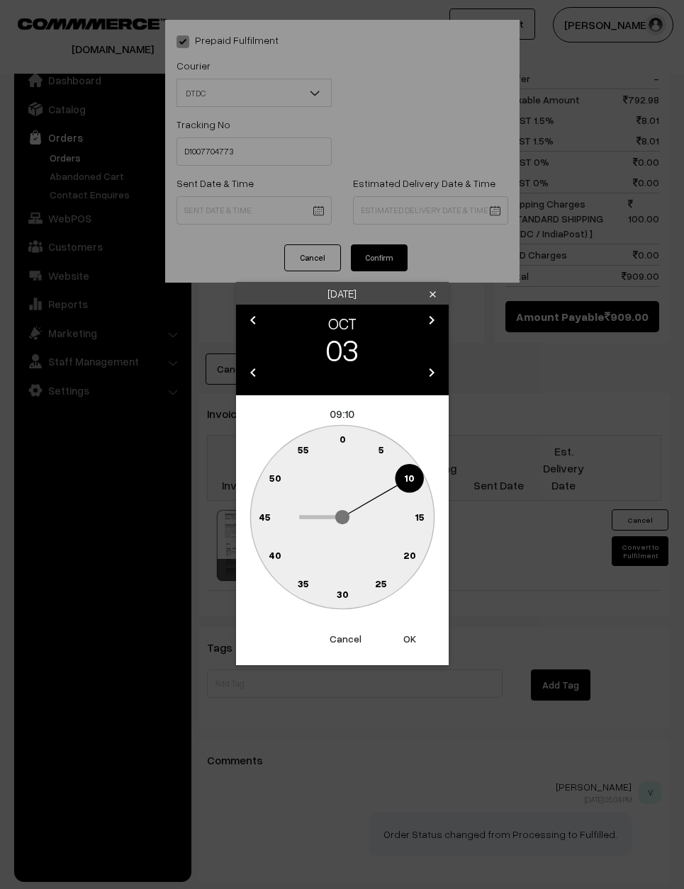
click at [346, 438] on circle at bounding box center [349, 441] width 19 height 19
type input "03-10-2025 09:01"
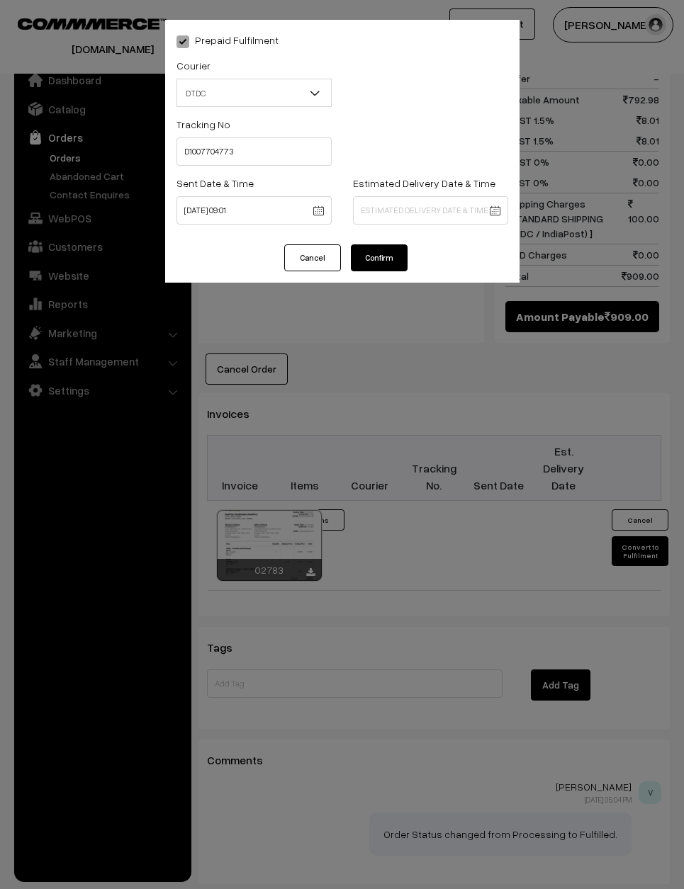
click at [389, 247] on button "Confirm" at bounding box center [379, 257] width 57 height 27
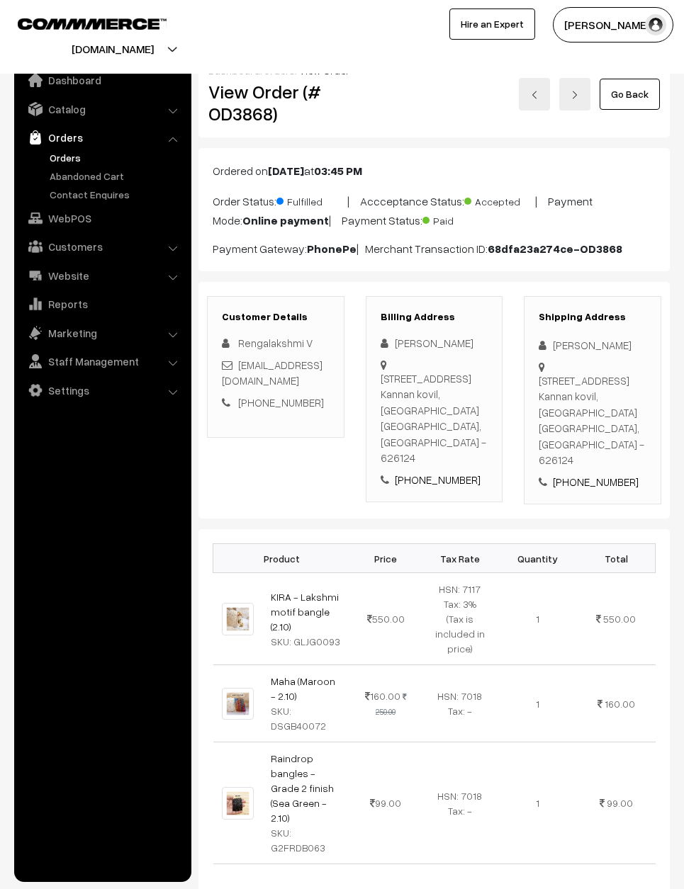
click at [646, 86] on link "Go Back" at bounding box center [629, 94] width 60 height 31
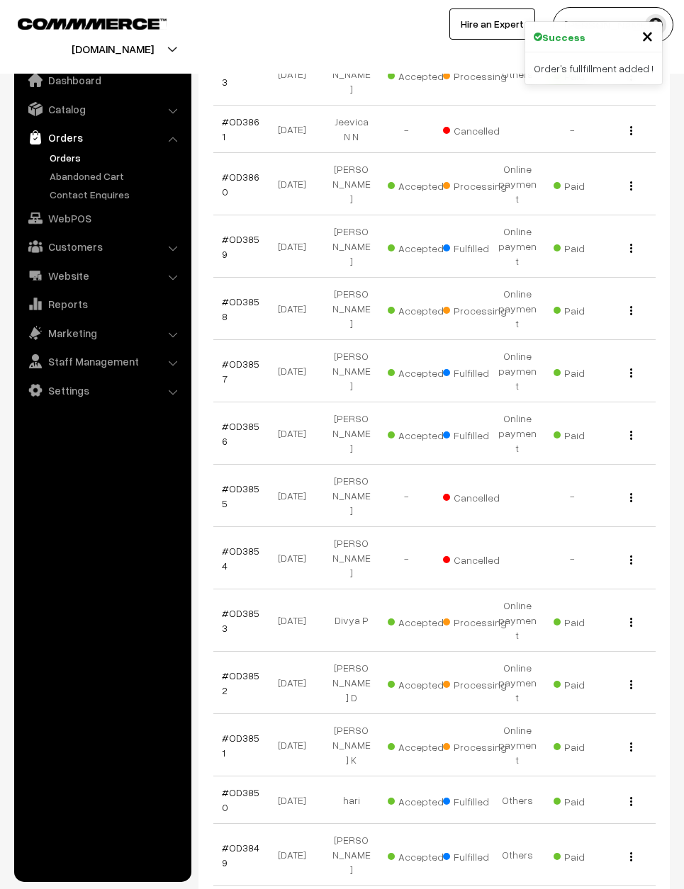
scroll to position [938, 0]
click at [263, 713] on td "#OD3851" at bounding box center [240, 744] width 55 height 62
click at [243, 731] on link "#OD3851" at bounding box center [241, 744] width 38 height 27
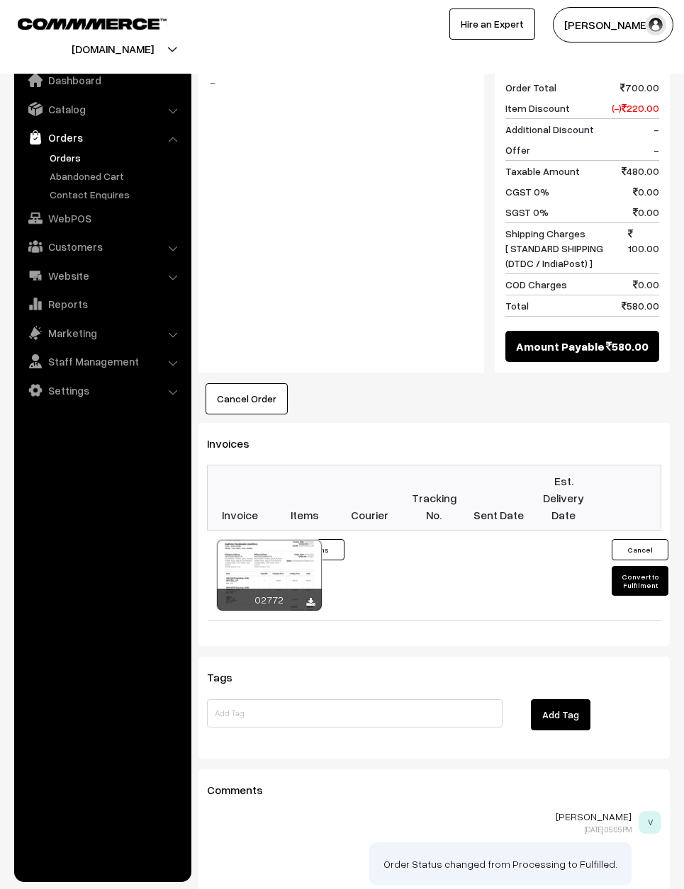
scroll to position [919, 0]
click at [650, 566] on button "Convert to Fulfilment" at bounding box center [639, 581] width 57 height 30
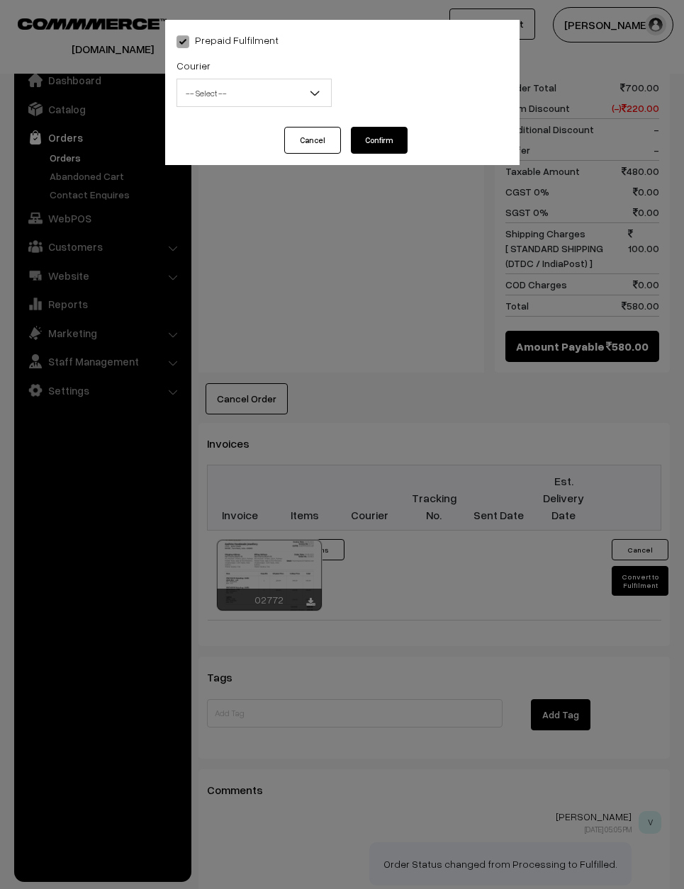
click at [261, 85] on span "-- Select --" at bounding box center [254, 93] width 154 height 25
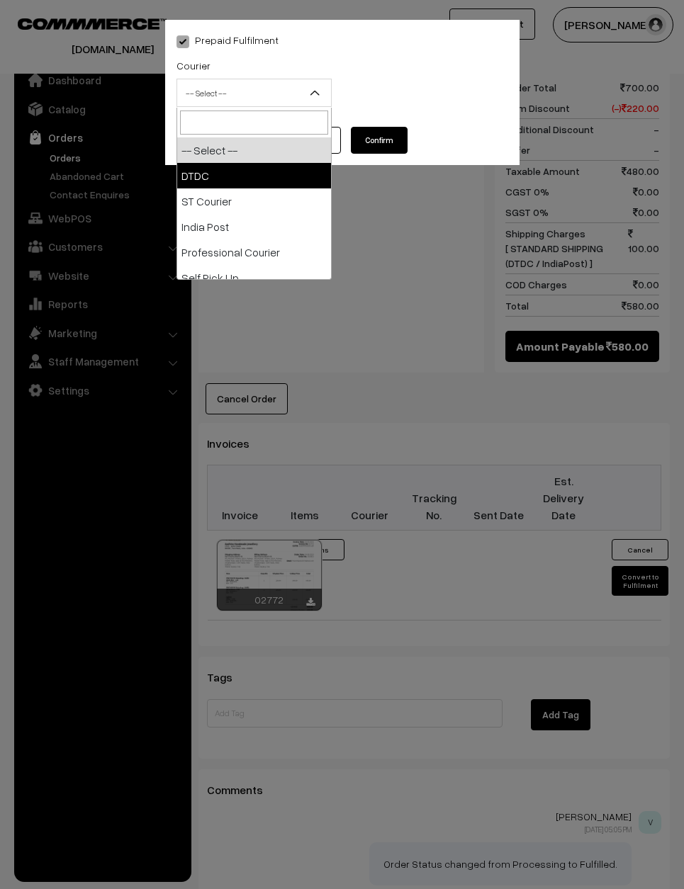
select select "1"
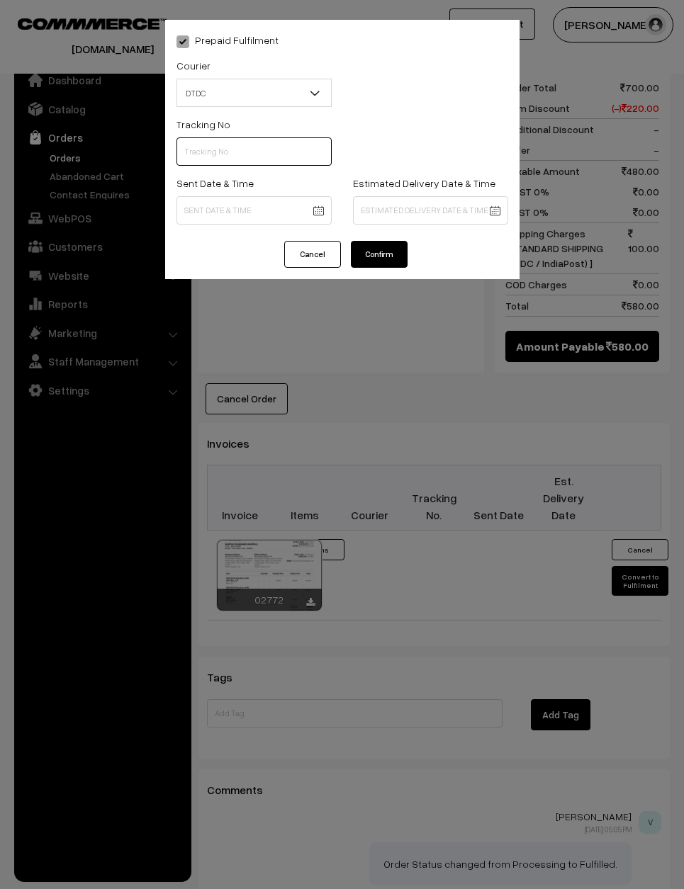
click at [254, 166] on input "text" at bounding box center [253, 151] width 155 height 28
type input "D1007704775"
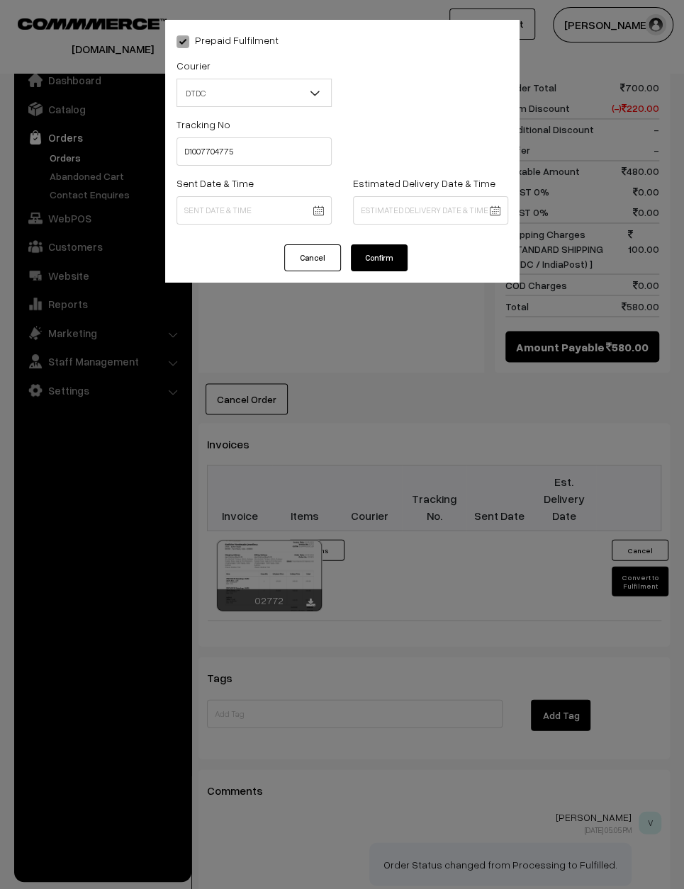
click at [264, 225] on body "Thank you for showing interest. Our team will call you shortly. Close varnambya…" at bounding box center [342, 43] width 684 height 1925
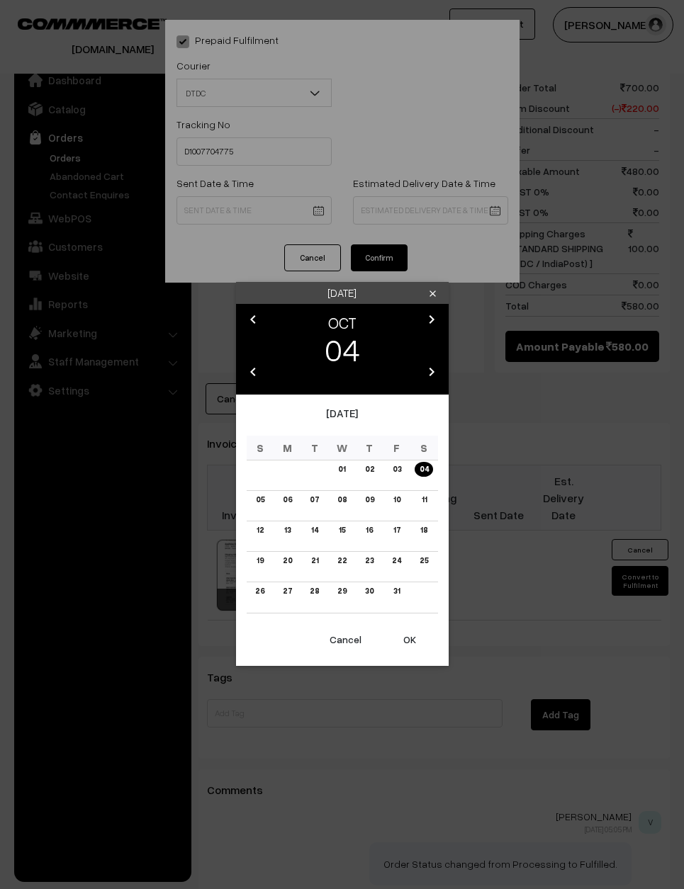
click at [399, 477] on link "03" at bounding box center [396, 469] width 17 height 15
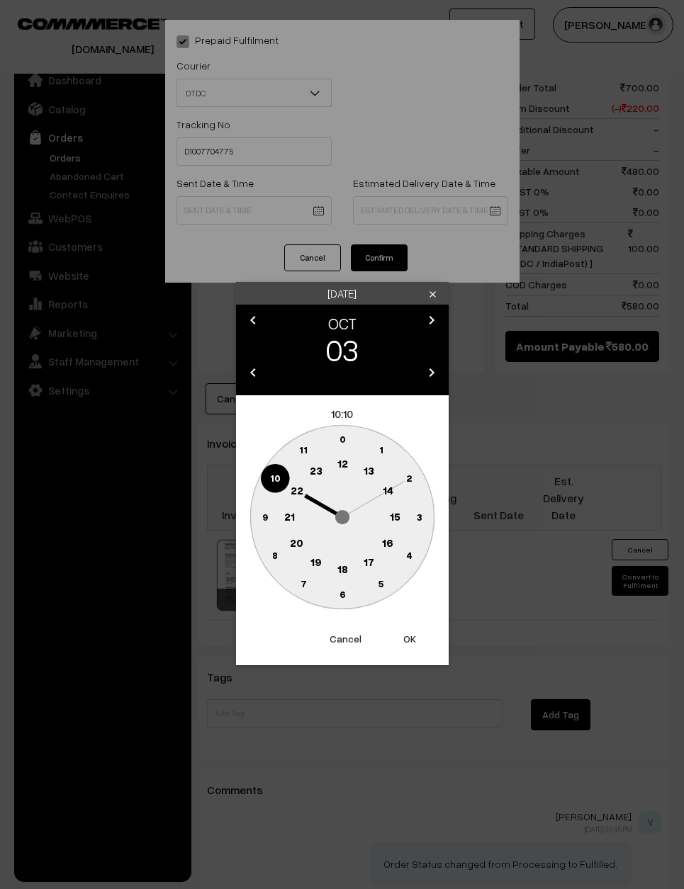
click at [256, 523] on circle at bounding box center [264, 517] width 29 height 29
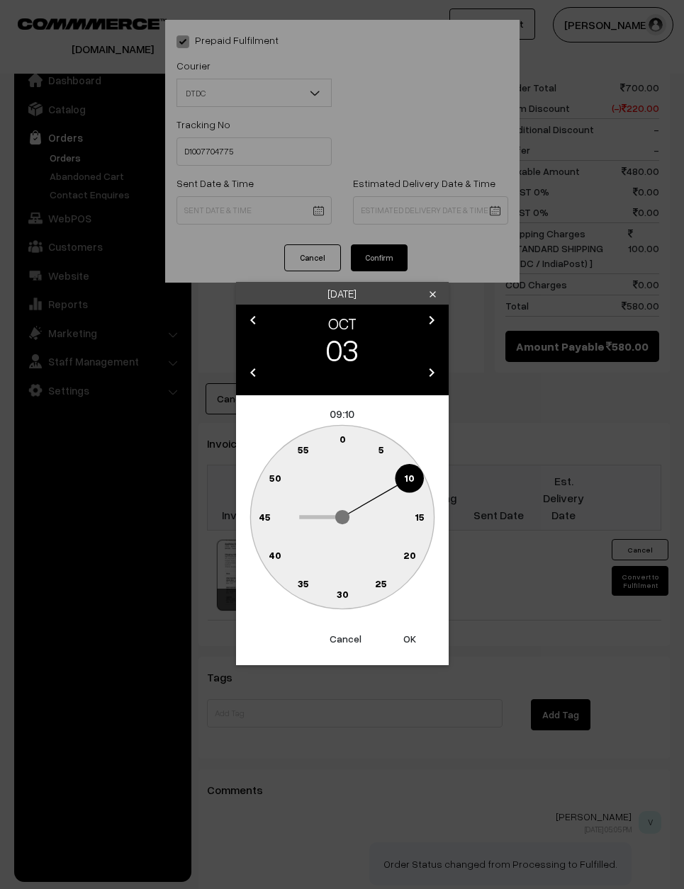
click at [343, 441] on text "0" at bounding box center [342, 439] width 6 height 12
type input "03-10-2025 09:00"
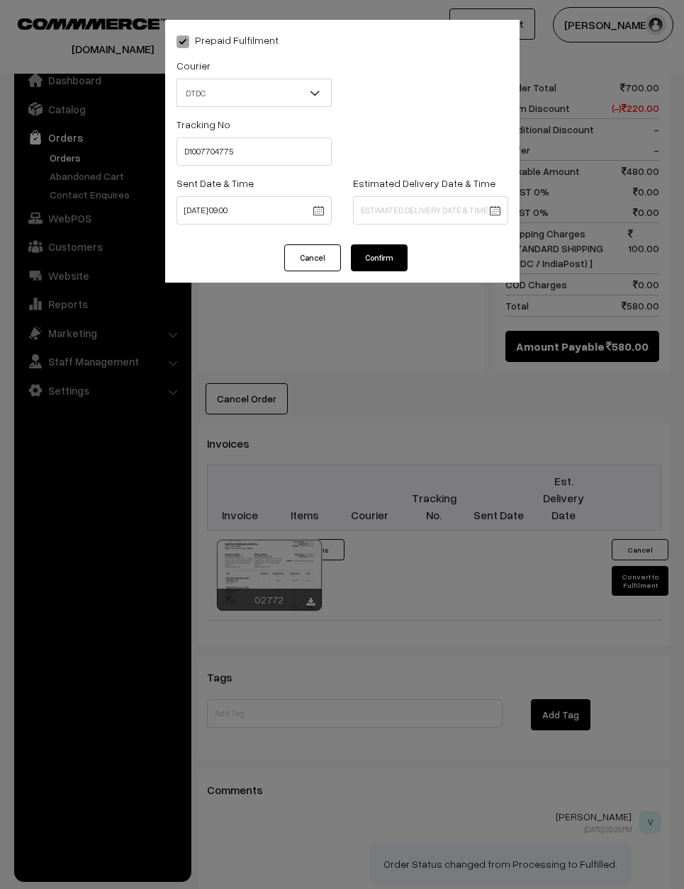
click at [377, 252] on button "Confirm" at bounding box center [379, 257] width 57 height 27
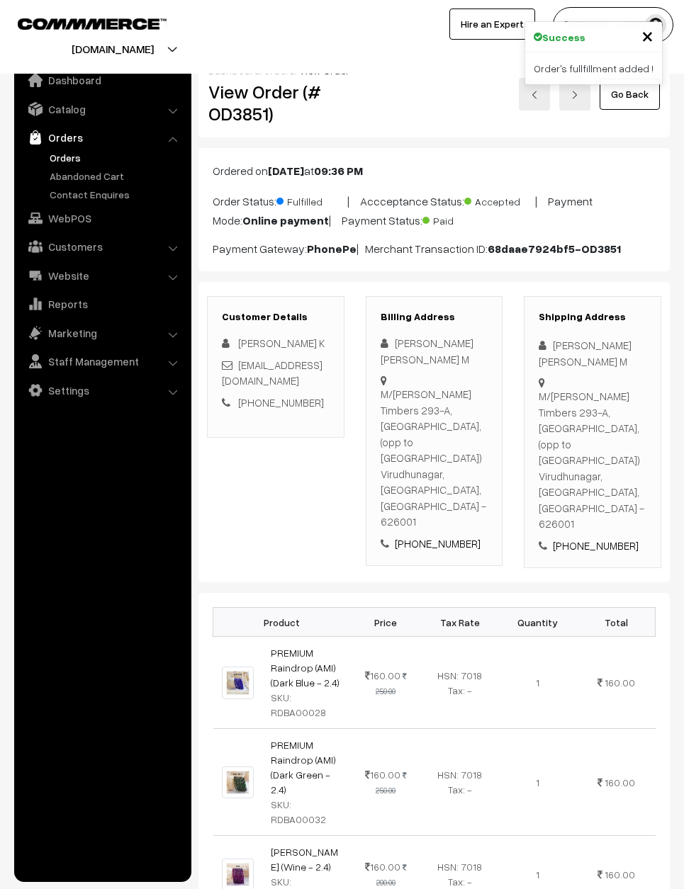
click at [629, 98] on link "Go Back" at bounding box center [629, 94] width 60 height 31
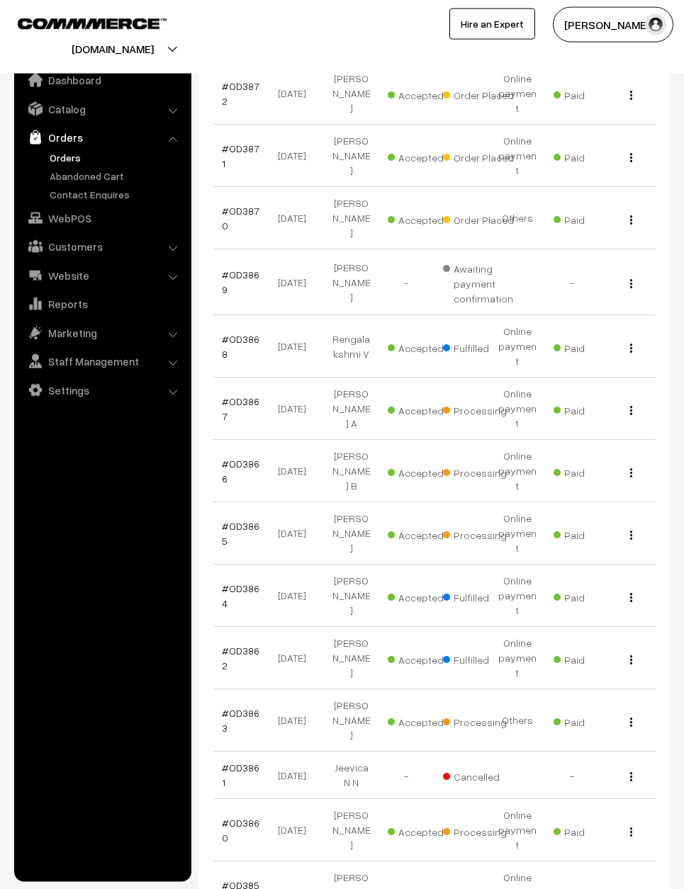
scroll to position [263, 0]
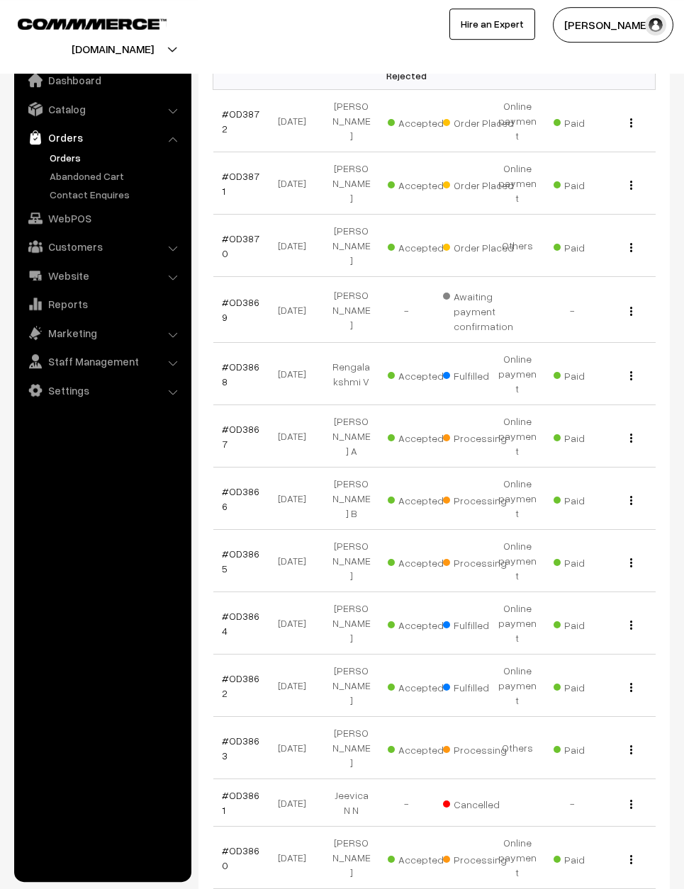
click at [222, 423] on link "#OD3867" at bounding box center [241, 436] width 38 height 27
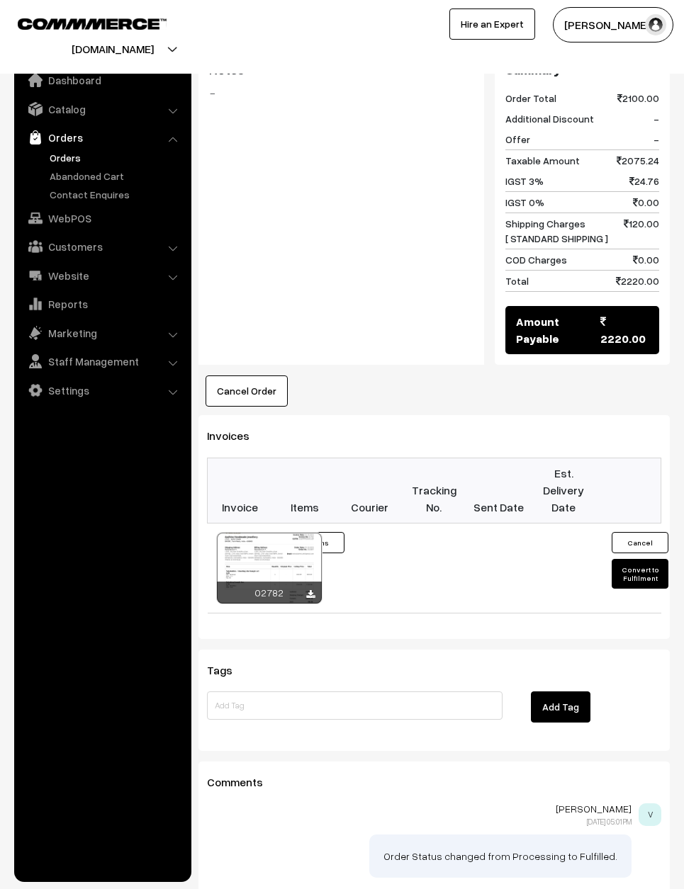
scroll to position [770, 0]
click at [634, 559] on button "Convert to Fulfilment" at bounding box center [639, 574] width 57 height 30
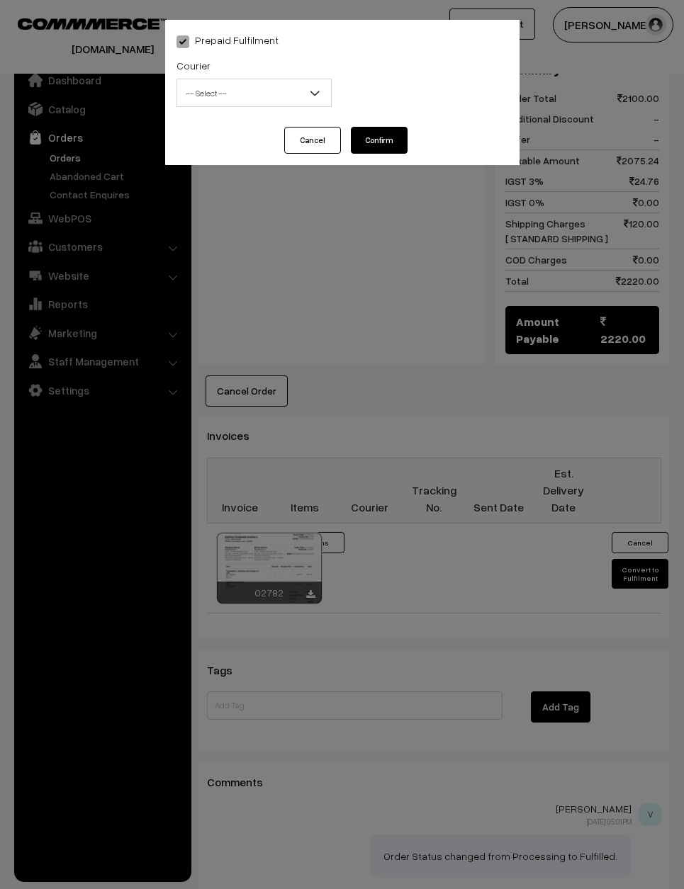
click at [289, 91] on span "-- Select --" at bounding box center [254, 93] width 154 height 25
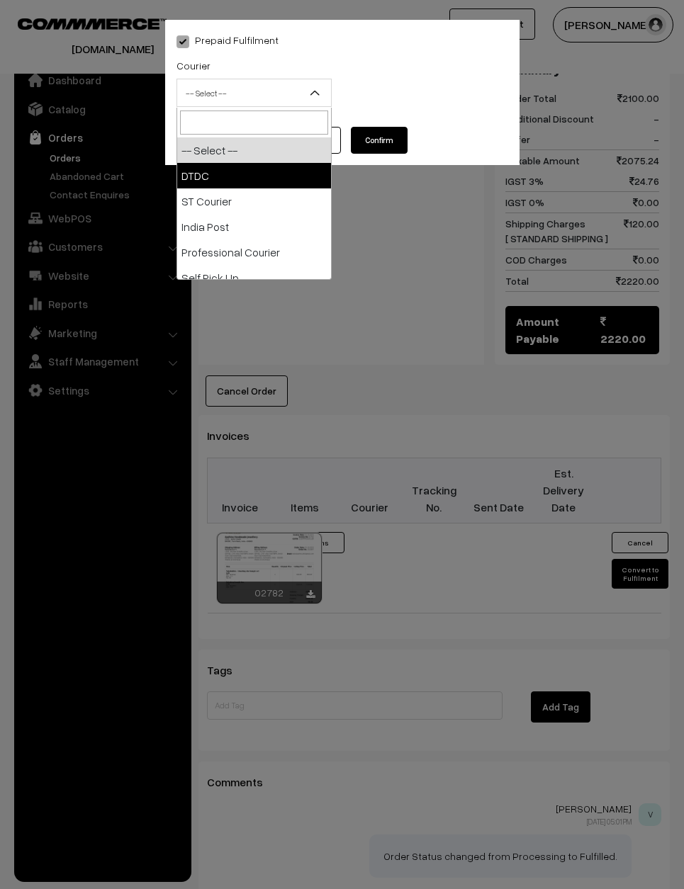
select select "1"
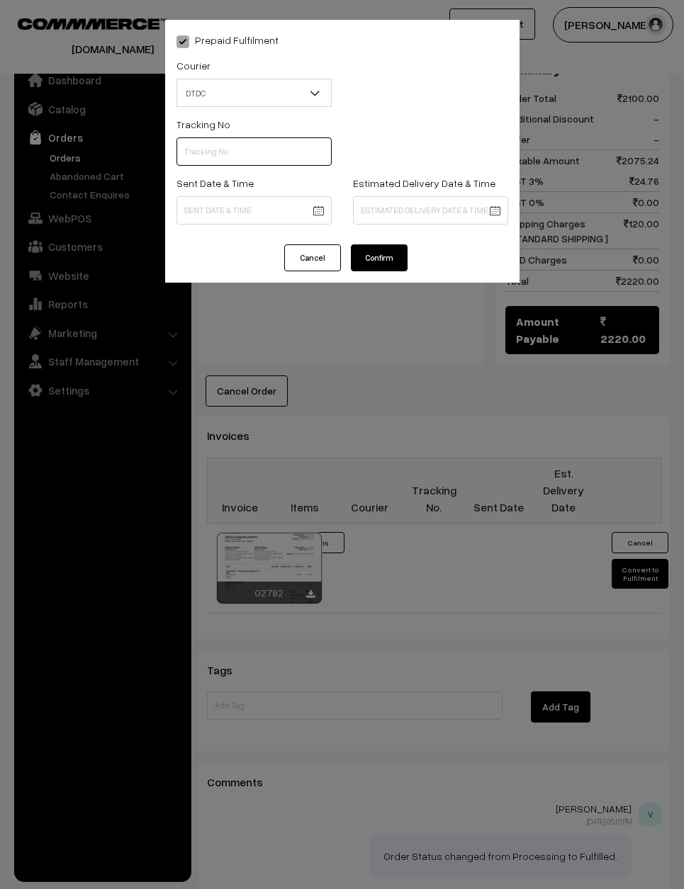
click at [263, 155] on input "text" at bounding box center [253, 151] width 155 height 28
type input "D1007762136"
click at [280, 208] on body "Thank you for showing interest. Our team will call you shortly. Close [DOMAIN_N…" at bounding box center [342, 114] width 684 height 1769
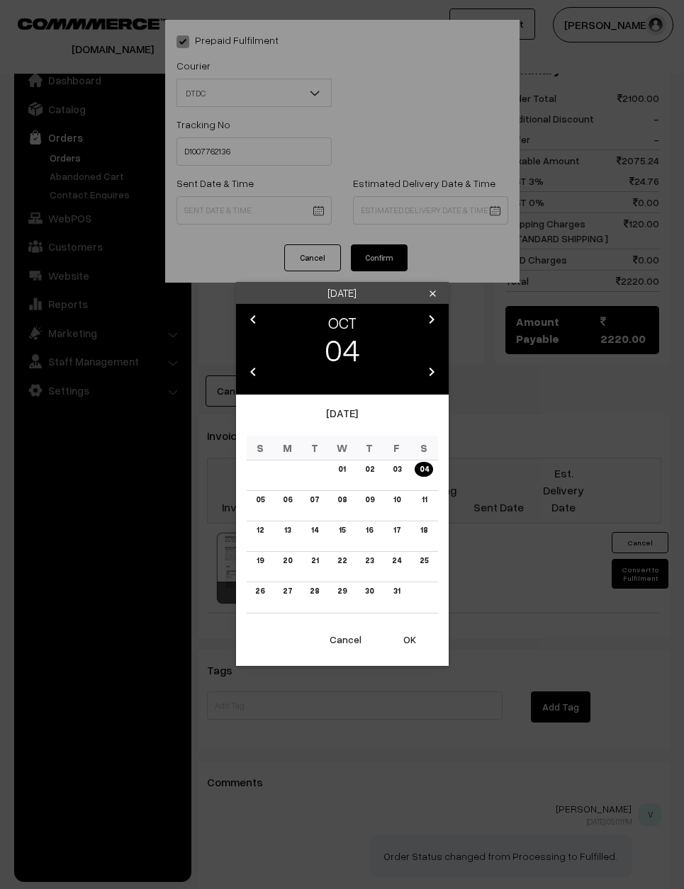
click at [397, 477] on link "03" at bounding box center [396, 469] width 17 height 15
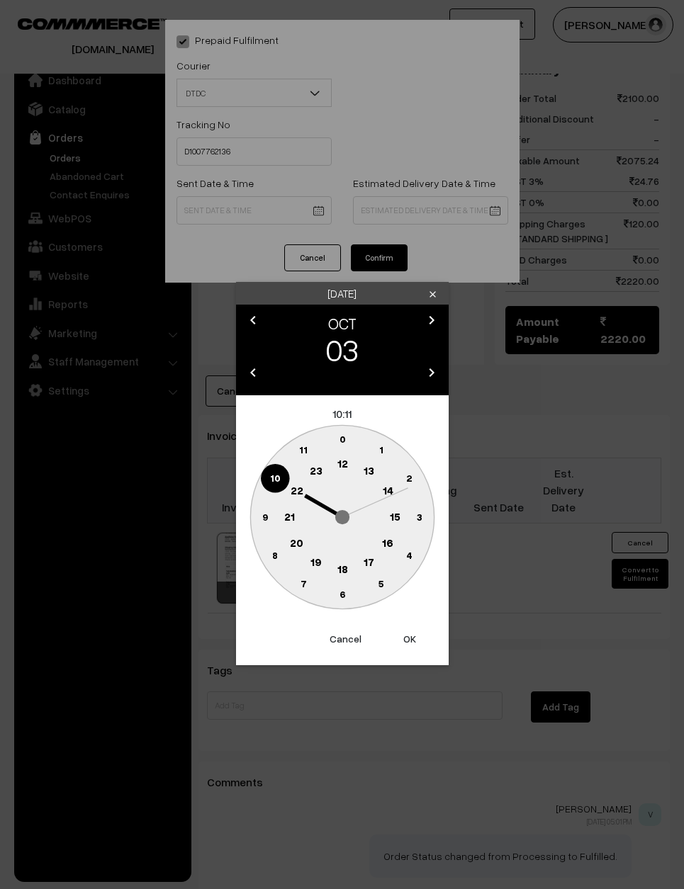
click at [250, 515] on circle at bounding box center [264, 517] width 29 height 29
click at [346, 426] on circle at bounding box center [341, 439] width 29 height 29
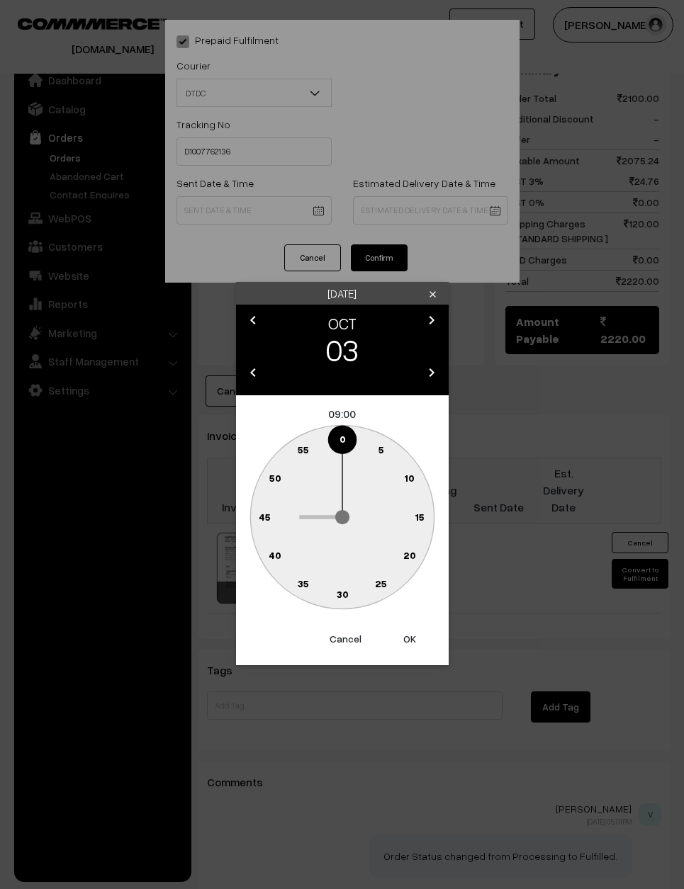
type input "03-10-2025 09:00"
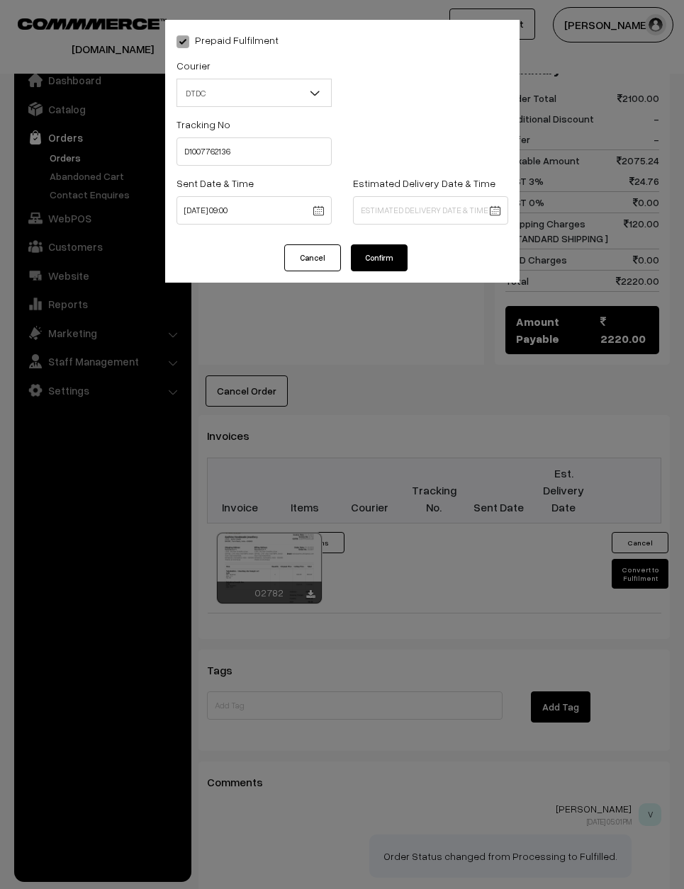
click at [380, 254] on button "Confirm" at bounding box center [379, 257] width 57 height 27
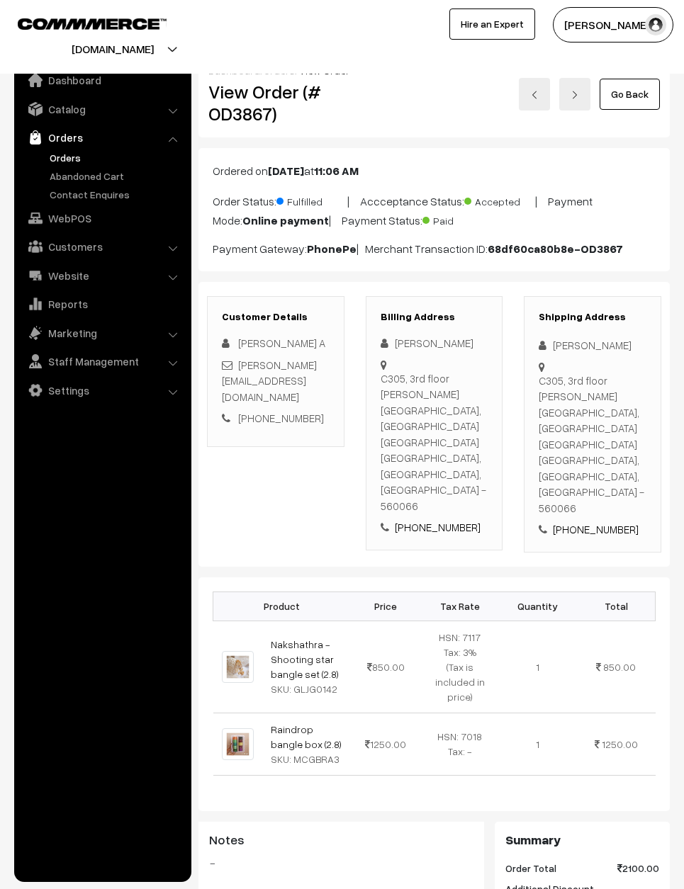
click at [624, 94] on link "Go Back" at bounding box center [629, 94] width 60 height 31
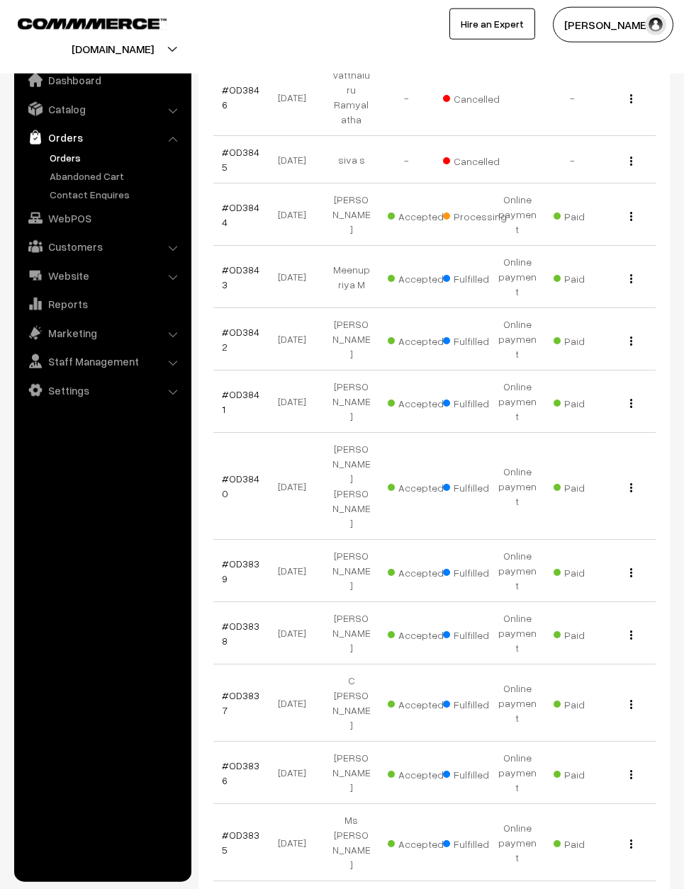
scroll to position [1905, 0]
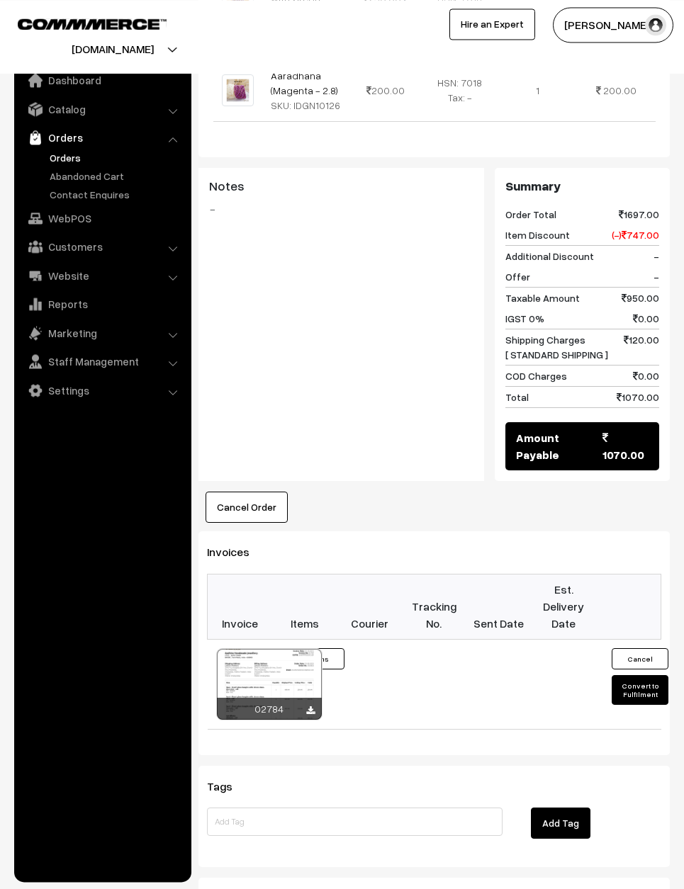
scroll to position [906, 0]
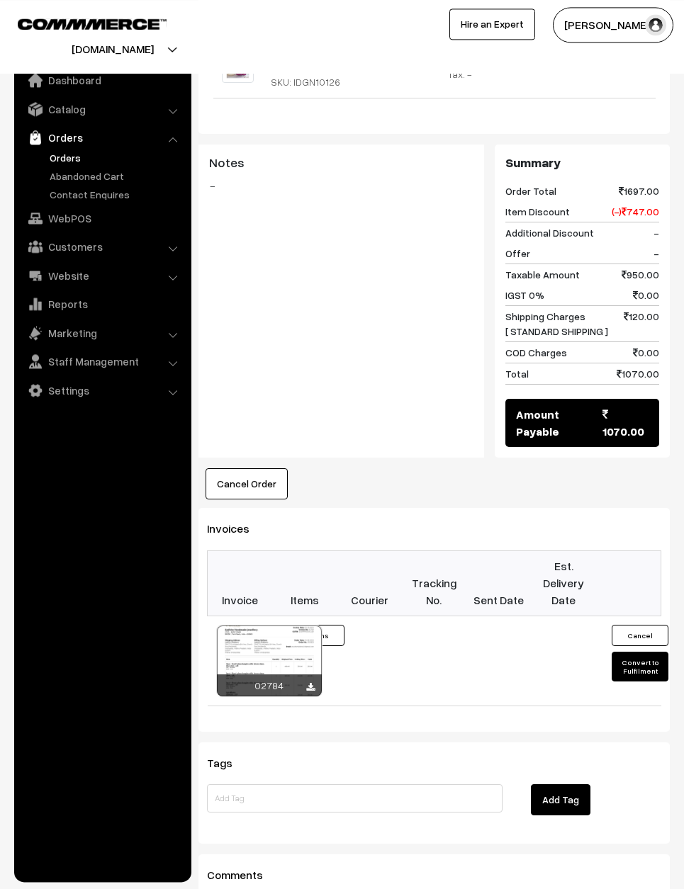
click at [624, 652] on button "Convert to Fulfilment" at bounding box center [639, 667] width 57 height 30
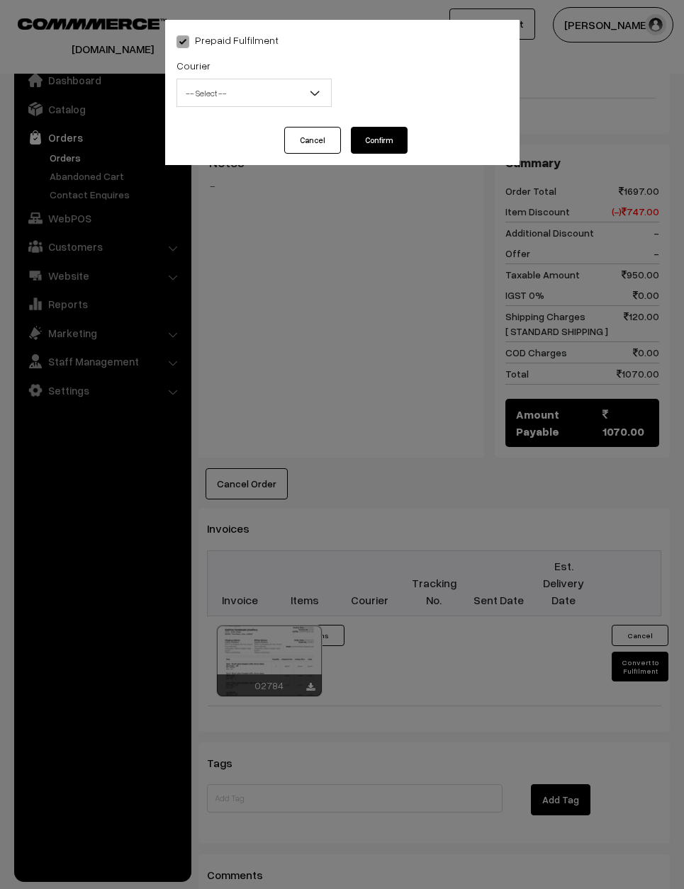
click at [268, 88] on span "-- Select --" at bounding box center [254, 93] width 154 height 25
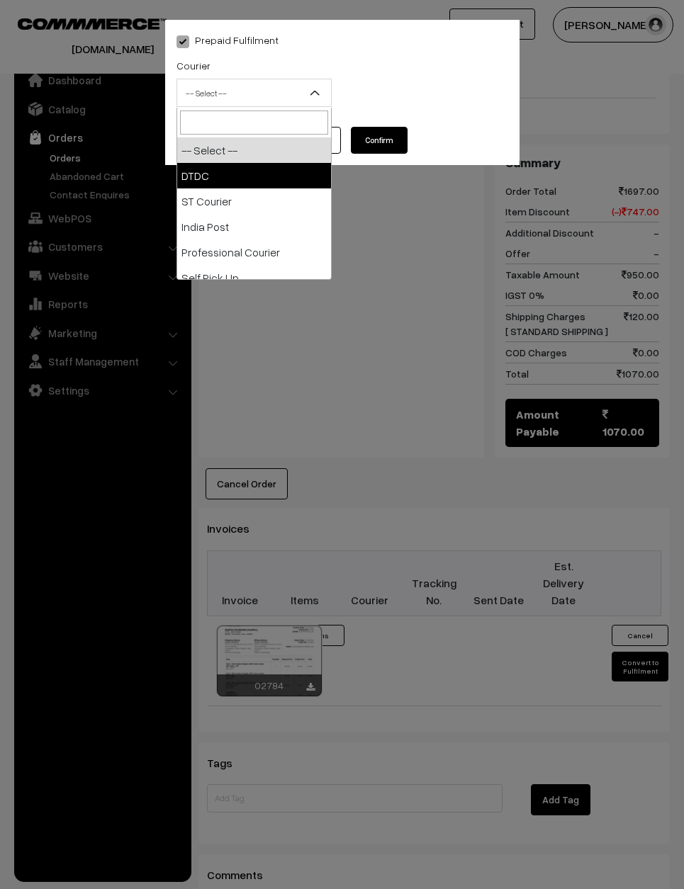
select select "1"
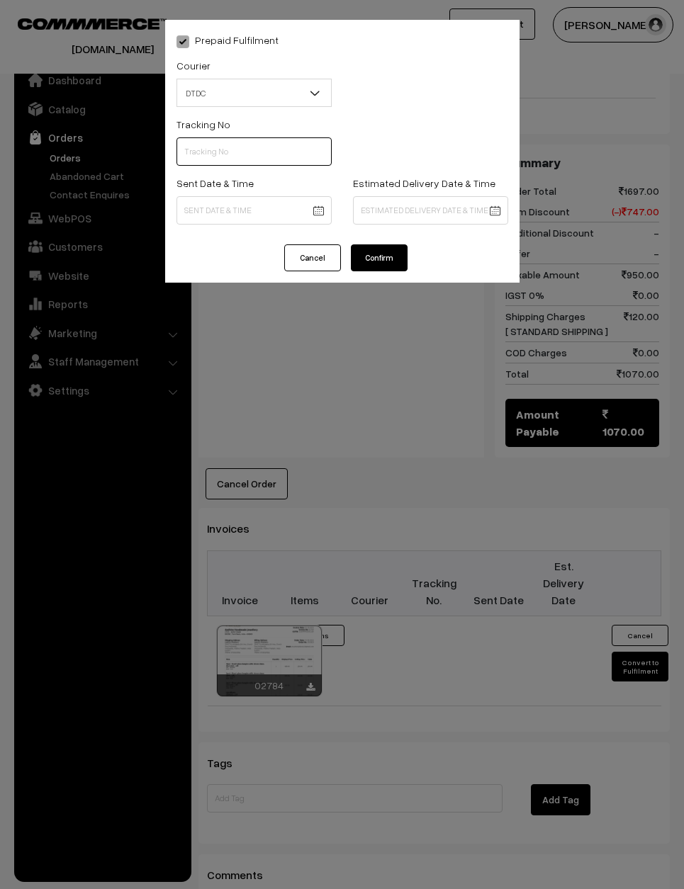
click at [244, 155] on input "text" at bounding box center [253, 151] width 155 height 28
type input "7D116352355"
click at [309, 199] on body "Thank you for showing interest. Our team will call you shortly. Close varnambya…" at bounding box center [342, 92] width 684 height 1997
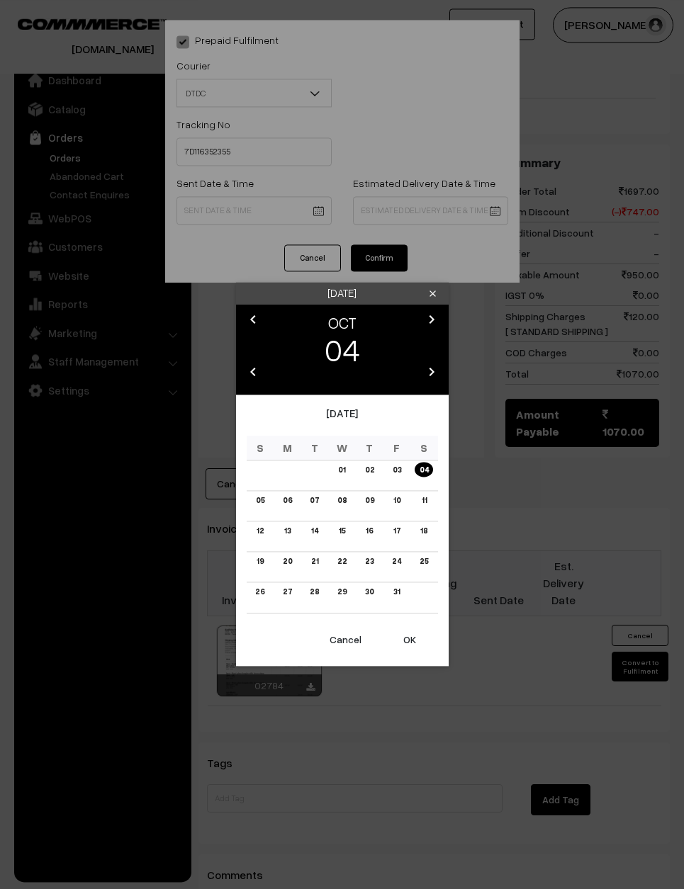
click at [391, 464] on table "S M T W T F S 01 02 03 04 05 06 07 08 09 10 11 12 13 14 15 16 17 18 19 20 21 22…" at bounding box center [342, 525] width 191 height 178
click at [390, 477] on link "03" at bounding box center [396, 469] width 17 height 15
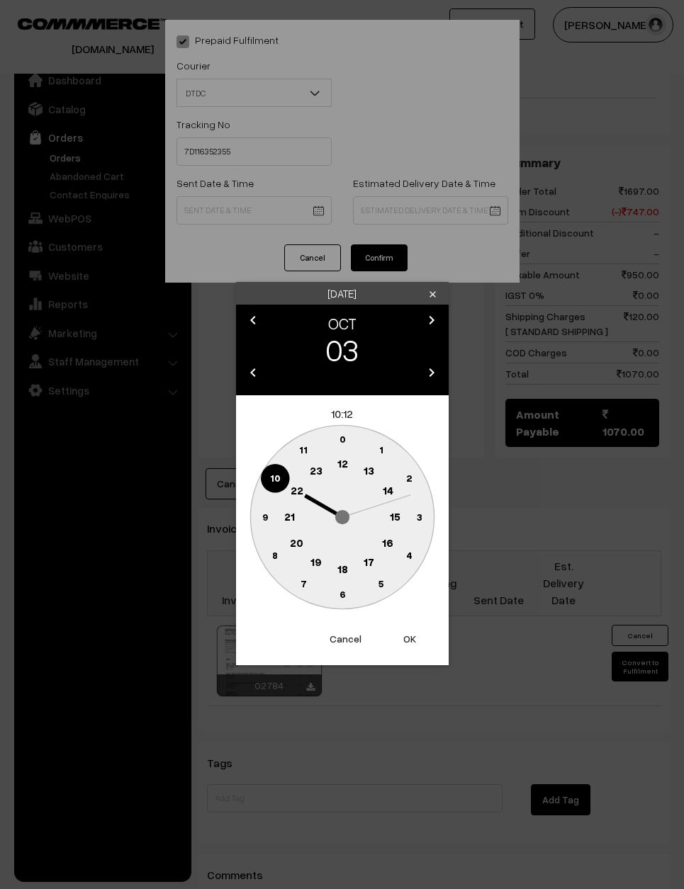
click at [261, 518] on circle at bounding box center [264, 517] width 29 height 29
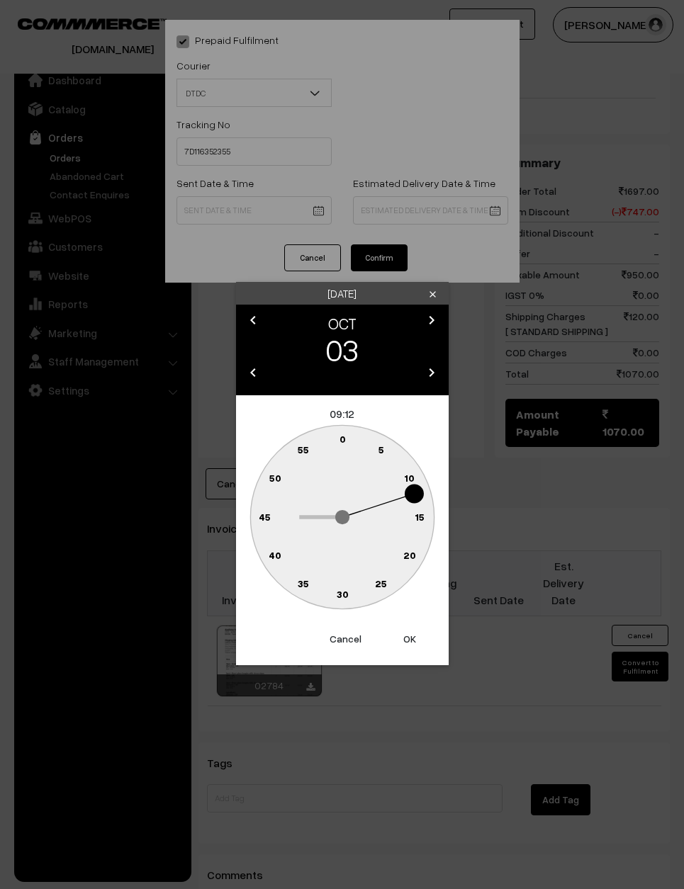
click at [339, 432] on circle at bounding box center [334, 441] width 19 height 19
type input "03-10-2025 09:59"
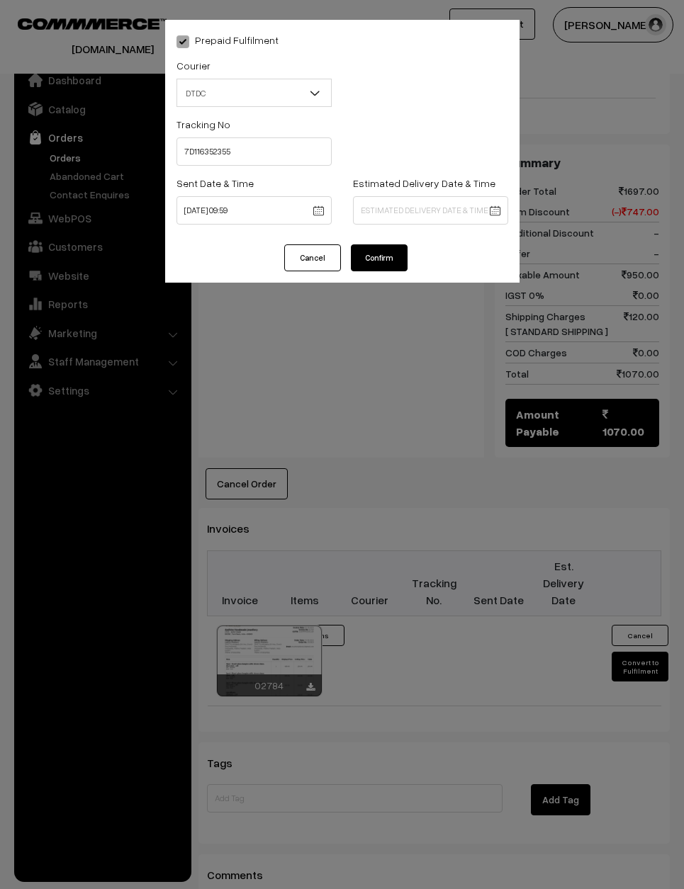
click at [393, 258] on button "Confirm" at bounding box center [379, 257] width 57 height 27
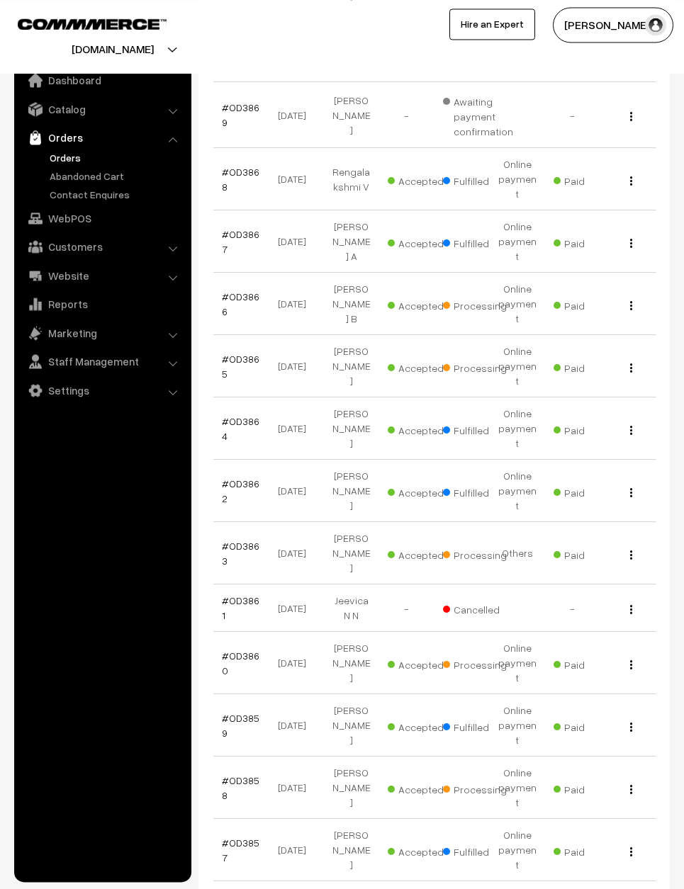
scroll to position [556, 0]
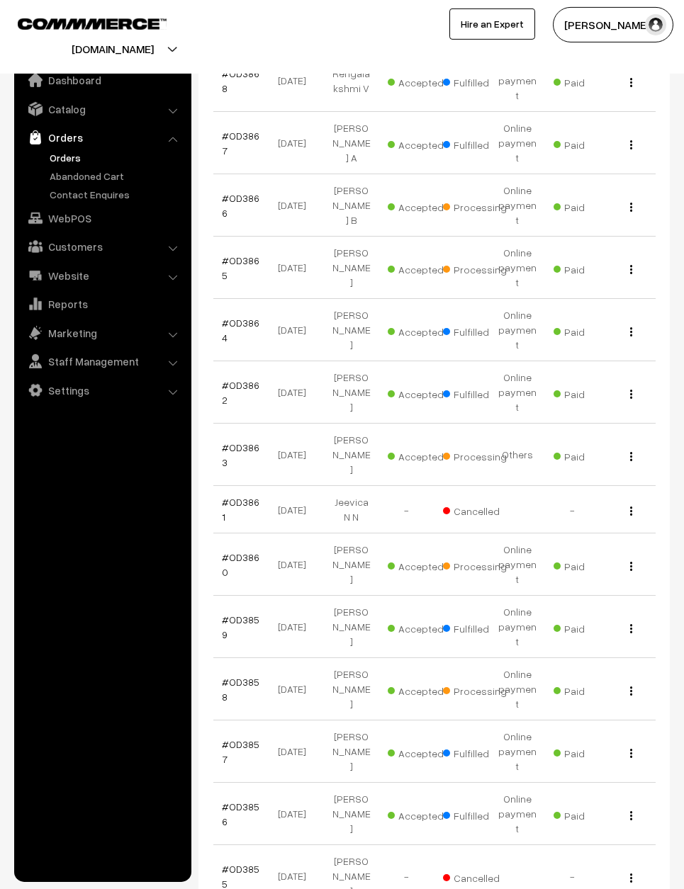
click at [244, 676] on link "#OD3858" at bounding box center [241, 689] width 38 height 27
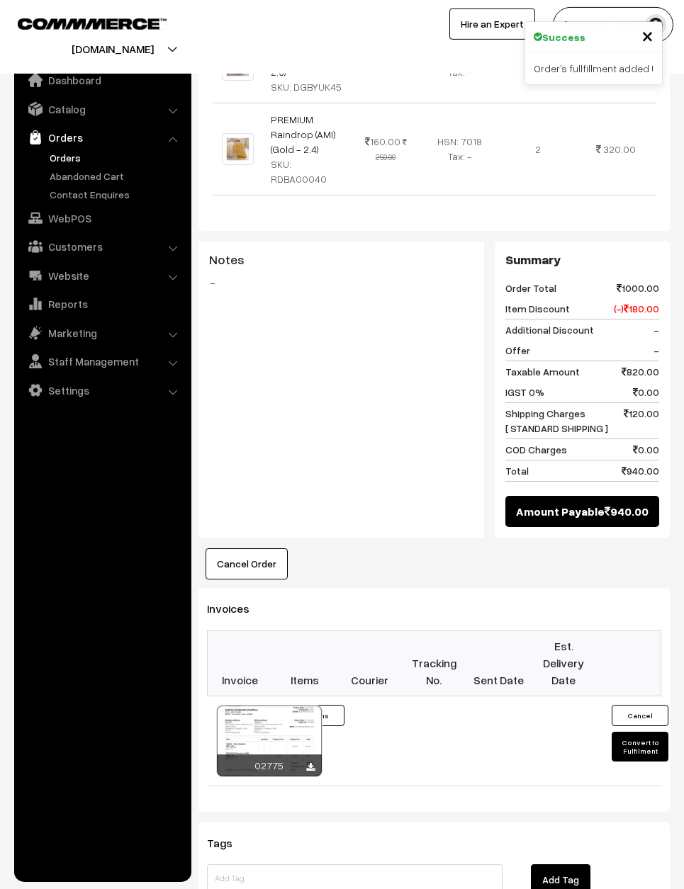
click at [650, 732] on button "Convert to Fulfilment" at bounding box center [639, 747] width 57 height 30
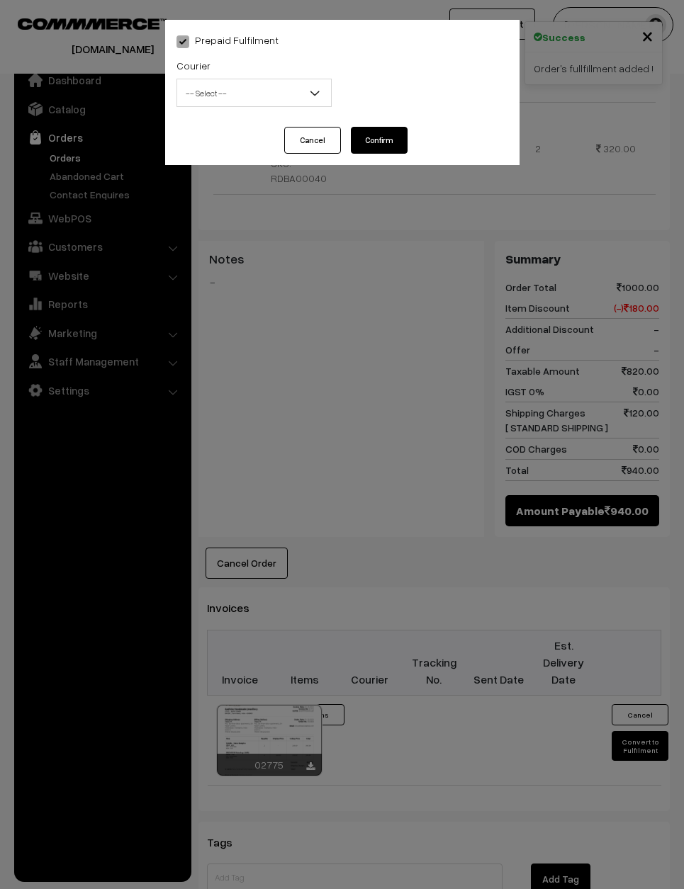
click at [287, 89] on span "-- Select --" at bounding box center [254, 93] width 154 height 25
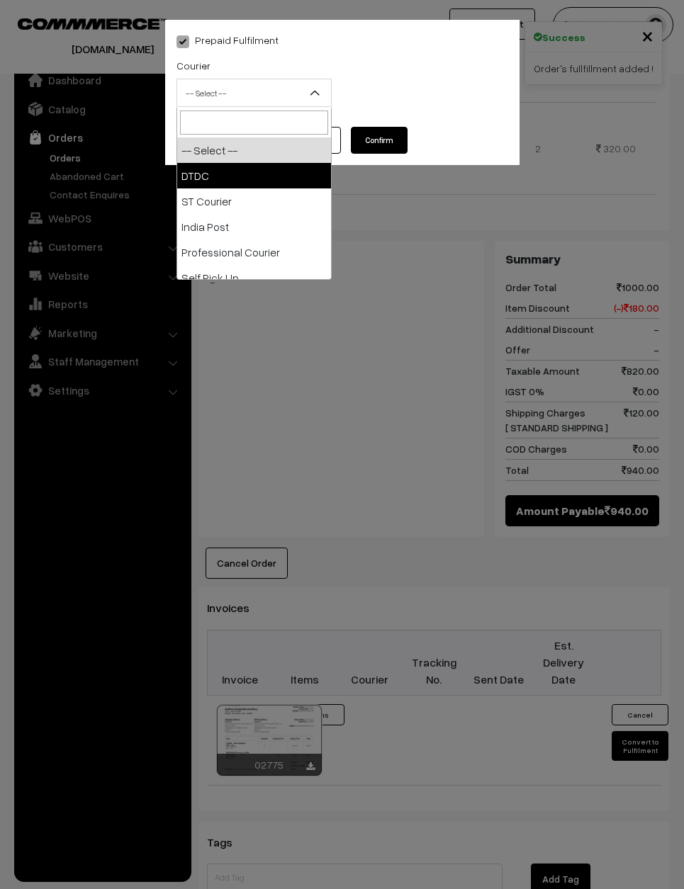
select select "1"
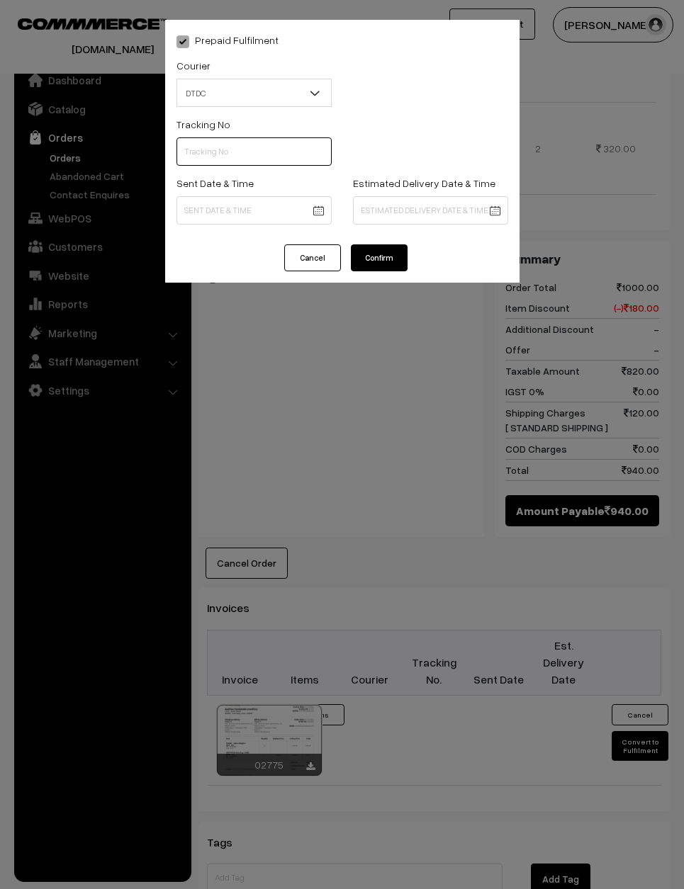
click at [250, 158] on input "text" at bounding box center [253, 151] width 155 height 28
type input "7D116352351"
click at [291, 205] on body "Thank you for showing interest. Our team will call you shortly. Close varnambya…" at bounding box center [342, 304] width 684 height 1734
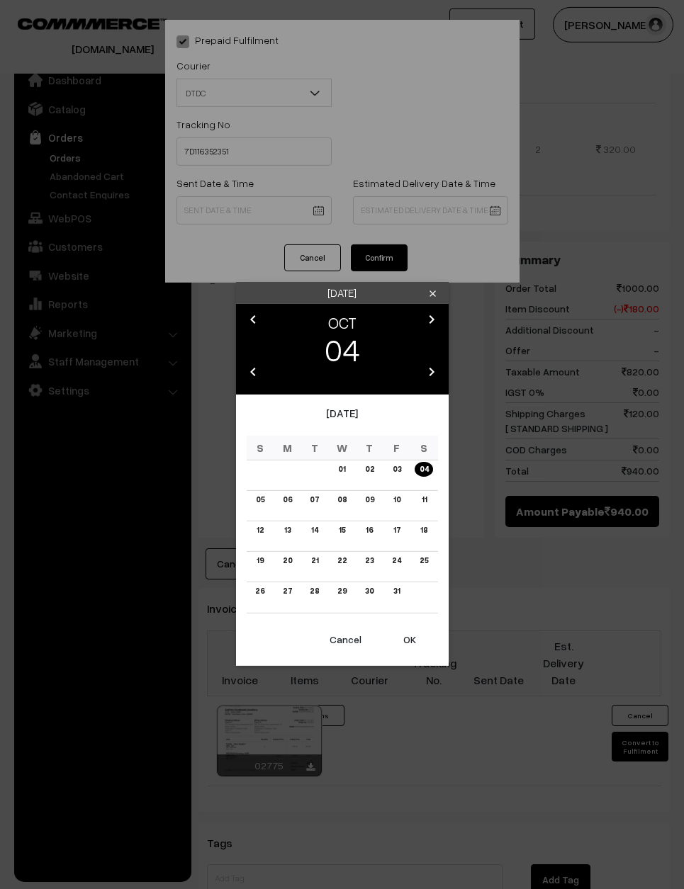
click at [391, 474] on link "03" at bounding box center [396, 469] width 17 height 15
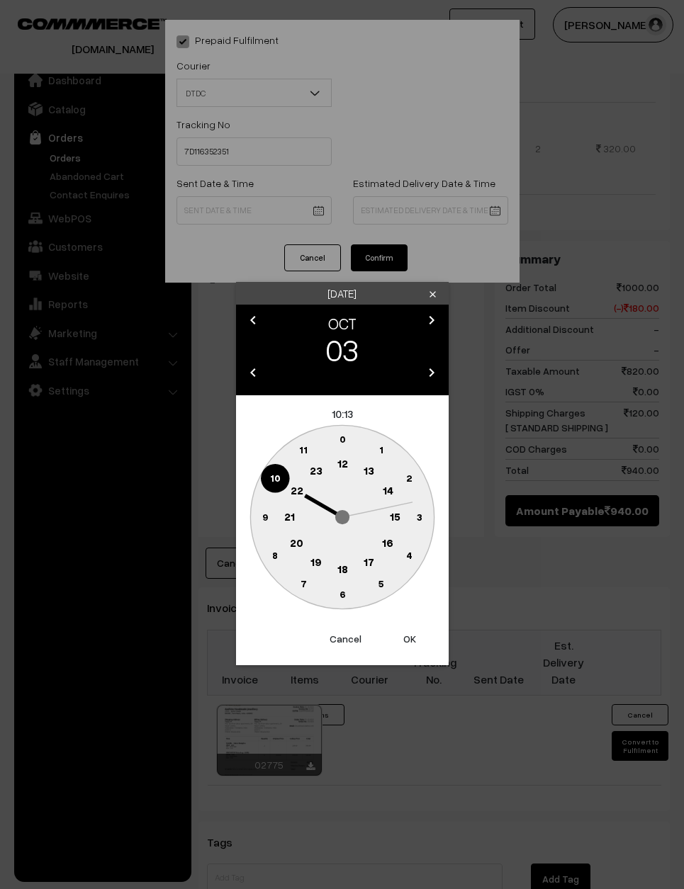
click at [256, 509] on circle at bounding box center [264, 517] width 29 height 29
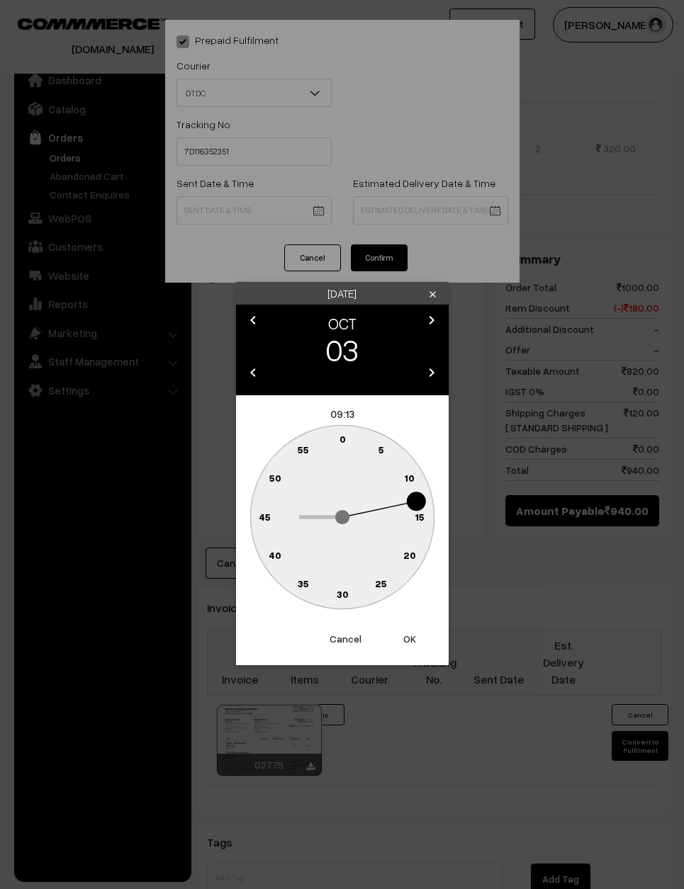
click at [349, 425] on circle at bounding box center [341, 439] width 29 height 29
type input "03-10-2025 09:00"
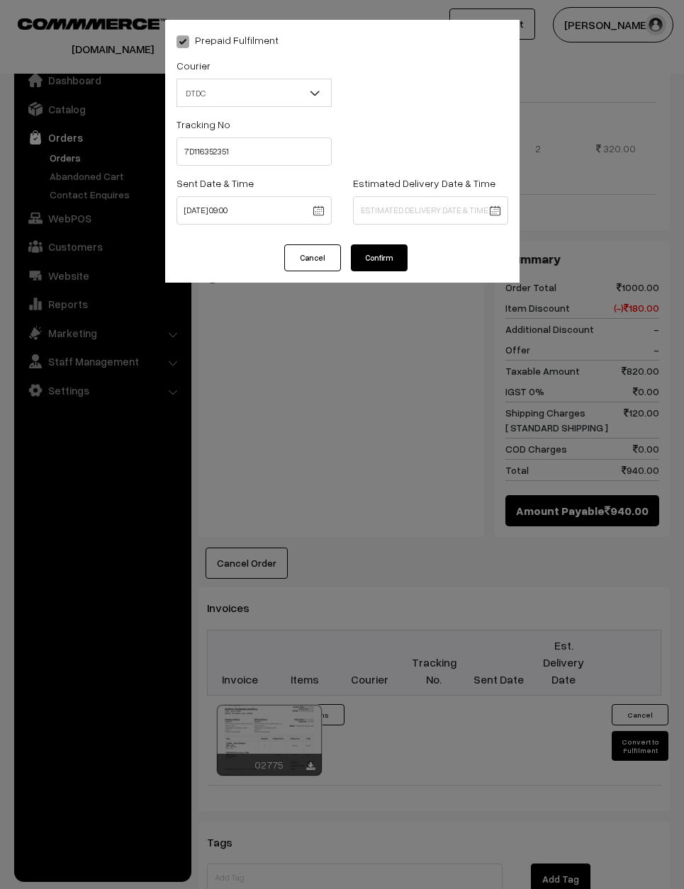
click at [373, 266] on button "Confirm" at bounding box center [379, 257] width 57 height 27
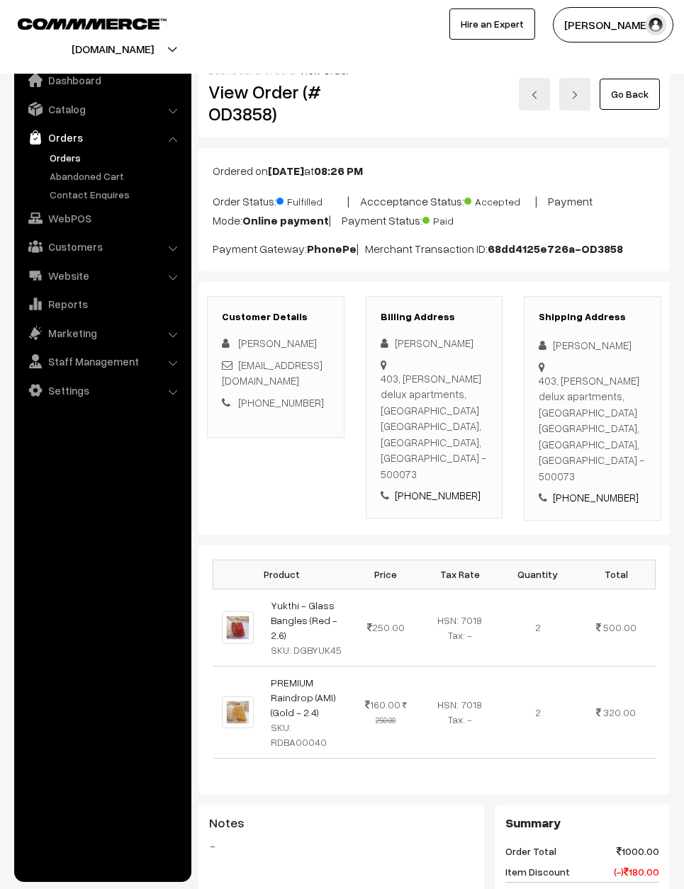
click at [628, 87] on link "Go Back" at bounding box center [629, 94] width 60 height 31
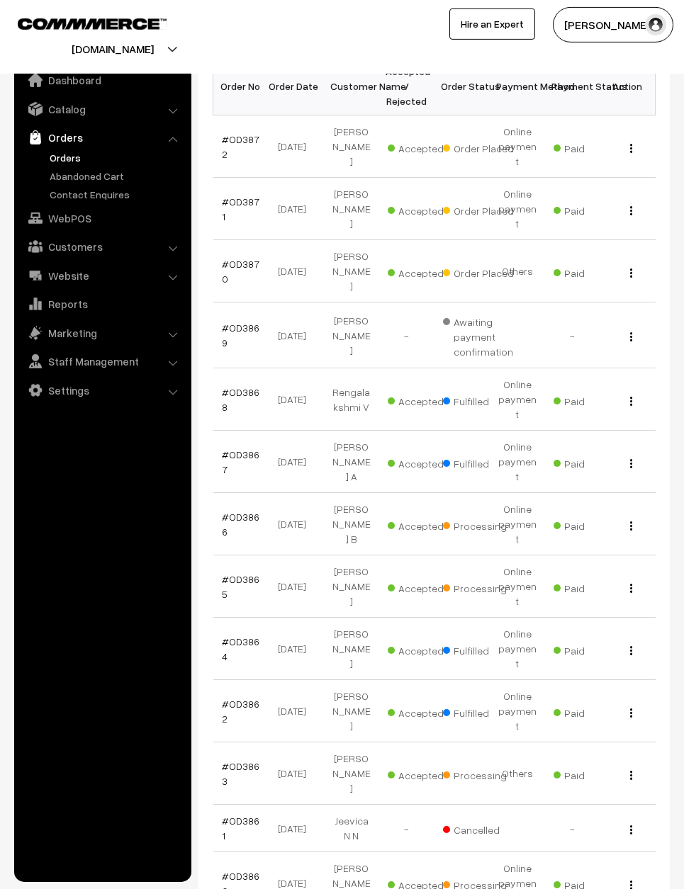
scroll to position [235, 0]
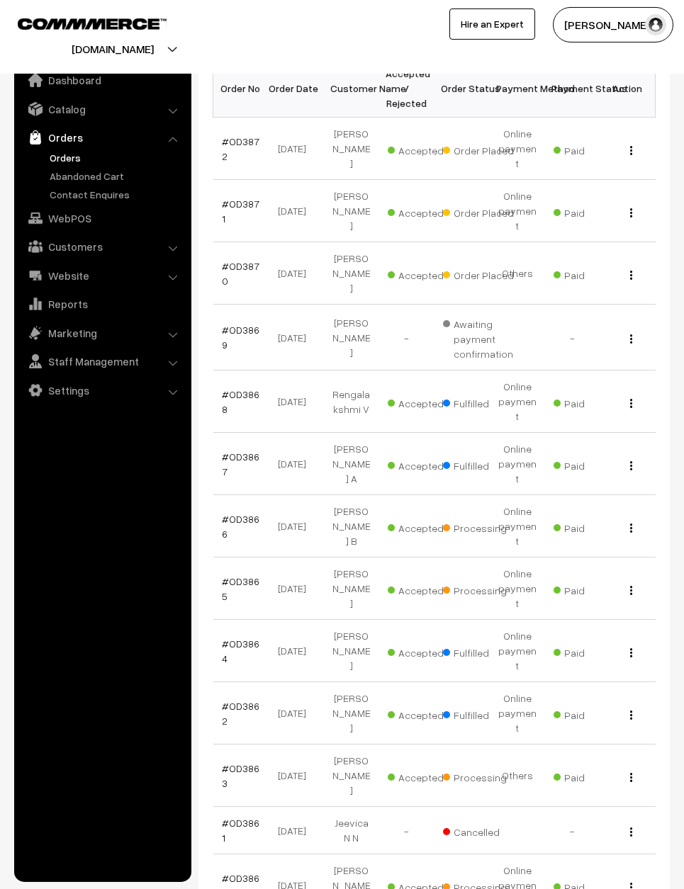
click at [252, 495] on td "#OD3866" at bounding box center [240, 526] width 55 height 62
click at [241, 513] on link "#OD3866" at bounding box center [241, 526] width 38 height 27
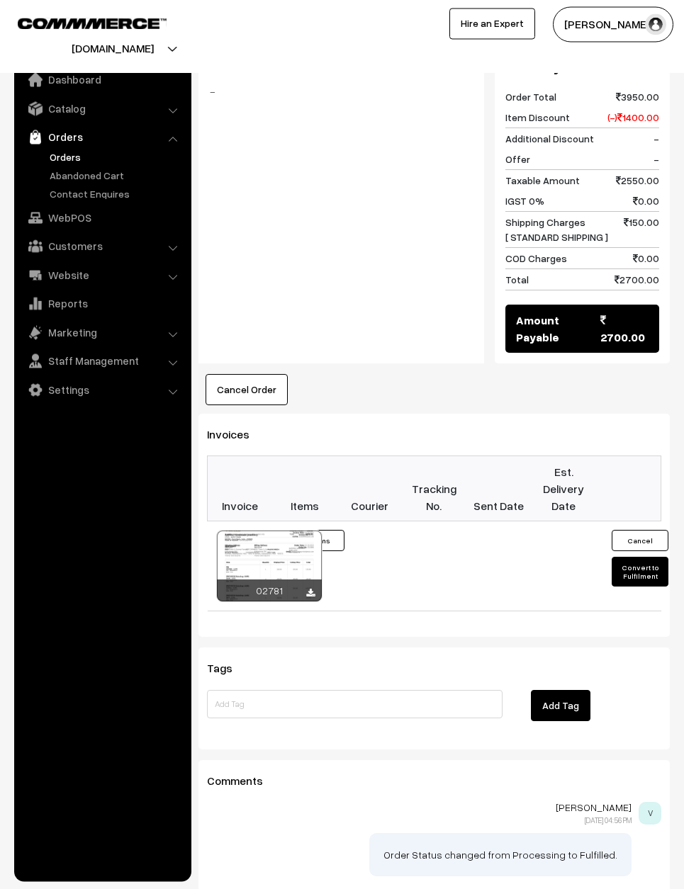
scroll to position [1491, 0]
click at [636, 558] on button "Convert to Fulfilment" at bounding box center [639, 573] width 57 height 30
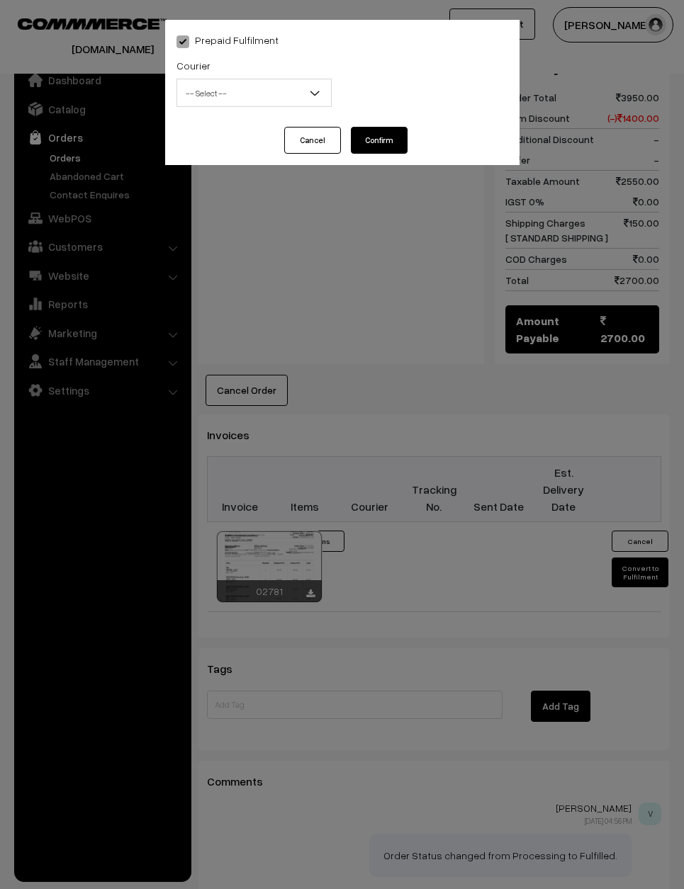
click at [256, 90] on span "-- Select --" at bounding box center [254, 93] width 154 height 25
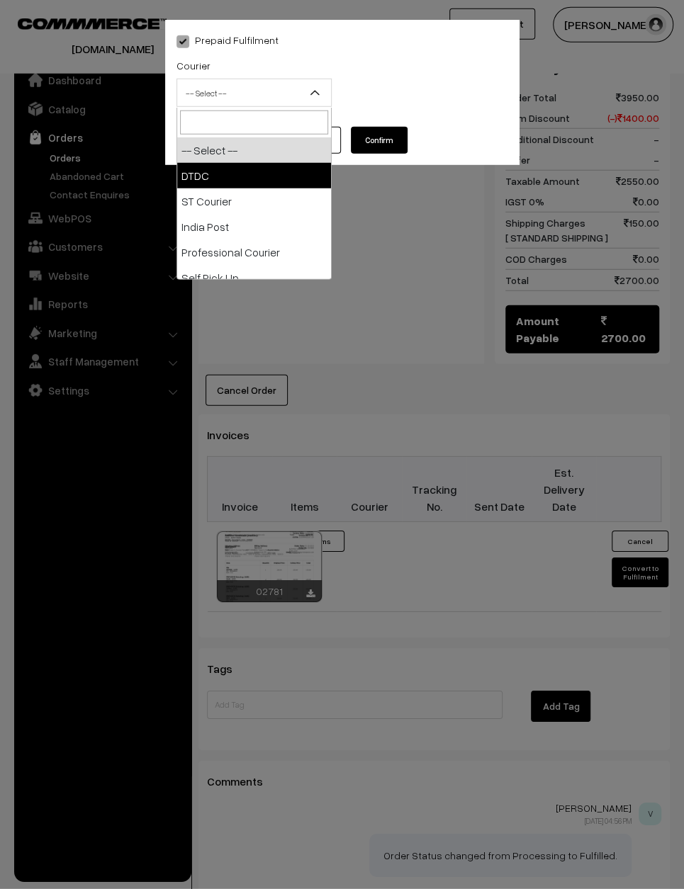
select select "1"
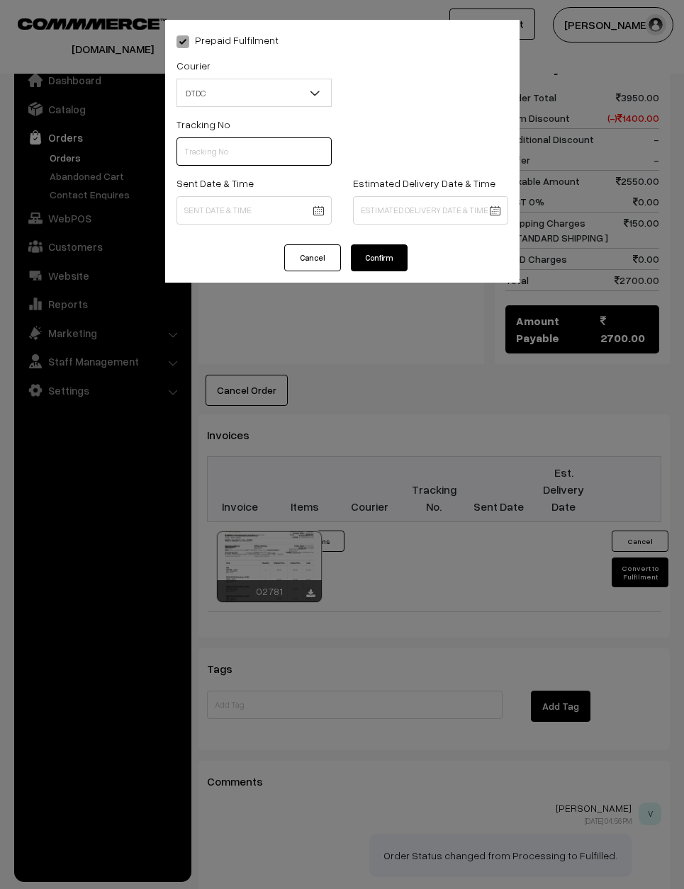
click at [242, 154] on input "text" at bounding box center [253, 151] width 155 height 28
type input "7D116352352"
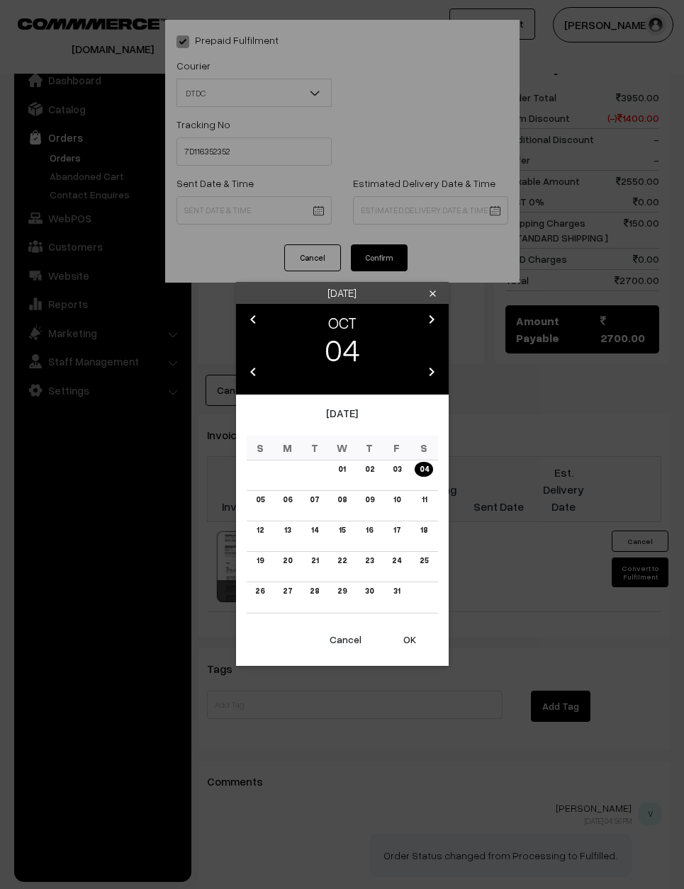
click at [401, 475] on link "03" at bounding box center [396, 469] width 17 height 15
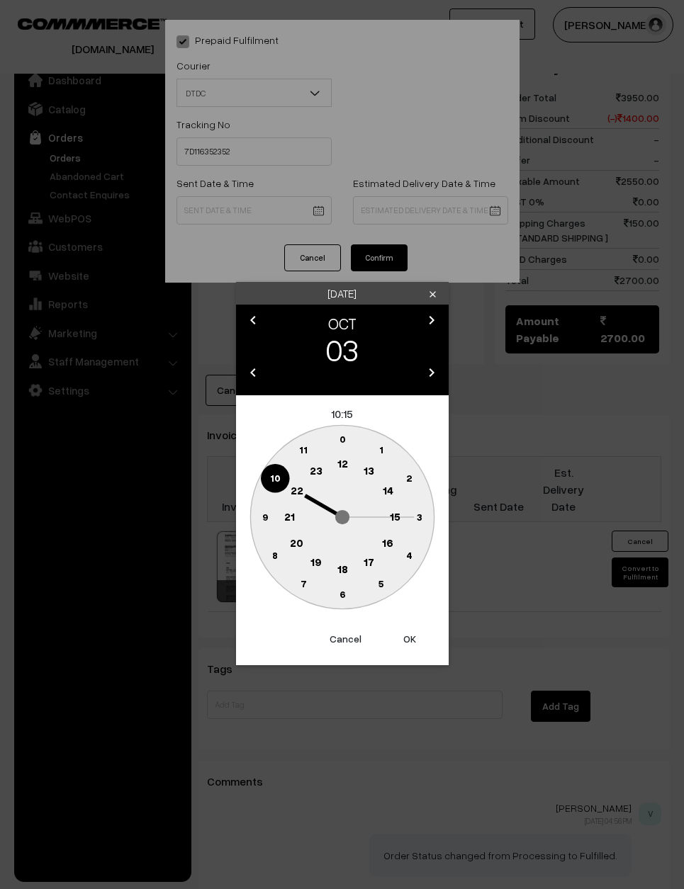
click at [259, 498] on circle at bounding box center [342, 517] width 184 height 184
click at [266, 513] on text "9" at bounding box center [264, 517] width 6 height 12
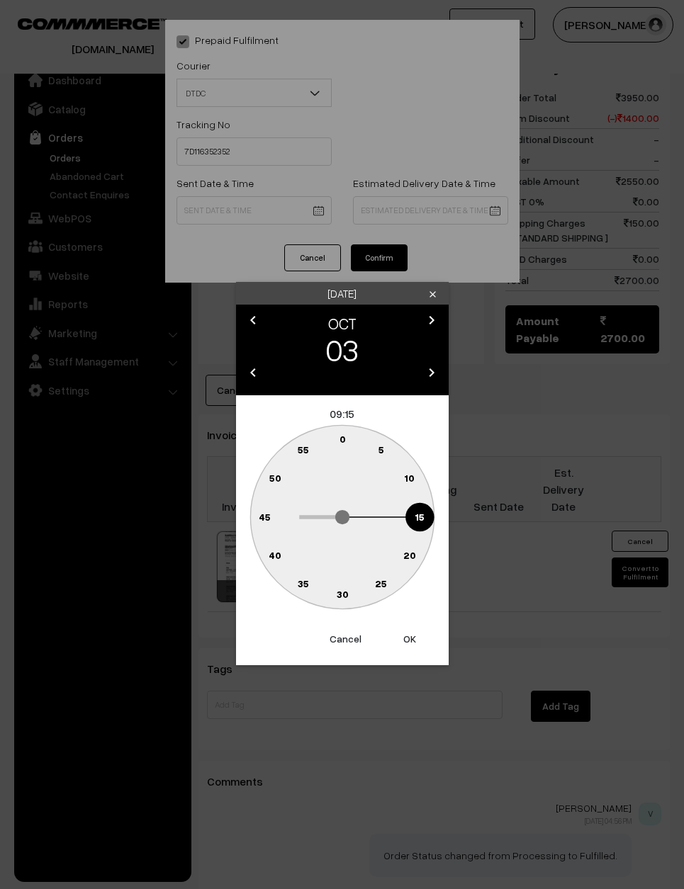
click at [339, 438] on text "0" at bounding box center [342, 439] width 6 height 12
type input "03-10-2025 09:00"
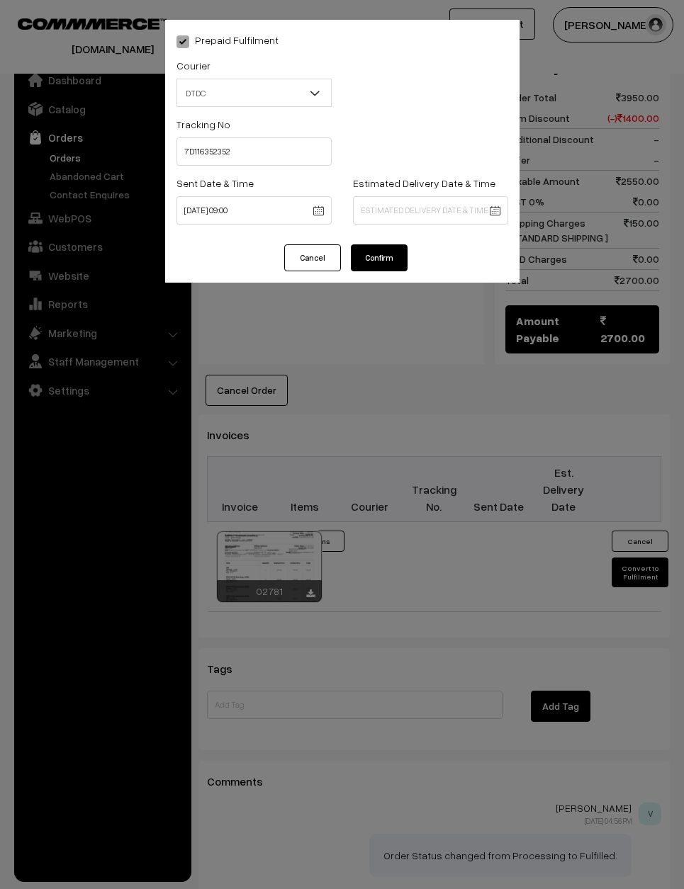
click at [383, 256] on button "Confirm" at bounding box center [379, 257] width 57 height 27
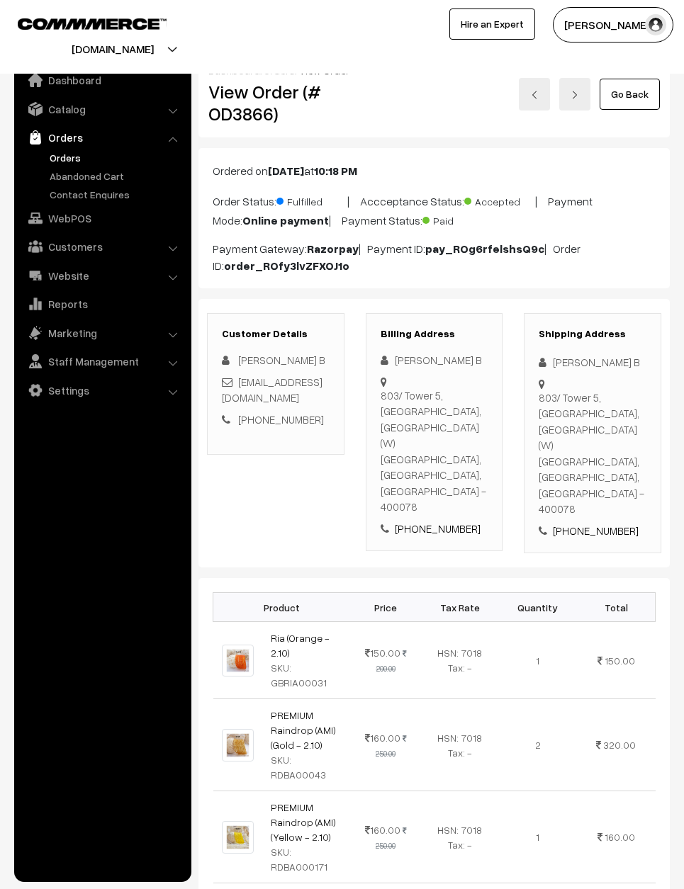
click at [627, 89] on link "Go Back" at bounding box center [629, 94] width 60 height 31
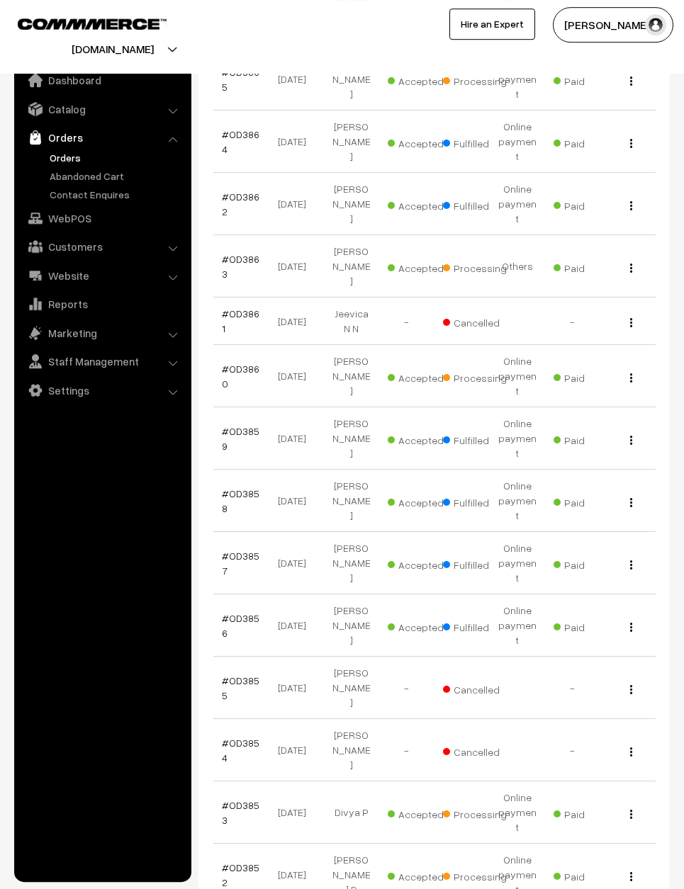
scroll to position [747, 0]
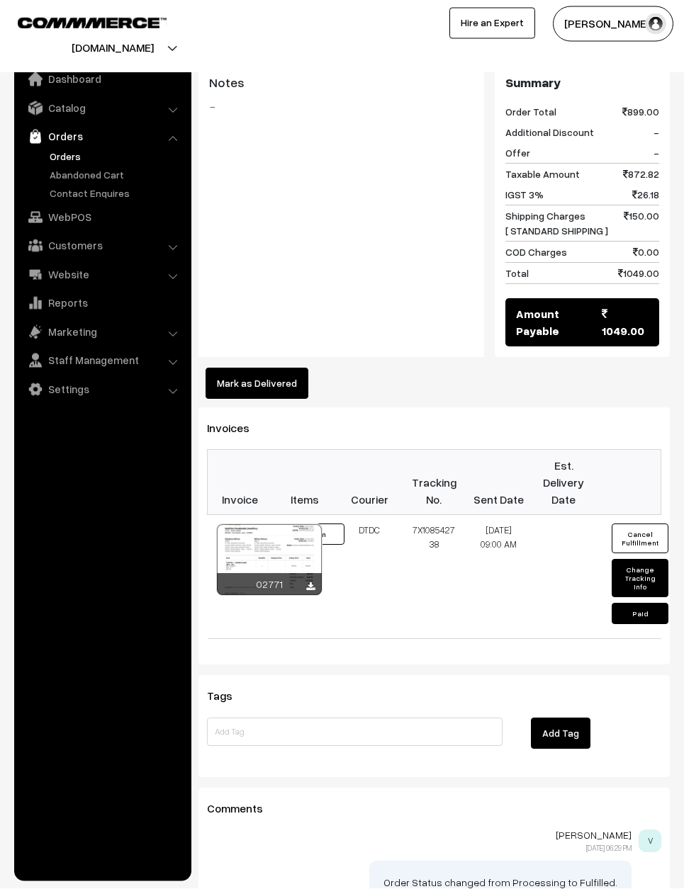
scroll to position [721, 0]
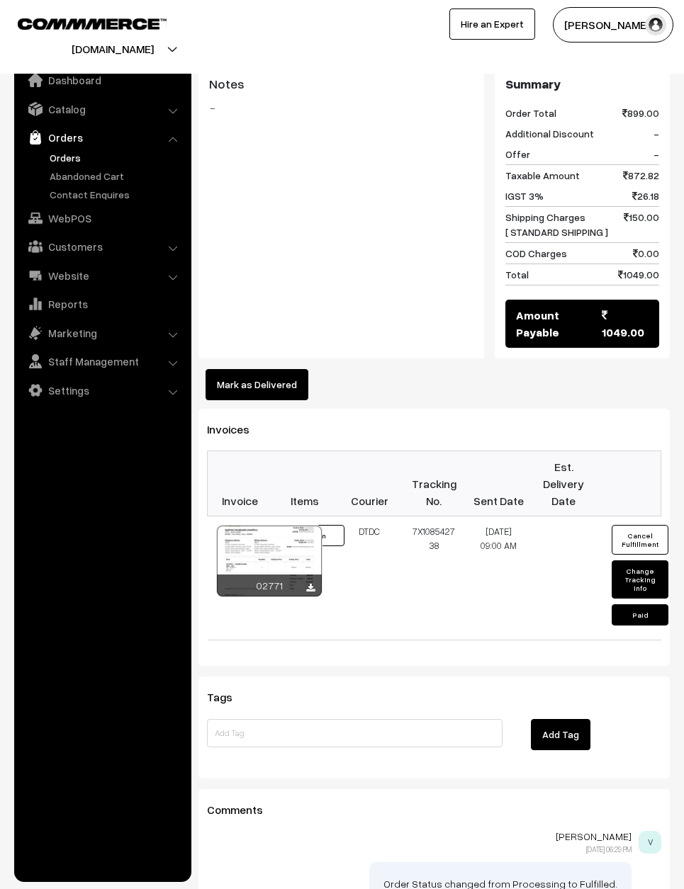
click at [636, 560] on button "Change Tracking Info" at bounding box center [639, 579] width 57 height 38
select select "1"
type input "7X108542738"
type input "29-09-2025 09:00"
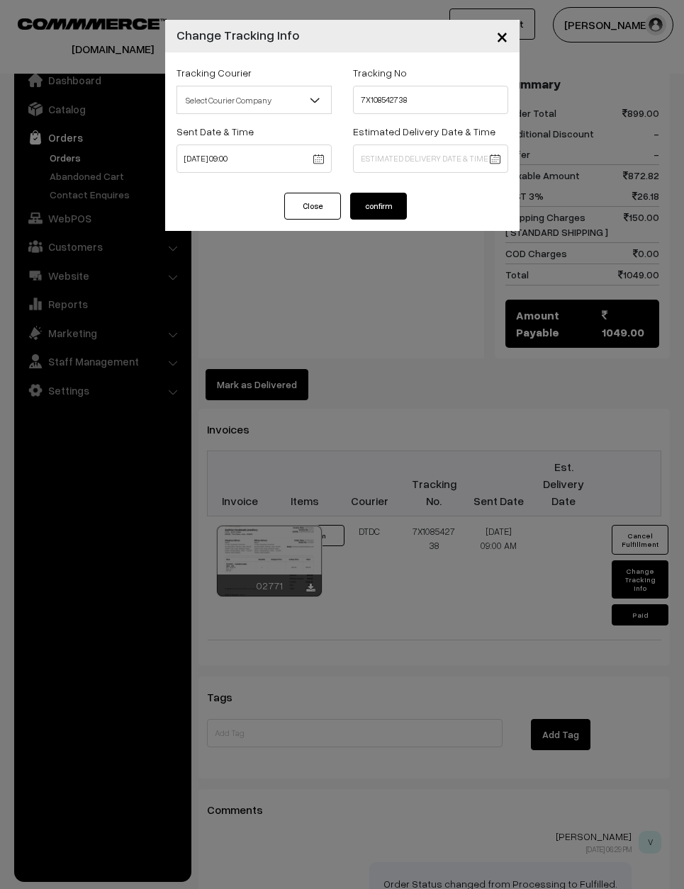
click at [378, 743] on div "× Change Tracking Info Tracking Courier Select Courier Company DTDC ST Courier …" at bounding box center [342, 444] width 684 height 889
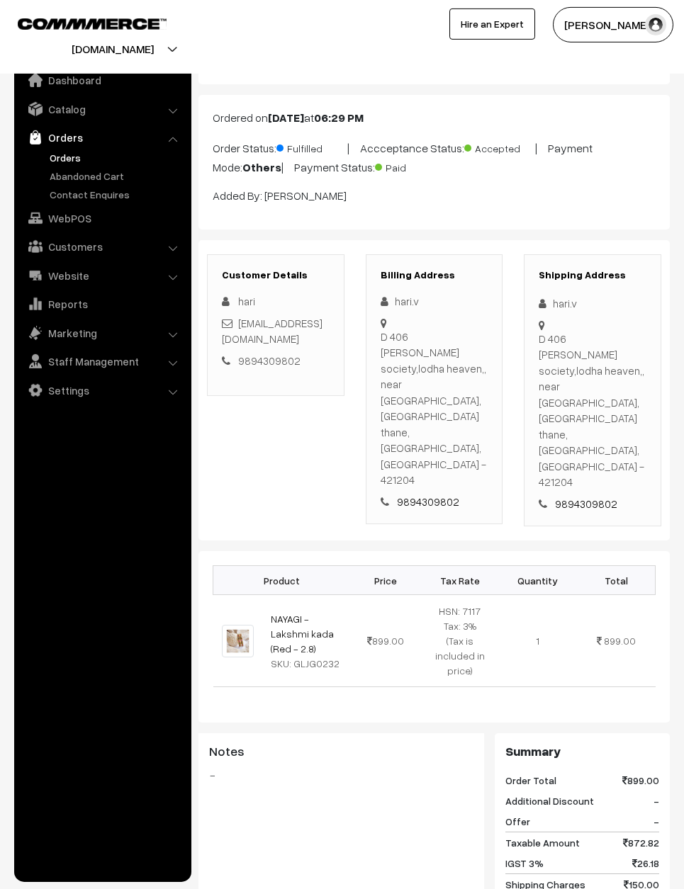
scroll to position [0, 0]
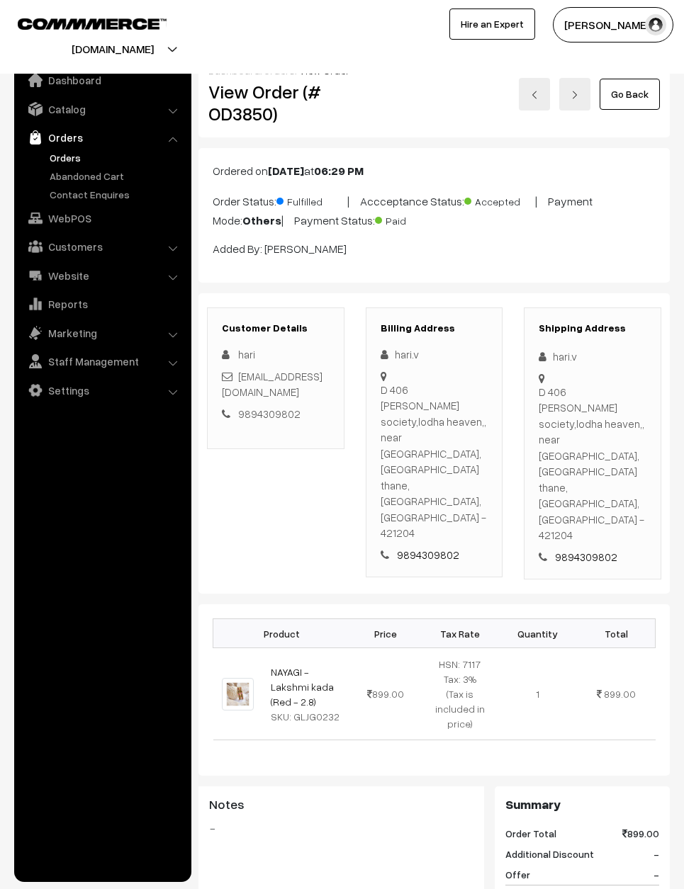
click at [632, 89] on link "Go Back" at bounding box center [629, 94] width 60 height 31
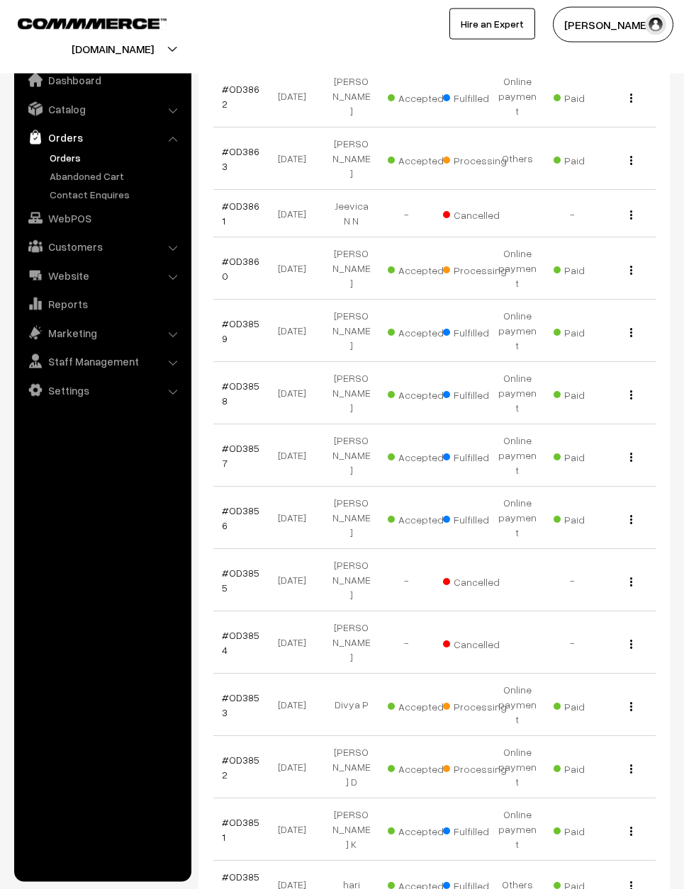
scroll to position [856, 0]
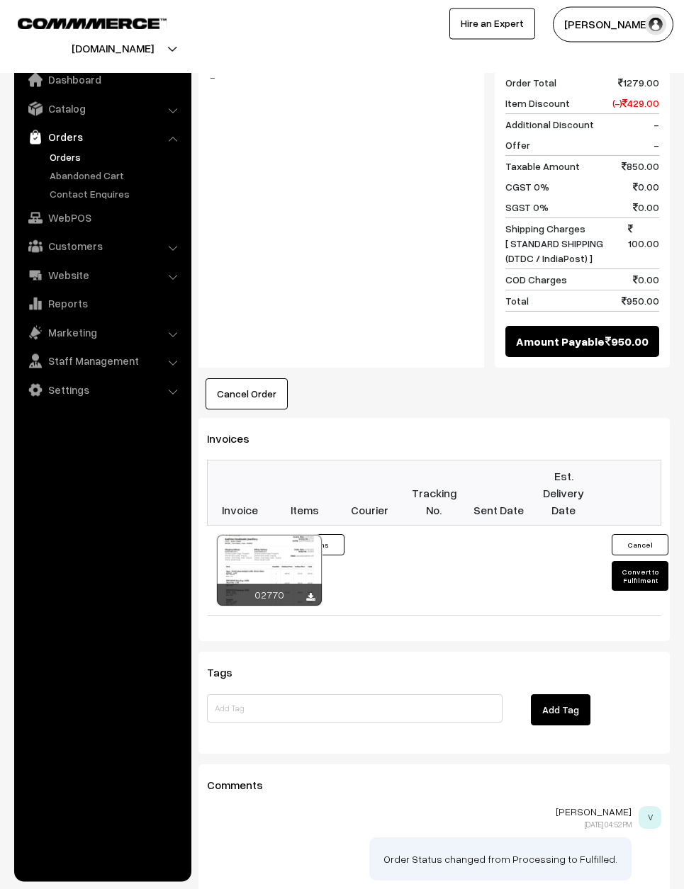
scroll to position [983, 0]
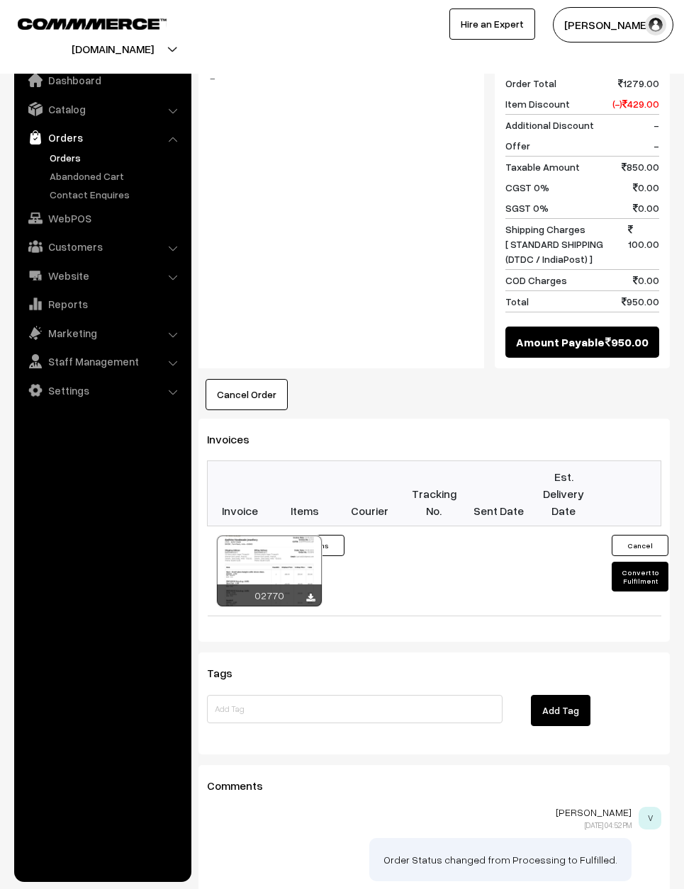
click at [645, 562] on button "Convert to Fulfilment" at bounding box center [639, 577] width 57 height 30
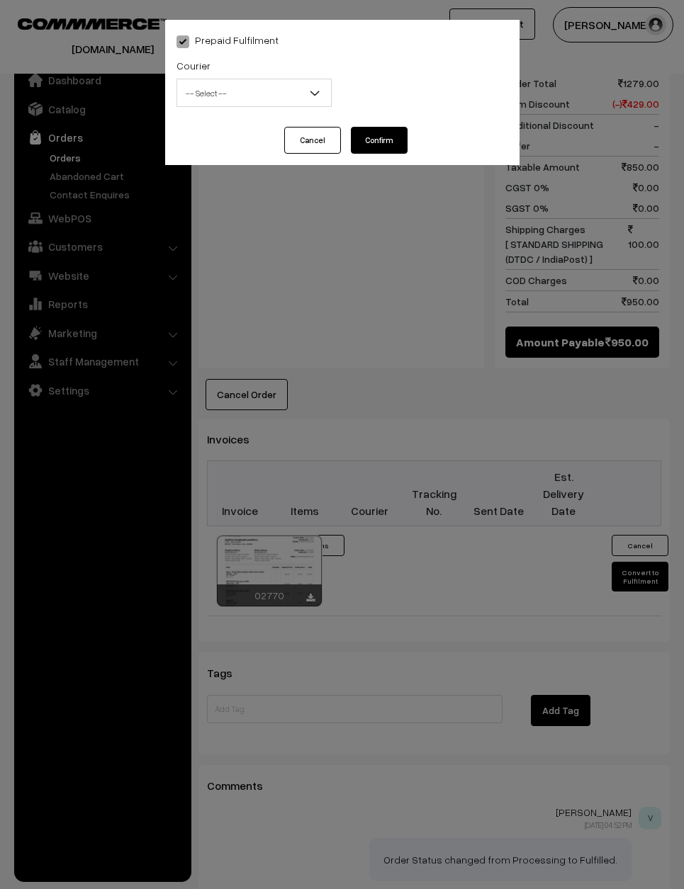
click at [279, 94] on span "-- Select --" at bounding box center [254, 93] width 154 height 25
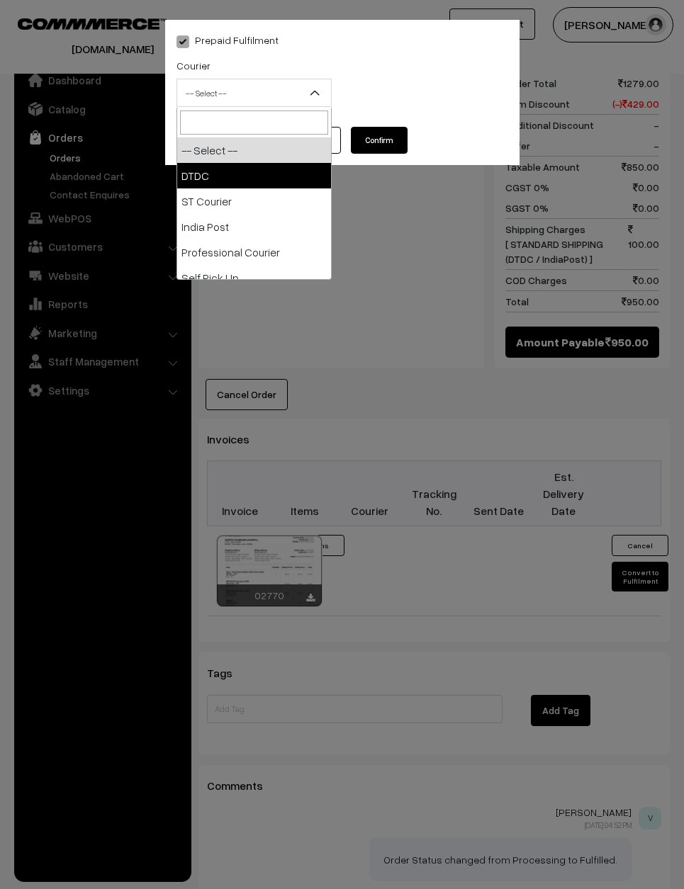
select select "1"
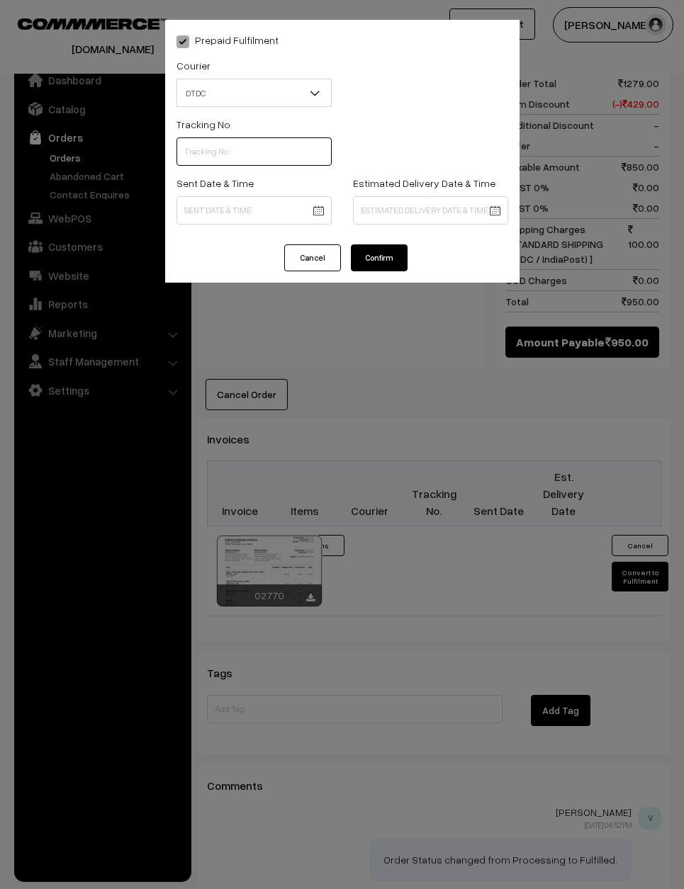
click at [253, 149] on input "text" at bounding box center [253, 151] width 155 height 28
type input "ET803254726IN"
click at [284, 207] on body "Thank you for showing interest. Our team will call you shortly. Close varnambya…" at bounding box center [342, 9] width 684 height 1985
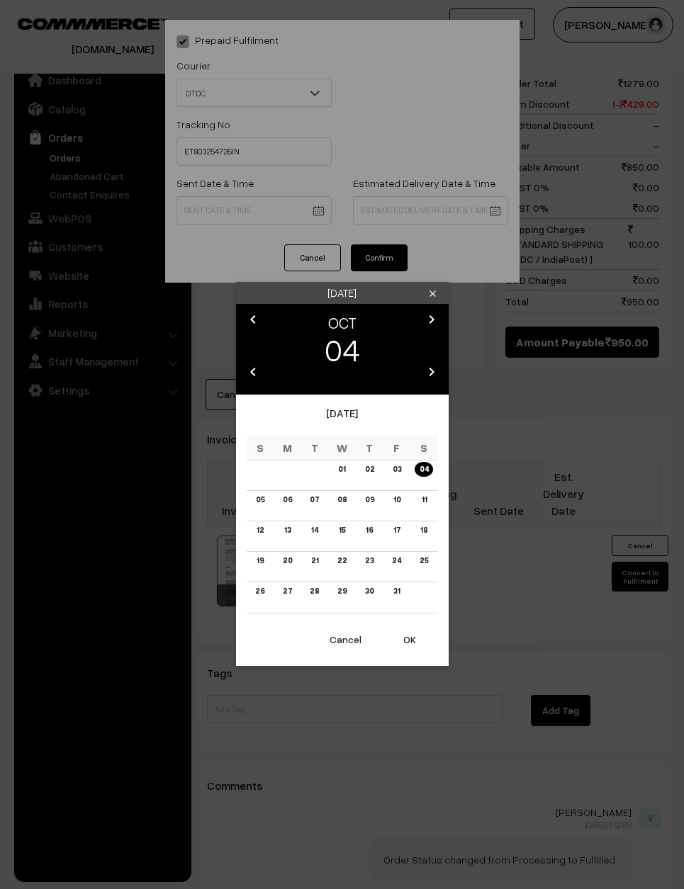
click at [403, 477] on link "03" at bounding box center [396, 469] width 17 height 15
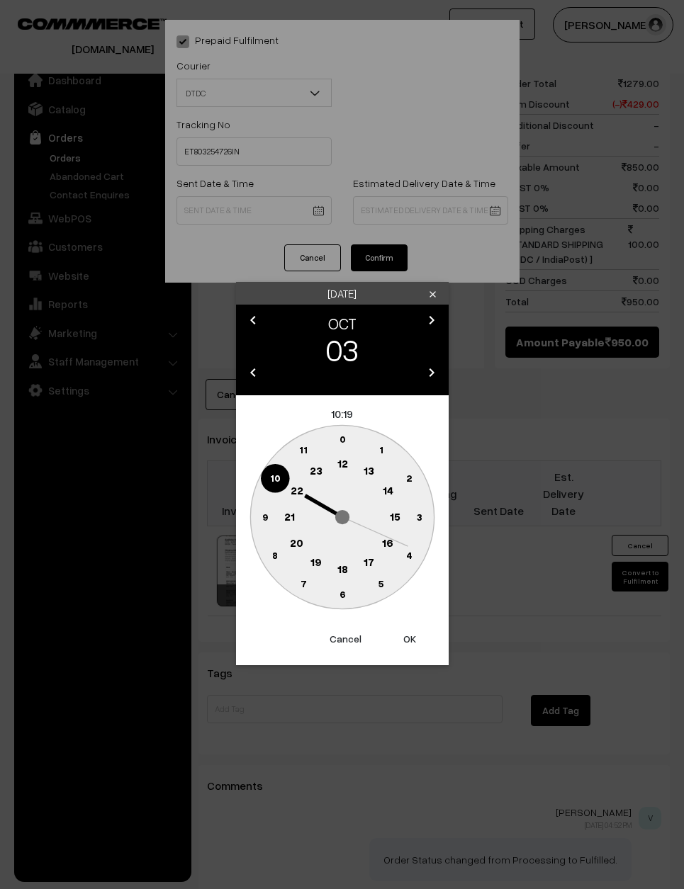
click at [254, 509] on circle at bounding box center [264, 517] width 29 height 29
click at [339, 431] on circle at bounding box center [341, 439] width 29 height 29
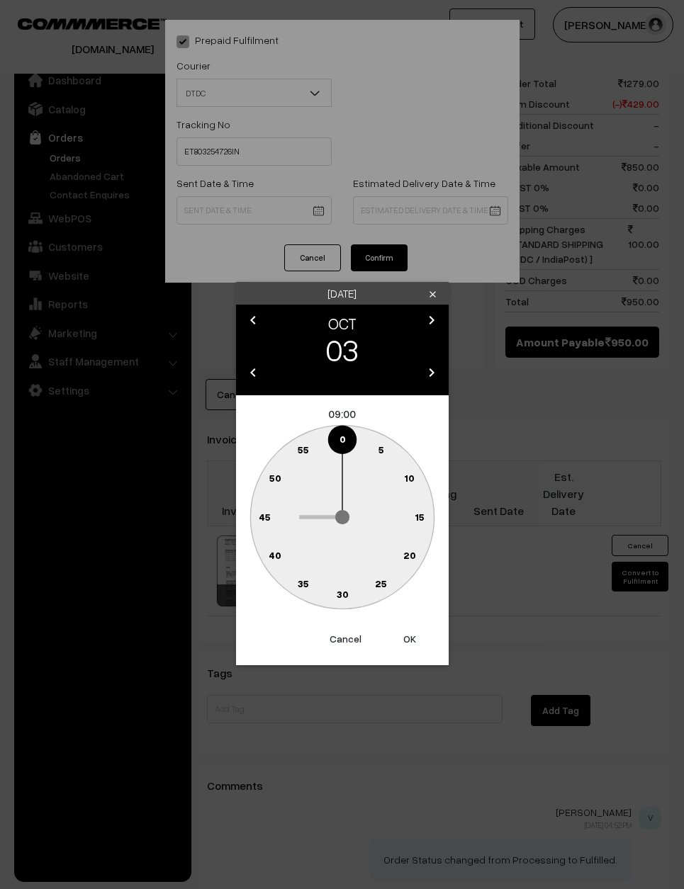
type input "03-10-2025 09:00"
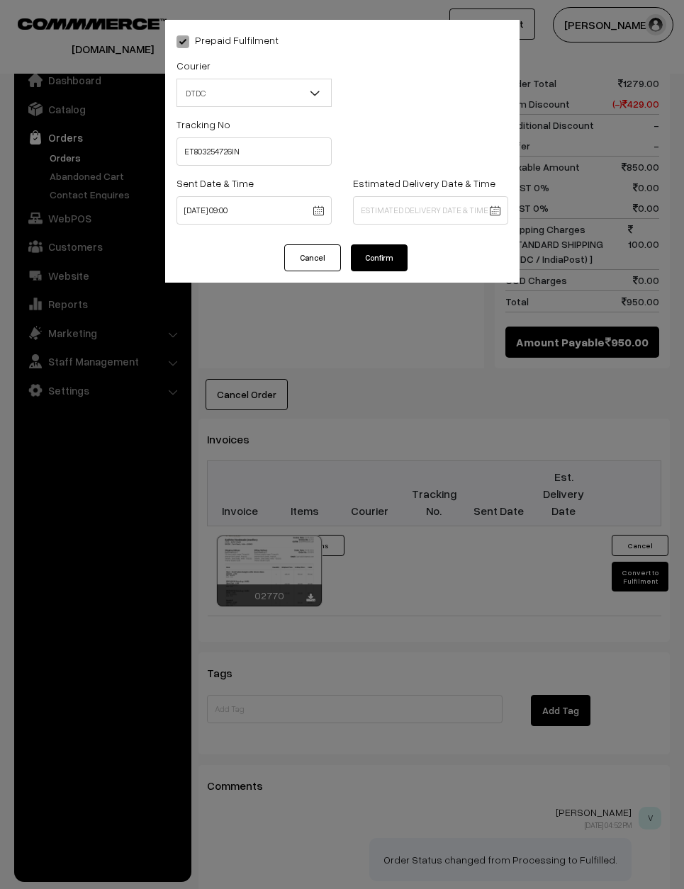
click at [382, 249] on button "Confirm" at bounding box center [379, 257] width 57 height 27
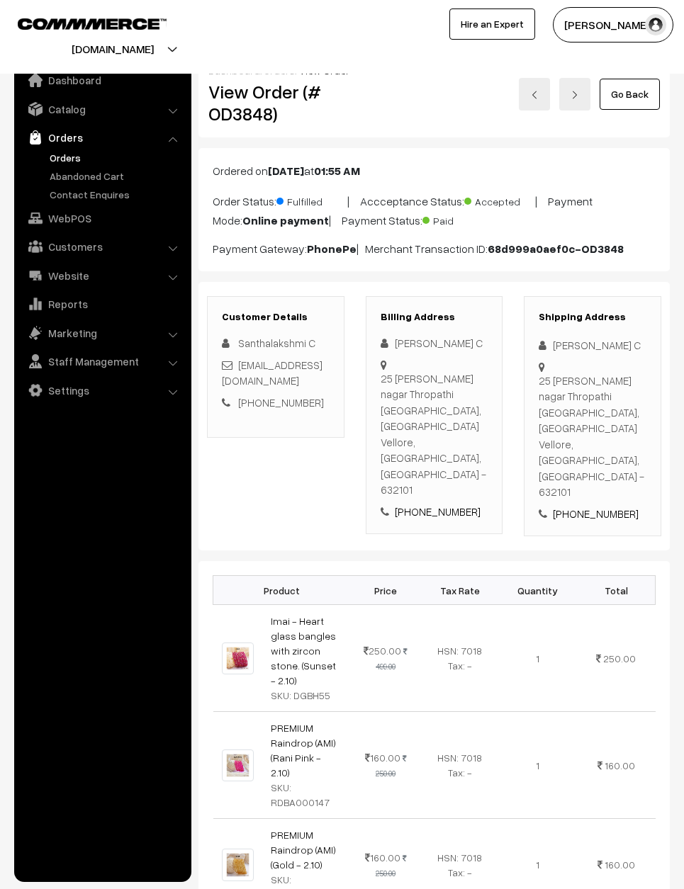
click at [628, 86] on link "Go Back" at bounding box center [629, 94] width 60 height 31
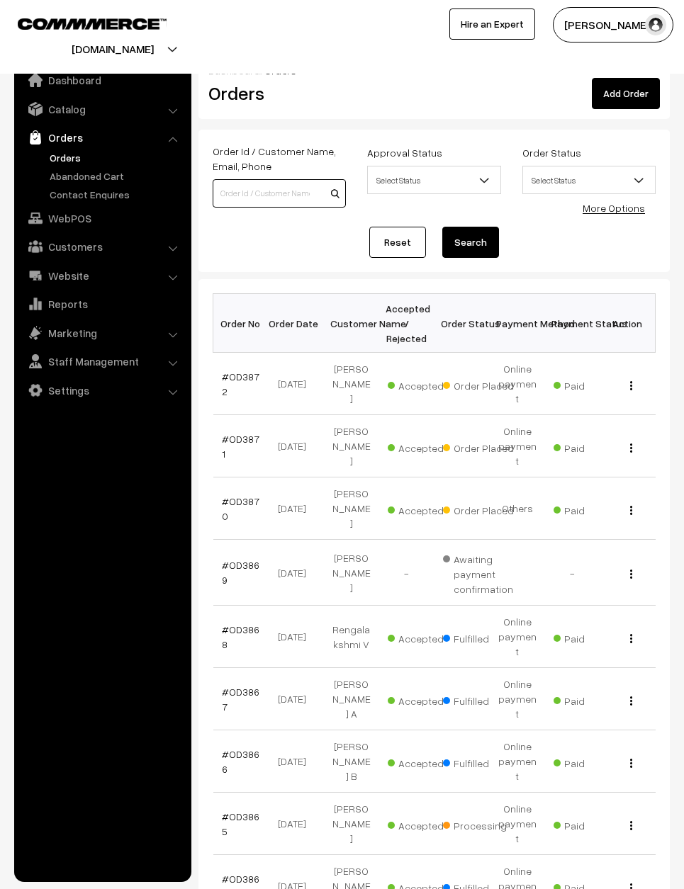
click at [248, 186] on input at bounding box center [279, 193] width 133 height 28
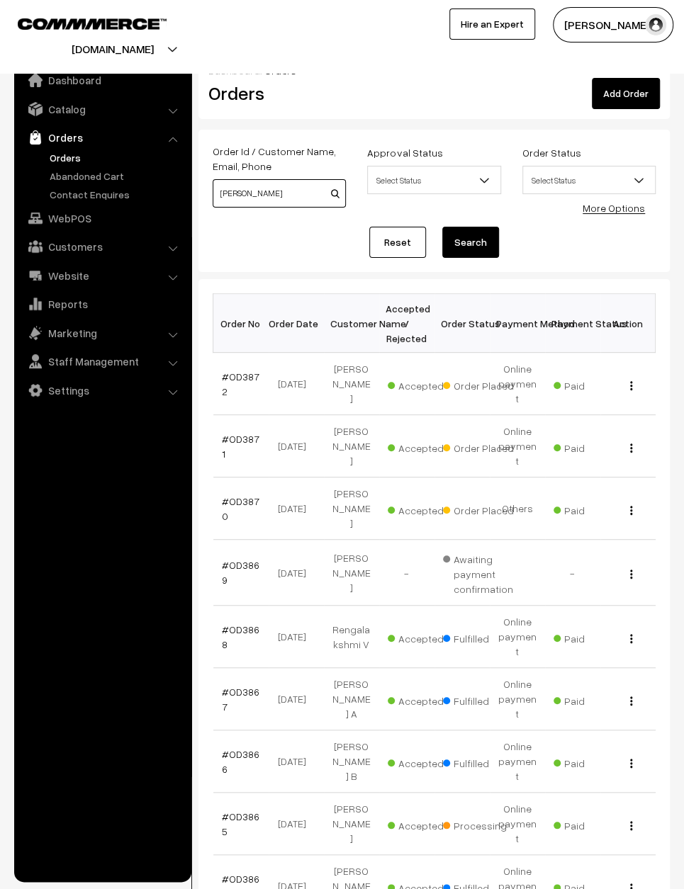
type input "[PERSON_NAME]"
click at [470, 242] on button "Search" at bounding box center [470, 242] width 57 height 31
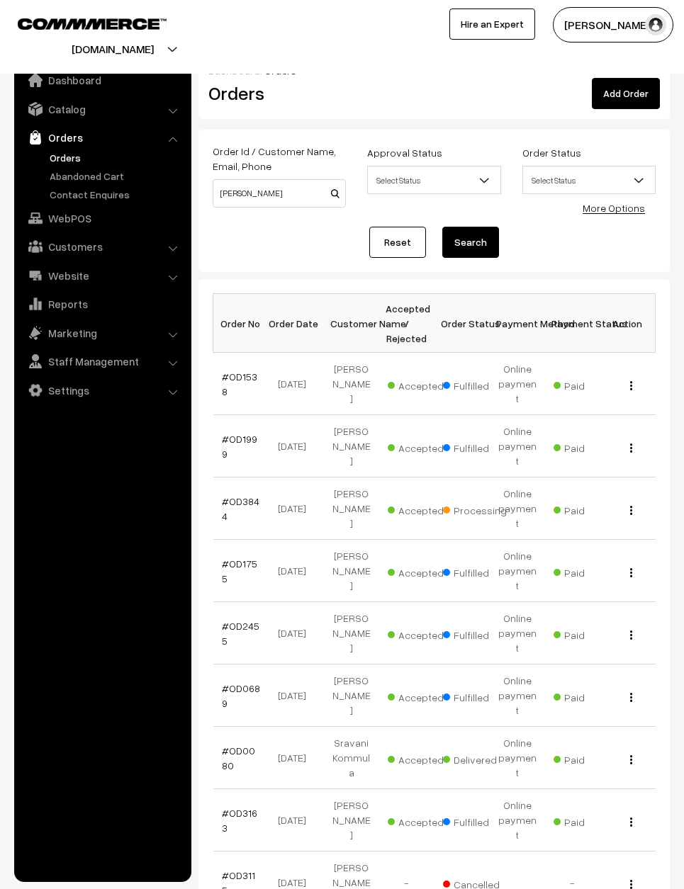
click at [235, 500] on link "#OD3844" at bounding box center [241, 508] width 38 height 27
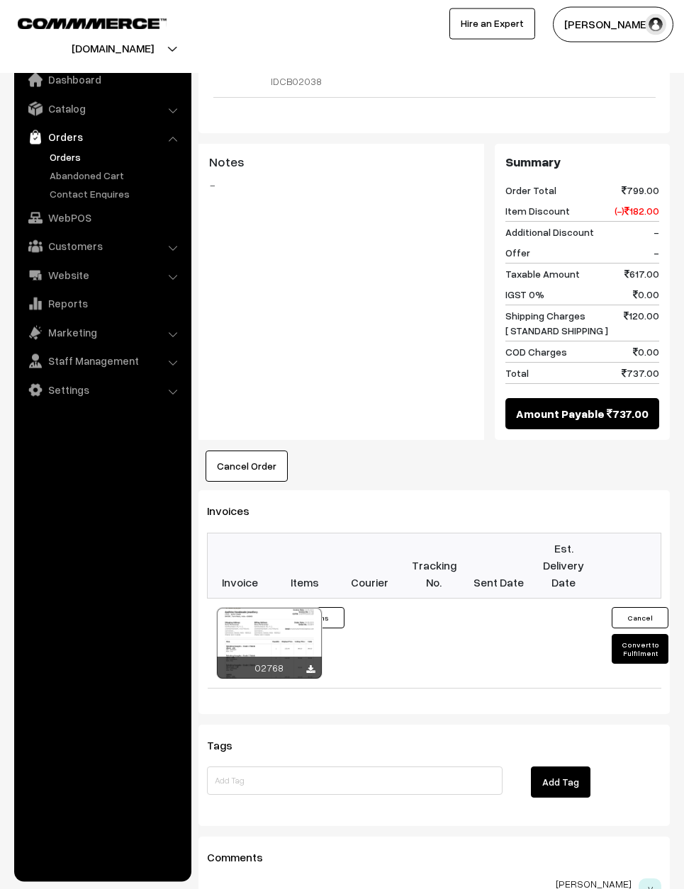
scroll to position [1028, 0]
click at [648, 635] on button "Convert to Fulfilment" at bounding box center [639, 650] width 57 height 30
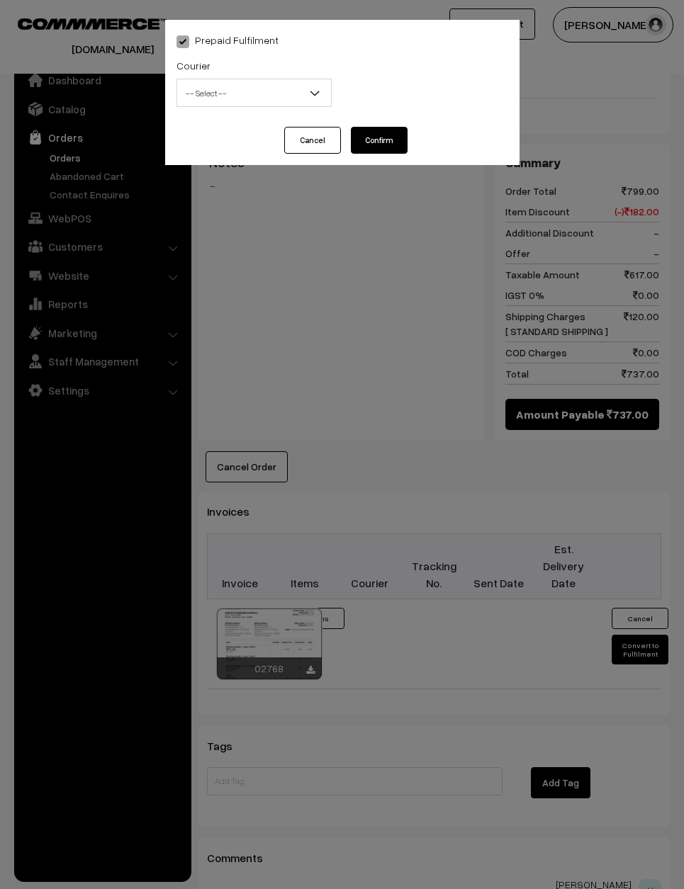
click at [268, 61] on div "Courier -- Select -- DTDC ST Courier India Post Professional Courier Self Pick …" at bounding box center [253, 82] width 155 height 50
click at [279, 81] on span "-- Select --" at bounding box center [254, 93] width 154 height 25
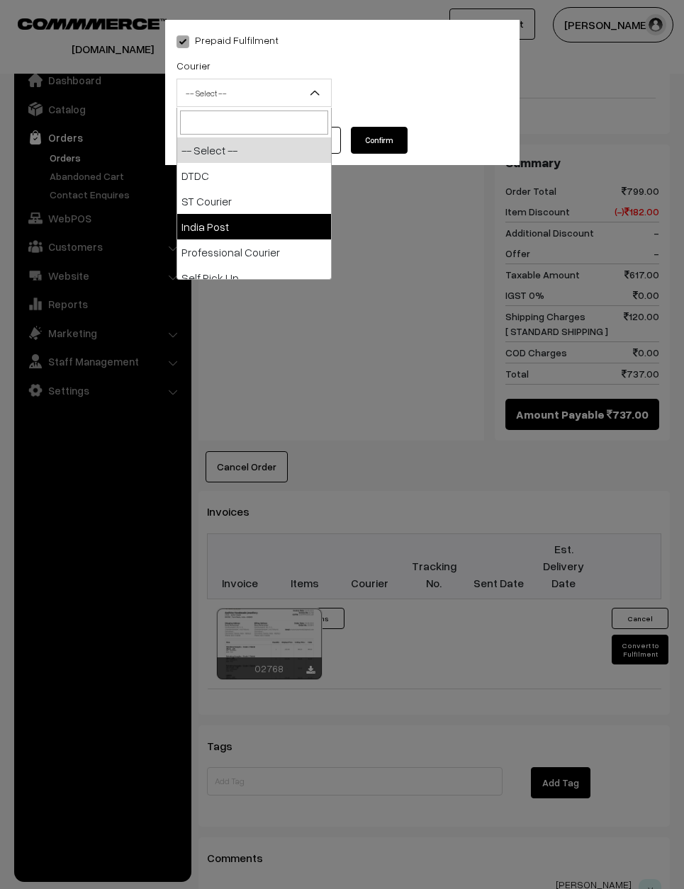
select select "3"
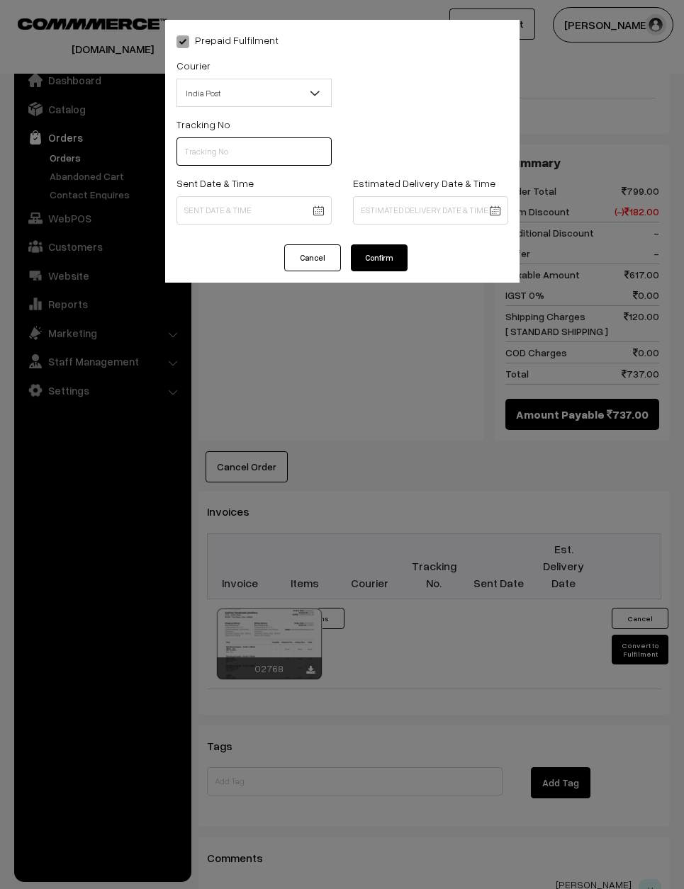
click at [254, 157] on input "text" at bounding box center [253, 151] width 155 height 28
type input "ET803254712IN"
click at [296, 213] on body "Thank you for showing interest. Our team will call you shortly. Close varnambya…" at bounding box center [342, 23] width 684 height 2102
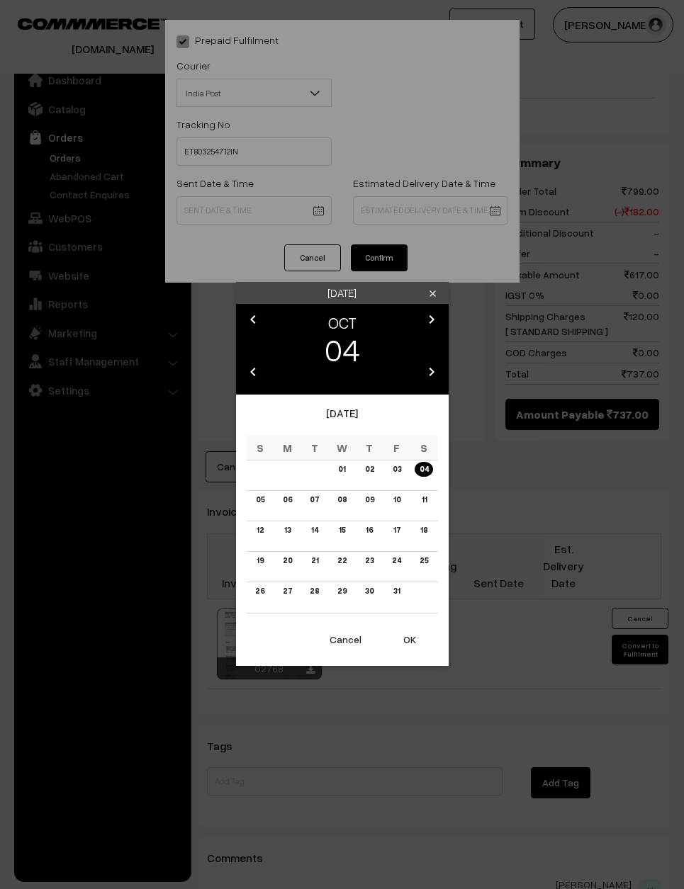
click at [396, 477] on link "03" at bounding box center [396, 469] width 17 height 15
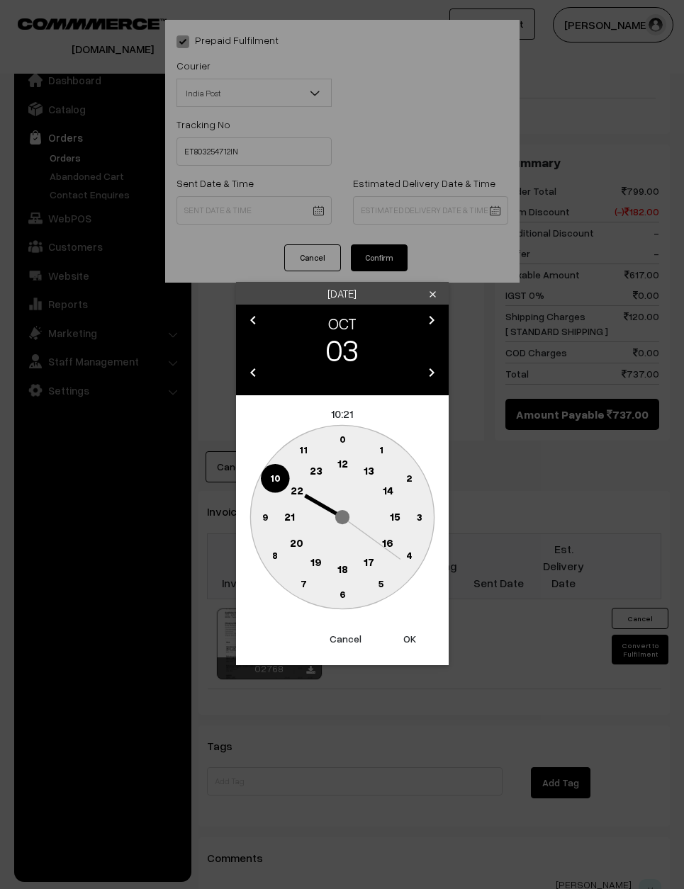
click at [266, 514] on text "9" at bounding box center [264, 517] width 6 height 12
click at [340, 440] on text "0" at bounding box center [342, 439] width 6 height 12
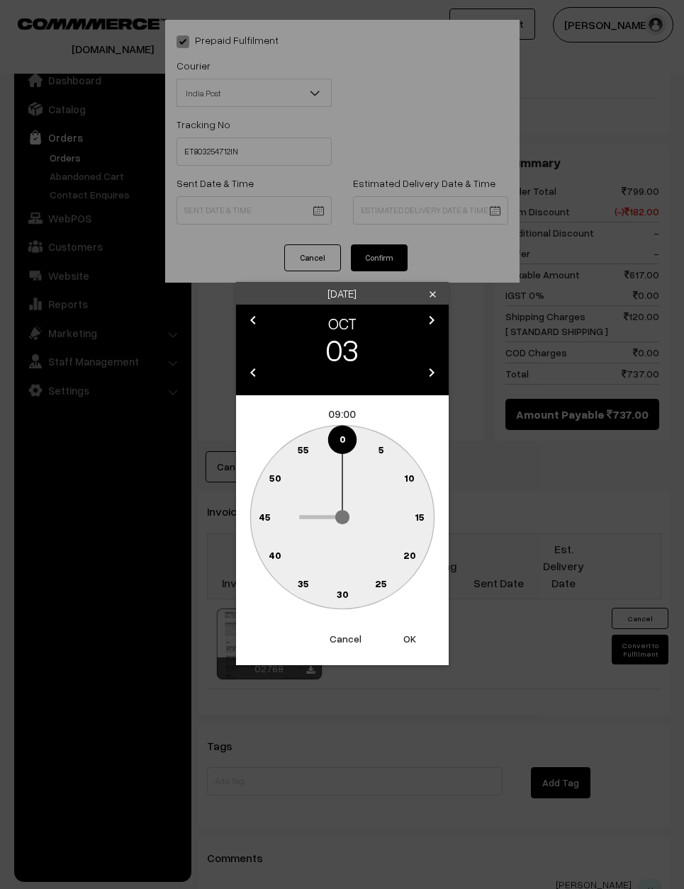
type input "03-10-2025 09:00"
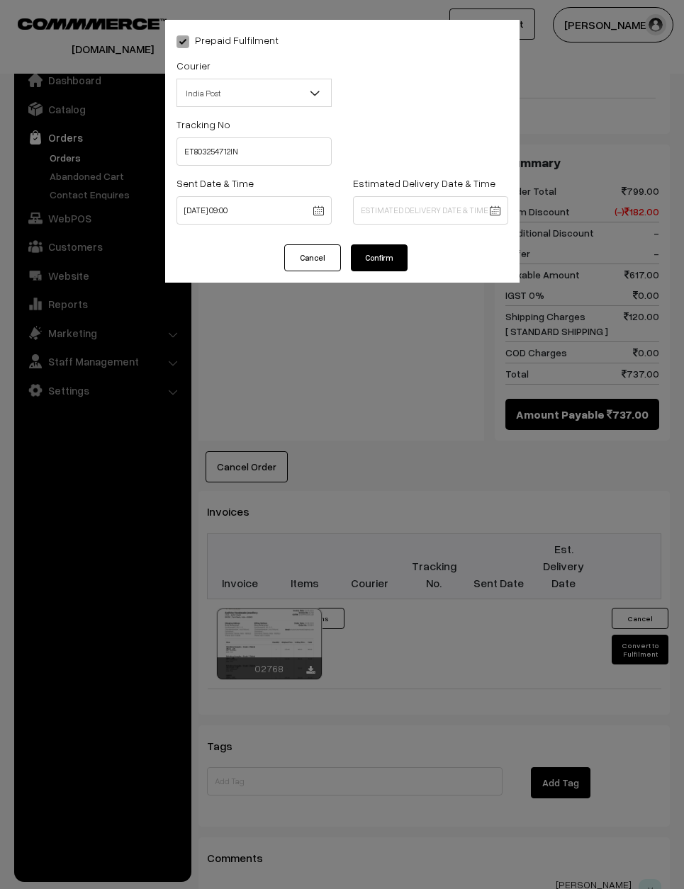
click at [381, 262] on button "Confirm" at bounding box center [379, 257] width 57 height 27
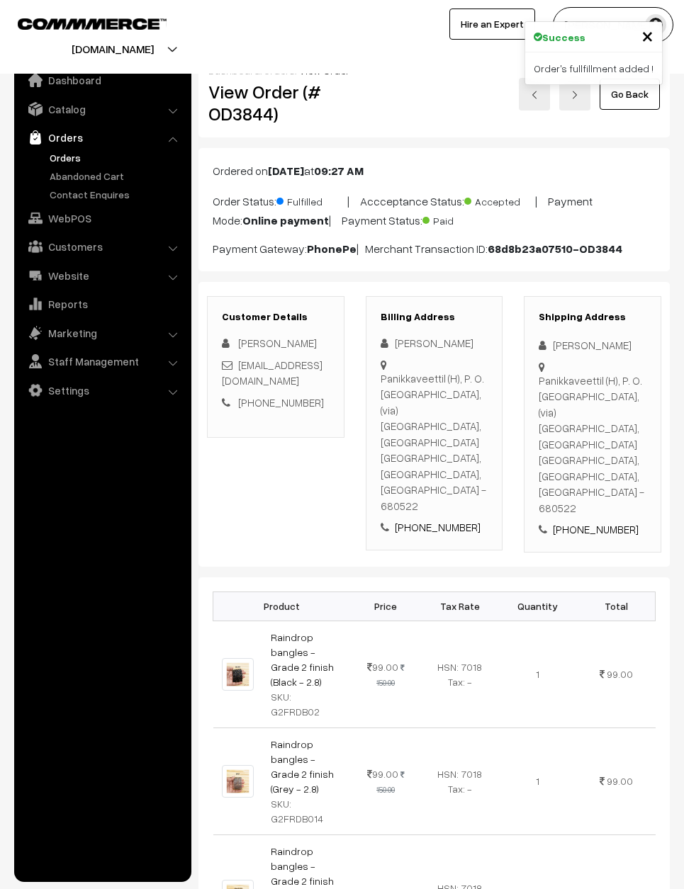
scroll to position [1084, 0]
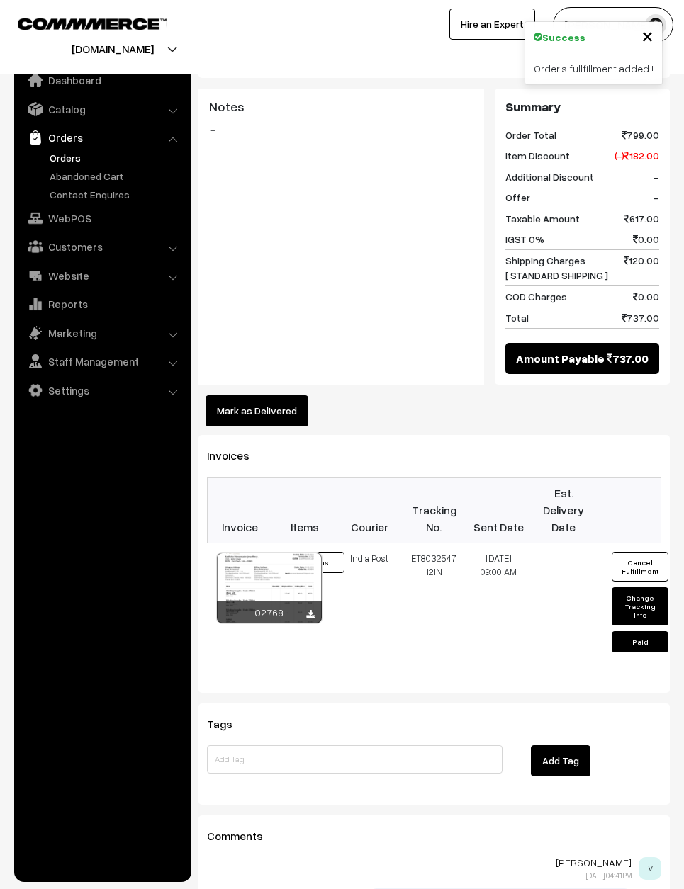
click at [276, 33] on div at bounding box center [168, 37] width 328 height 60
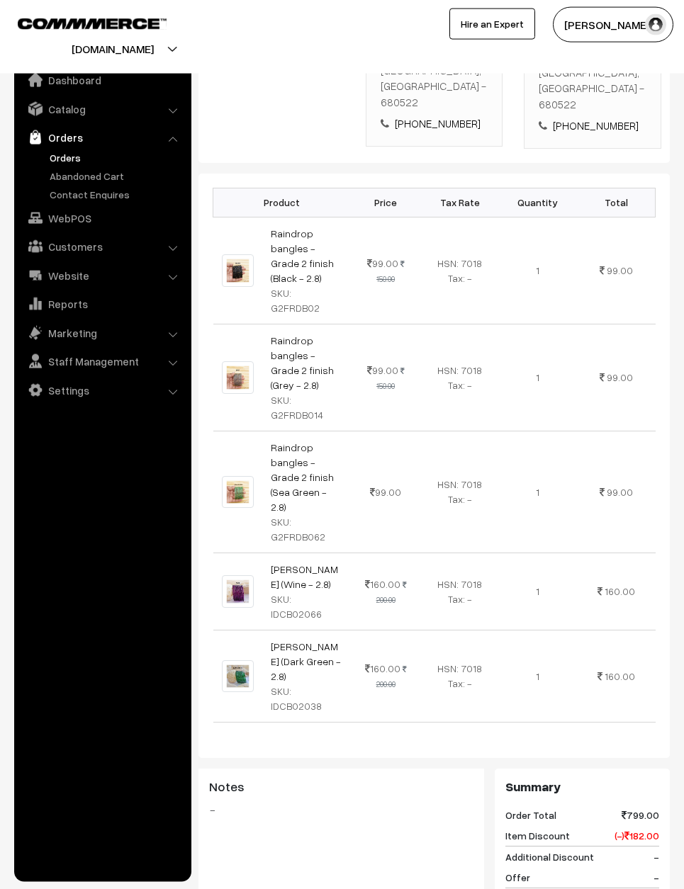
scroll to position [0, 0]
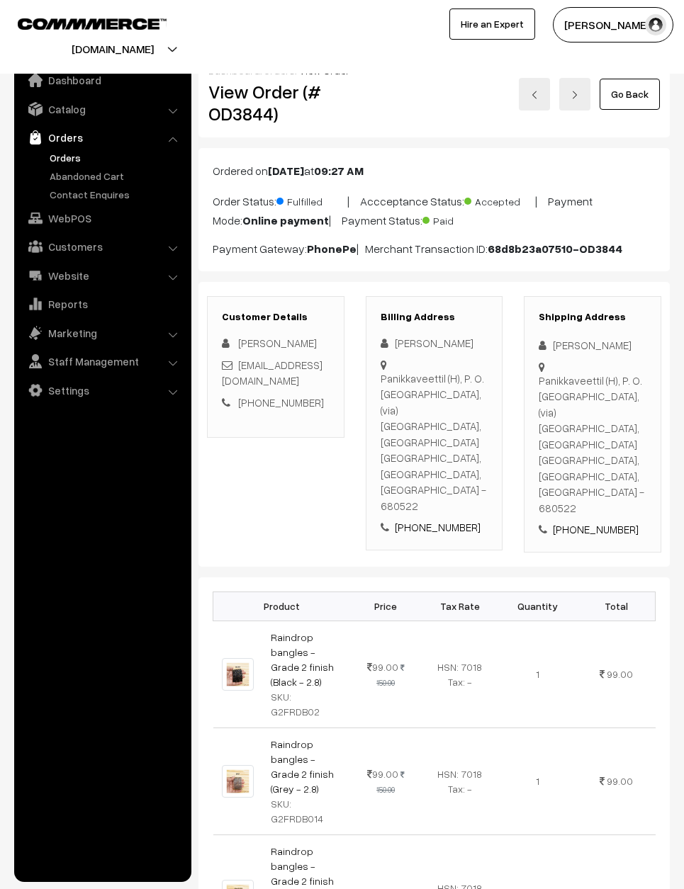
click at [625, 89] on link "Go Back" at bounding box center [629, 94] width 60 height 31
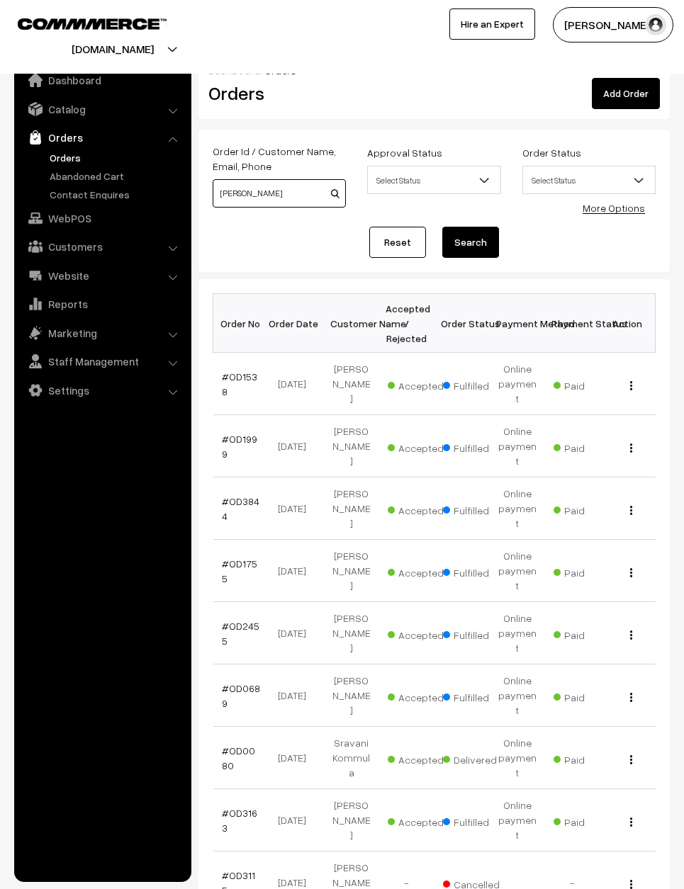
click at [313, 183] on input "[PERSON_NAME]" at bounding box center [279, 193] width 133 height 28
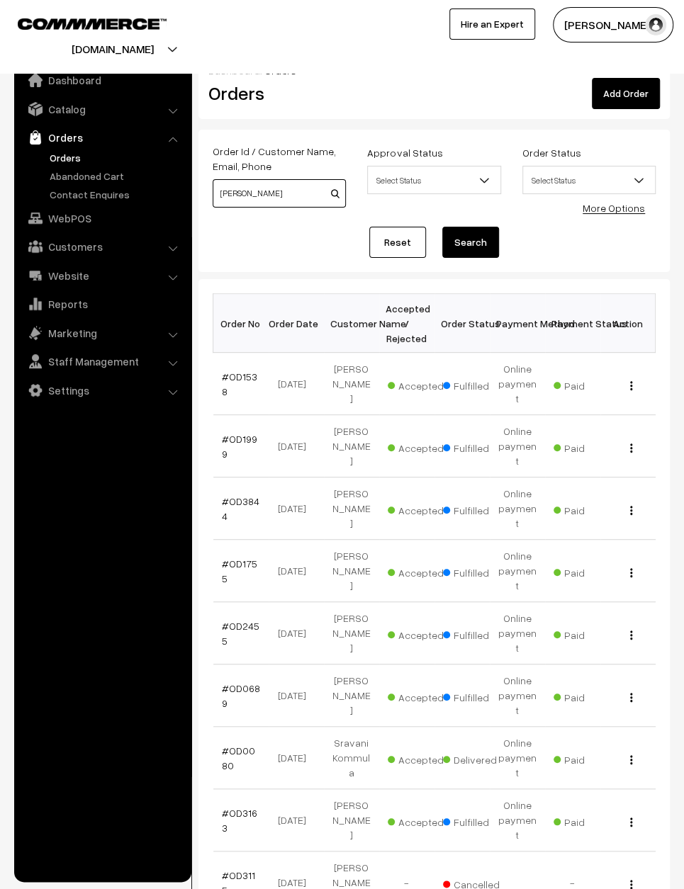
click at [286, 180] on input "[PERSON_NAME]" at bounding box center [279, 193] width 133 height 28
click at [285, 183] on input "[PERSON_NAME]" at bounding box center [279, 193] width 133 height 28
click at [406, 238] on link "Reset" at bounding box center [397, 242] width 57 height 31
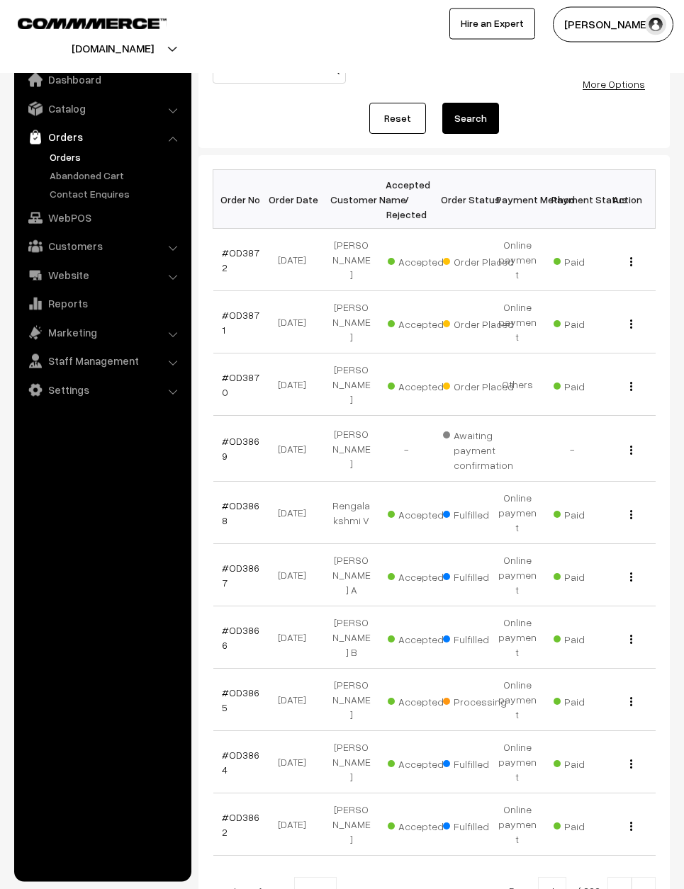
scroll to position [123, 0]
click at [308, 879] on span "10" at bounding box center [315, 893] width 41 height 28
select select "50"
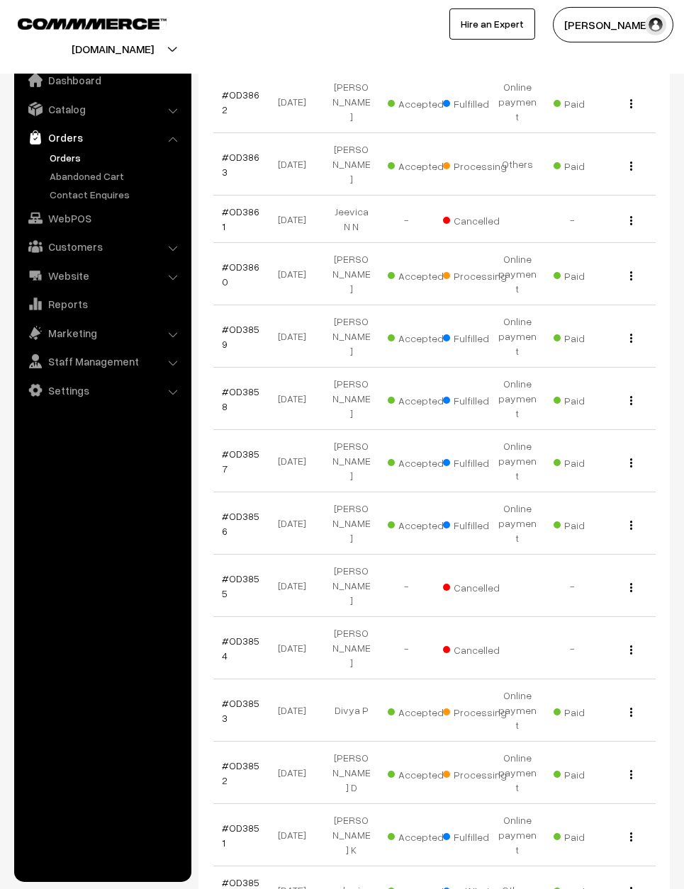
scroll to position [847, 0]
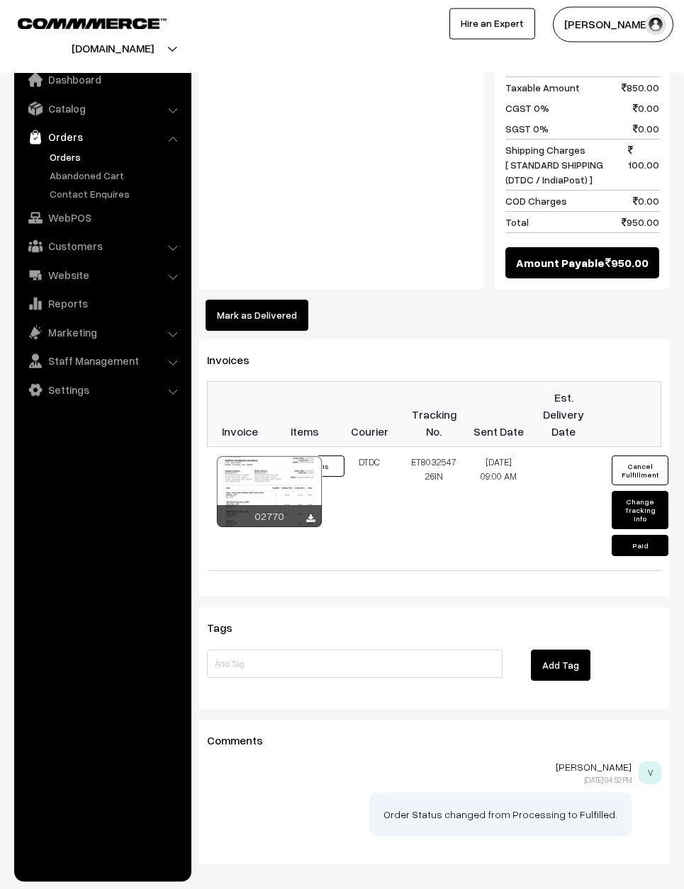
scroll to position [1009, 0]
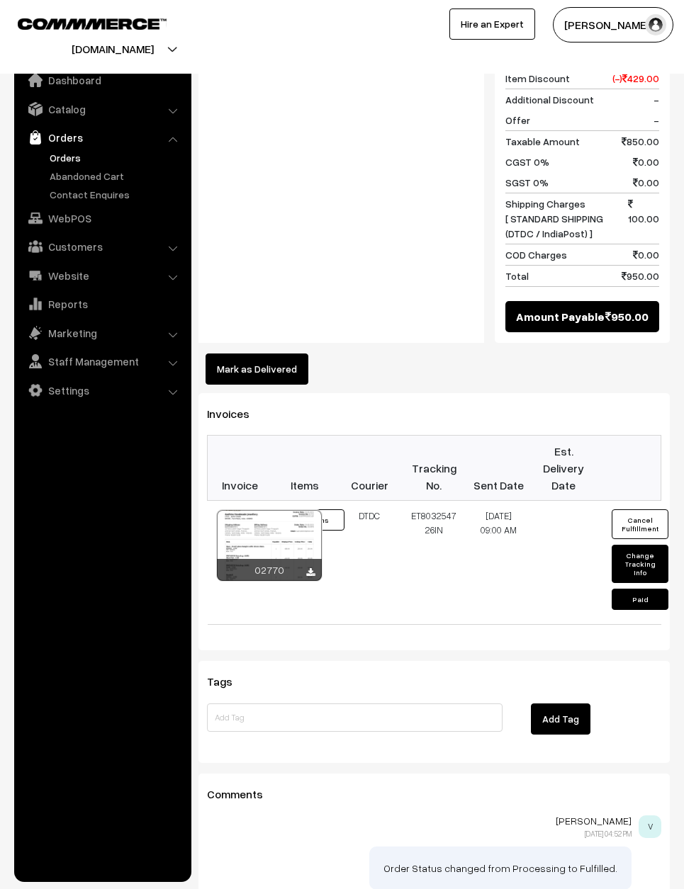
click at [649, 545] on button "Change Tracking Info" at bounding box center [639, 564] width 57 height 38
select select "1"
type input "ET803254726IN"
type input "03-10-2025 09:00"
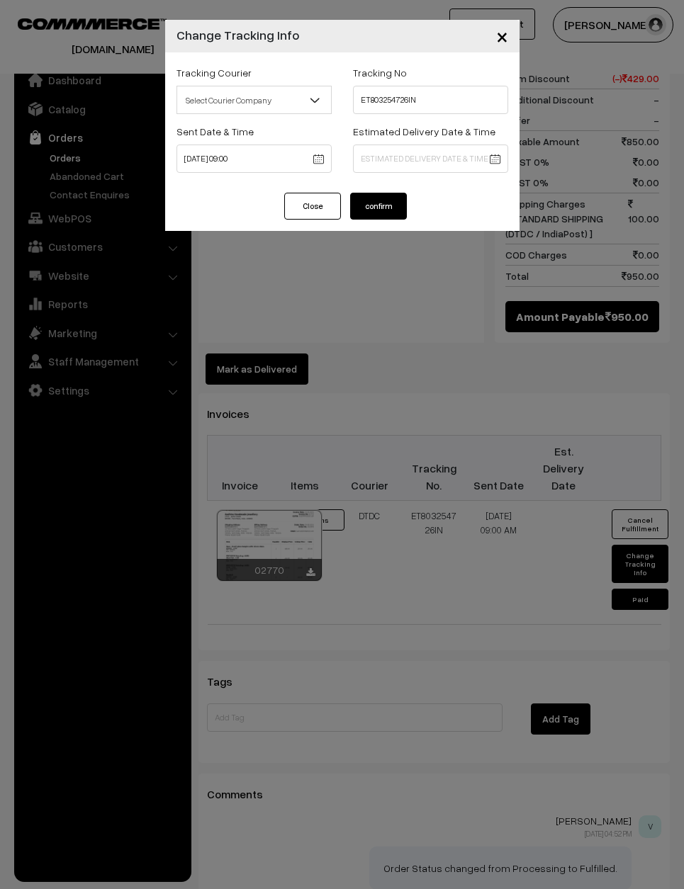
click at [265, 106] on span "Select Courier Company" at bounding box center [254, 100] width 154 height 25
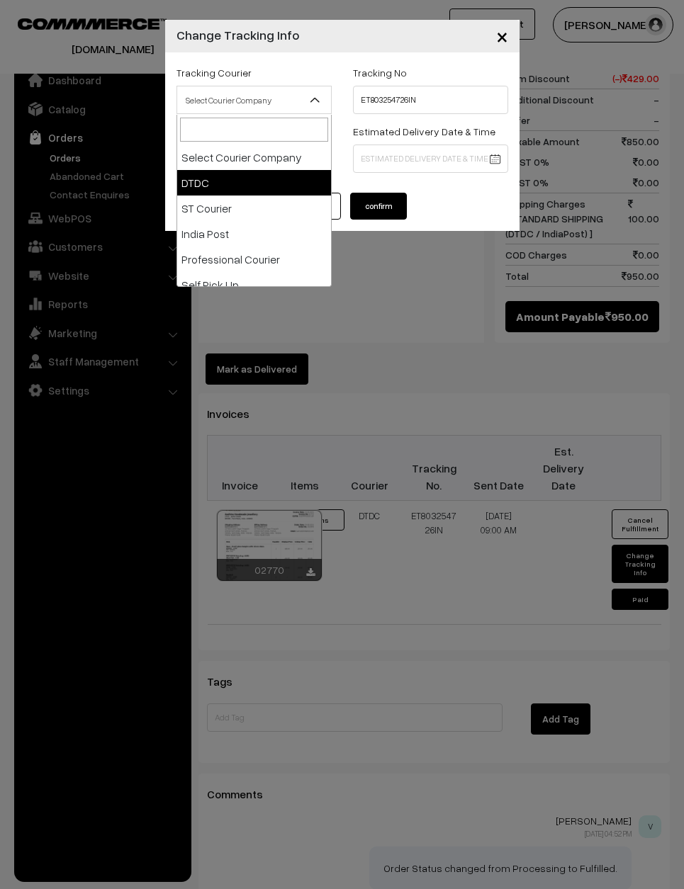
select select "3"
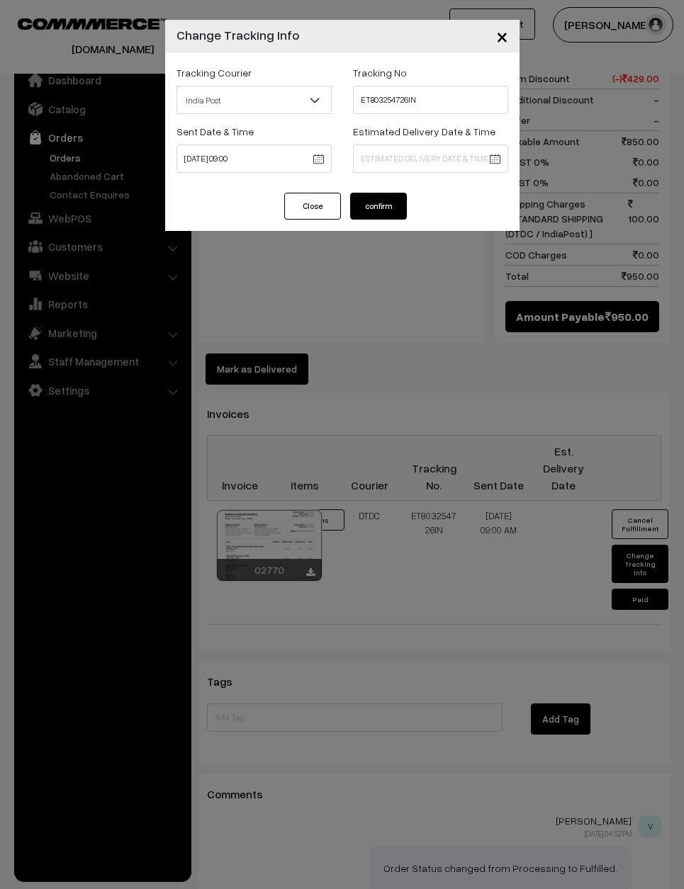
click at [378, 203] on button "confirm" at bounding box center [378, 206] width 57 height 27
